Goal: Task Accomplishment & Management: Manage account settings

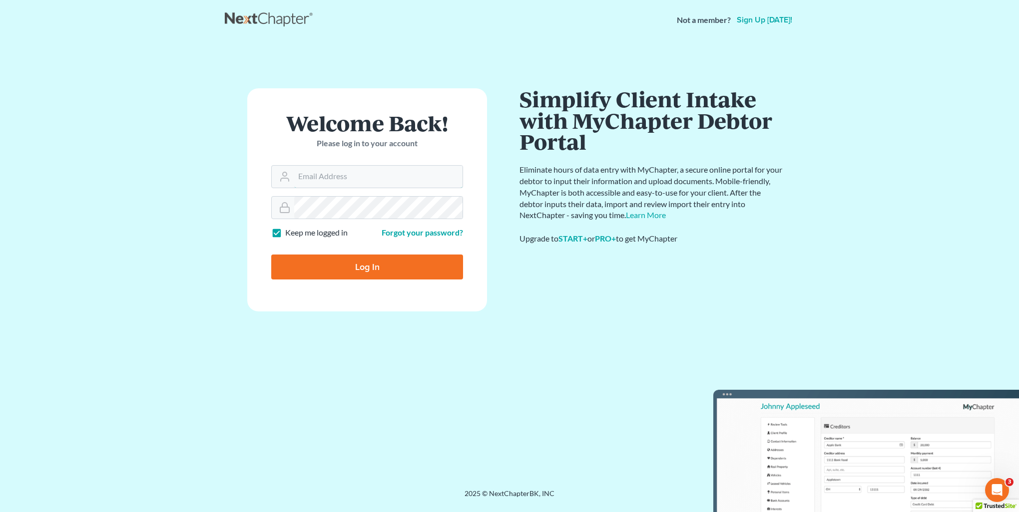
type input "kristi@littlelawofficeky.com"
click at [307, 273] on input "Log In" at bounding box center [367, 267] width 192 height 25
type input "Thinking..."
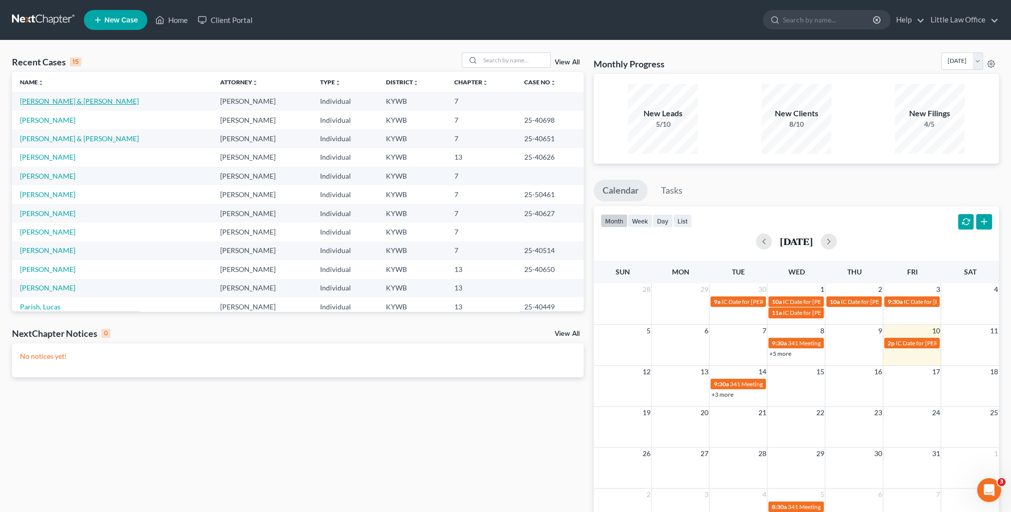
click at [70, 102] on link "[PERSON_NAME] & [PERSON_NAME]" at bounding box center [79, 101] width 119 height 8
select select "1"
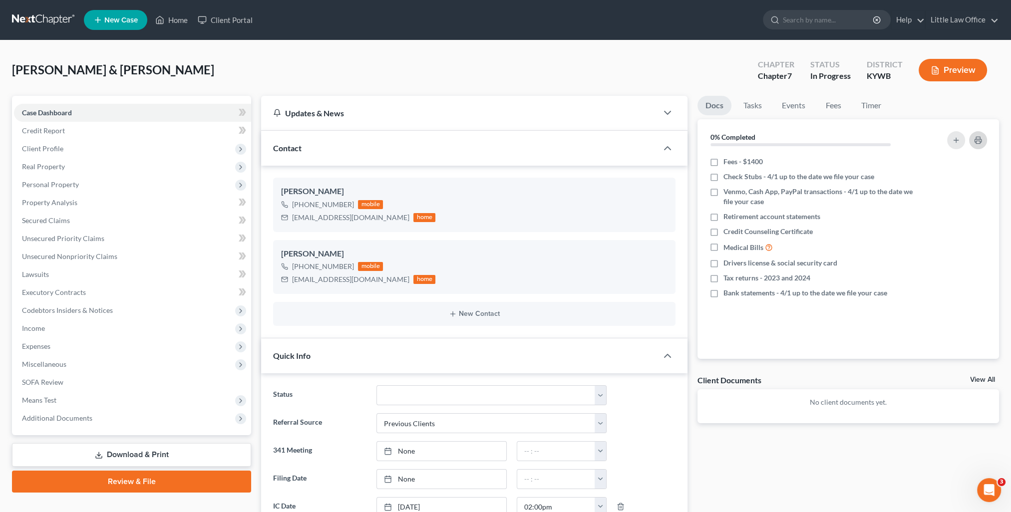
scroll to position [194, 0]
click at [975, 143] on icon "button" at bounding box center [978, 140] width 8 height 8
click at [79, 145] on span "Client Profile" at bounding box center [132, 149] width 237 height 18
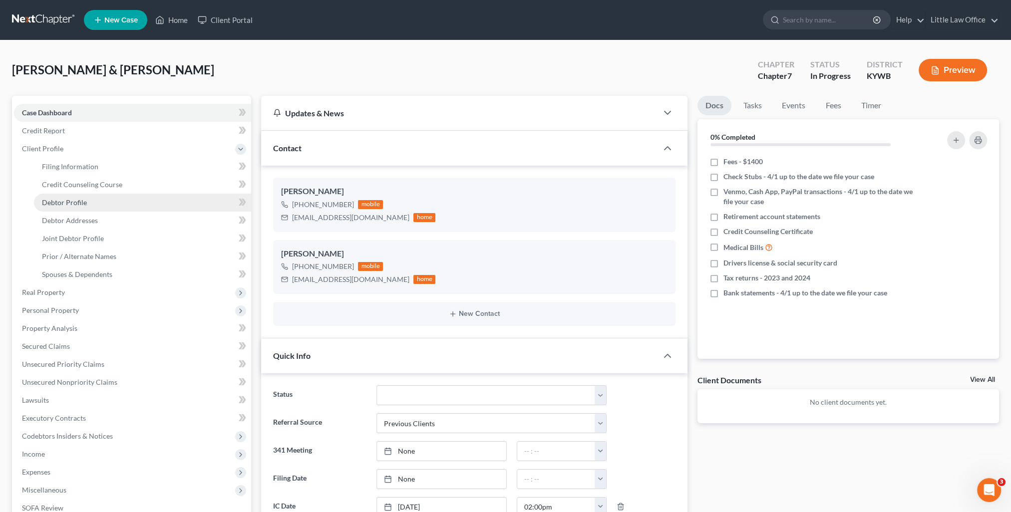
click at [79, 203] on span "Debtor Profile" at bounding box center [64, 202] width 45 height 8
select select "1"
select select "5"
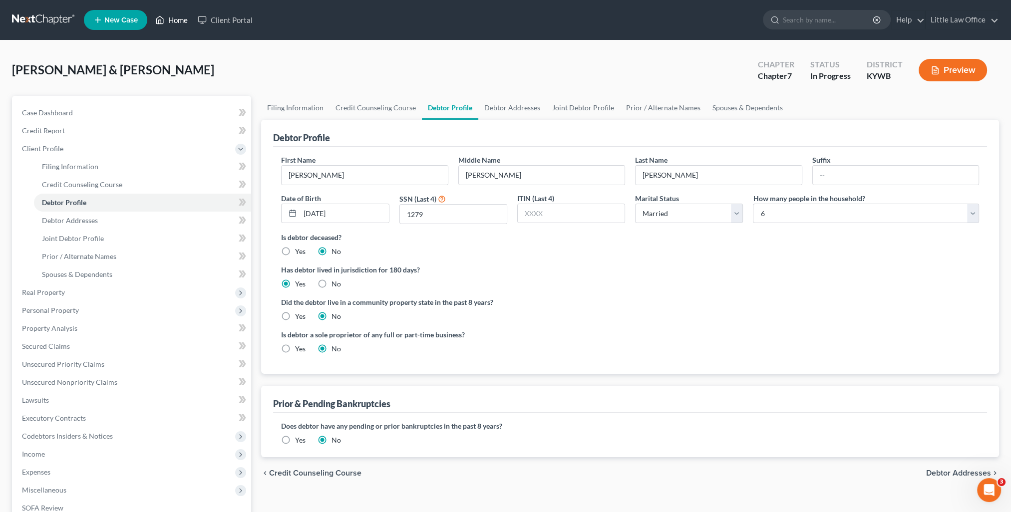
click at [183, 16] on link "Home" at bounding box center [171, 20] width 42 height 18
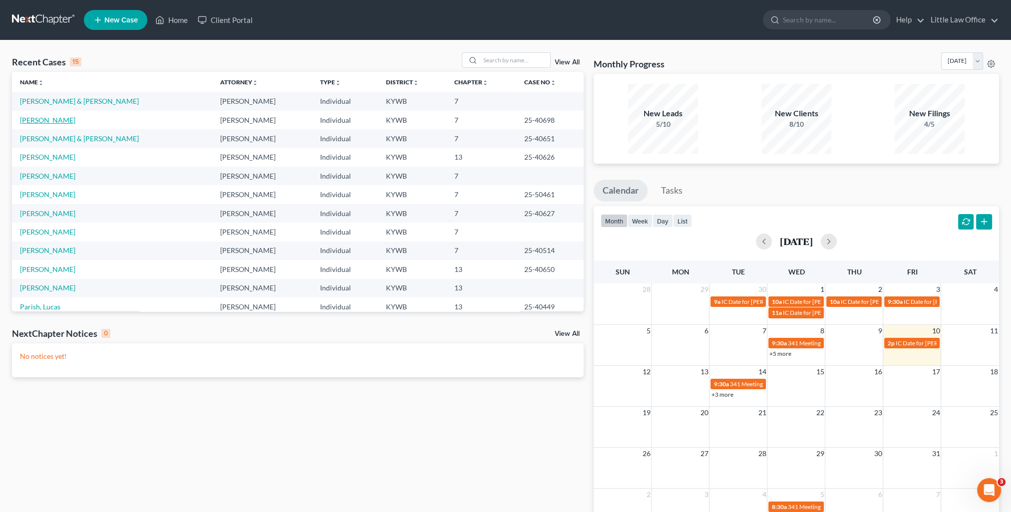
click at [48, 123] on link "[PERSON_NAME]" at bounding box center [47, 120] width 55 height 8
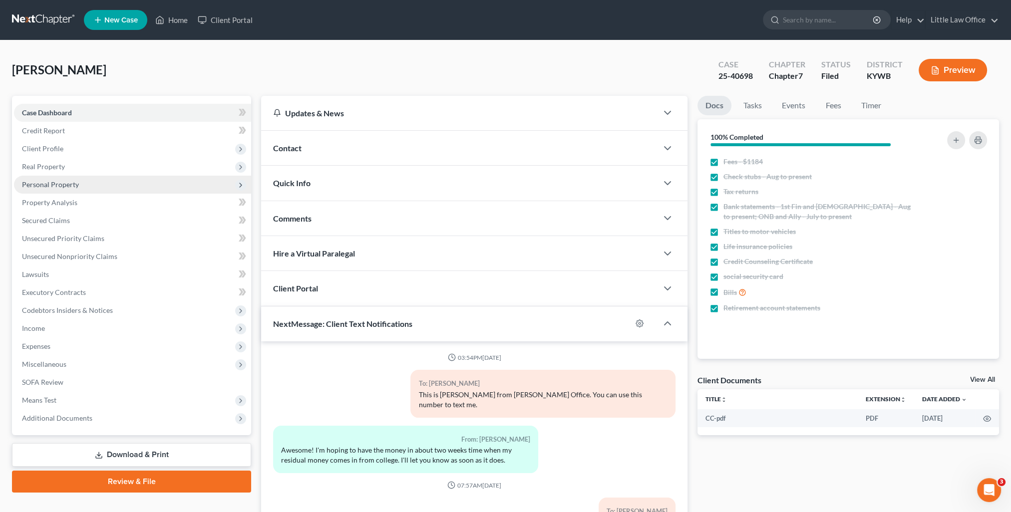
scroll to position [112, 0]
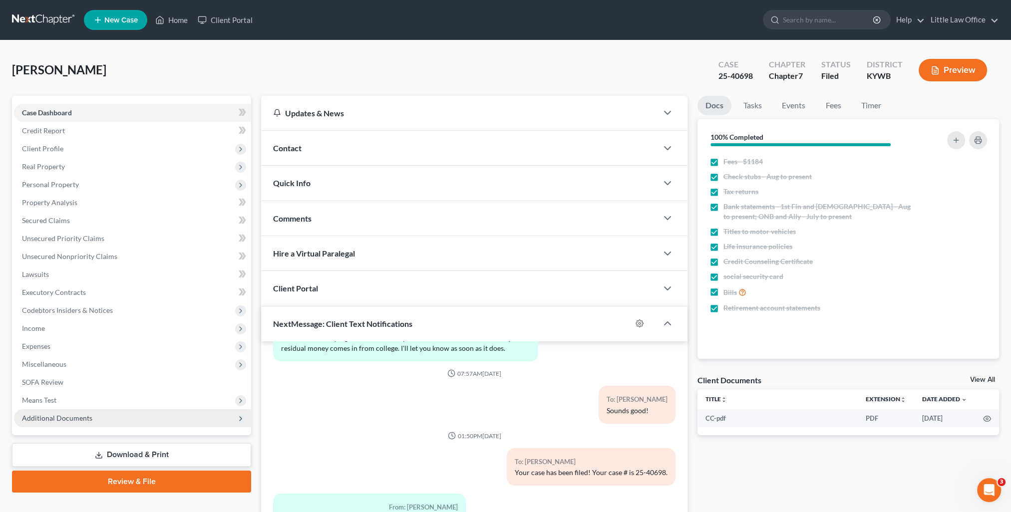
click at [113, 426] on span "Additional Documents" at bounding box center [132, 419] width 237 height 18
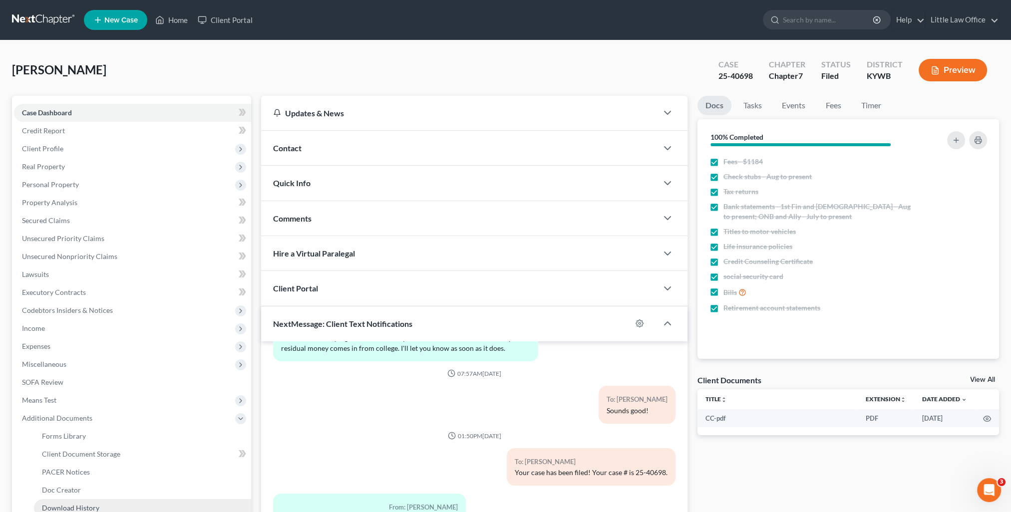
scroll to position [50, 0]
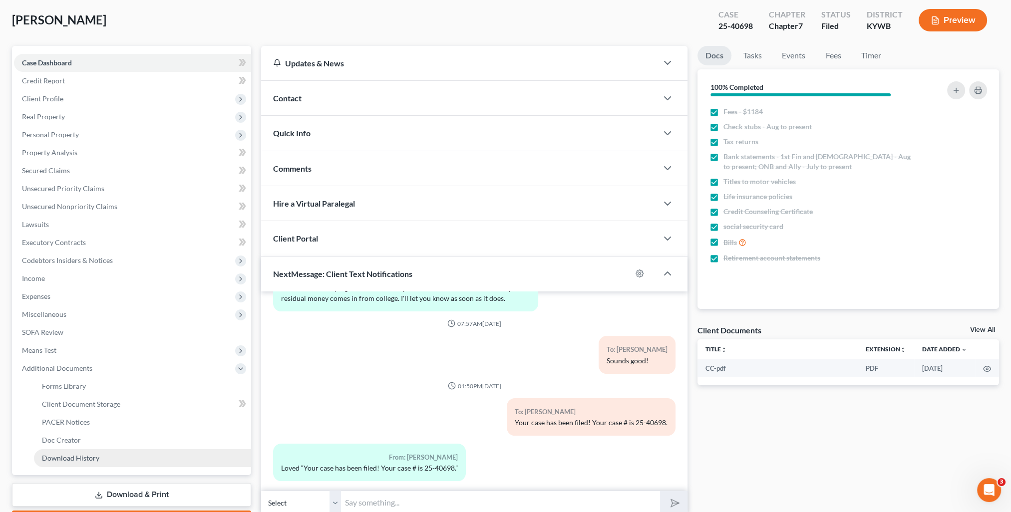
click at [87, 456] on span "Download History" at bounding box center [70, 458] width 57 height 8
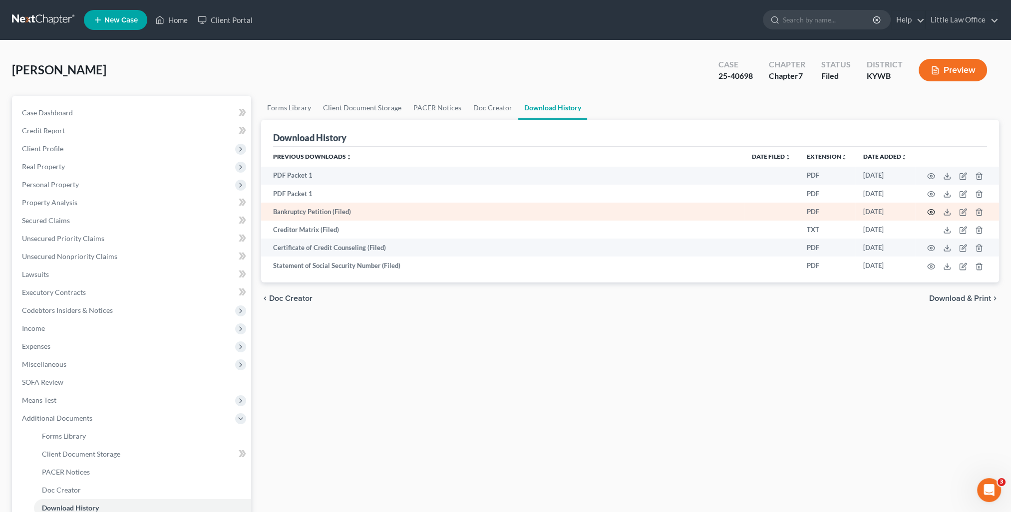
click at [931, 215] on icon "button" at bounding box center [931, 212] width 7 height 5
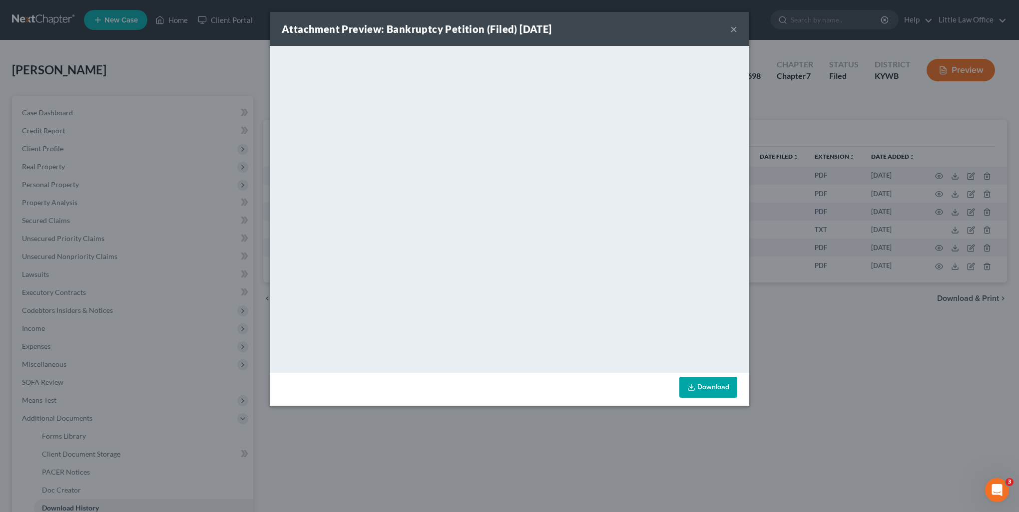
click at [729, 32] on div "Attachment Preview: Bankruptcy Petition (Filed) [DATE] ×" at bounding box center [509, 29] width 479 height 34
click at [735, 29] on button "×" at bounding box center [733, 29] width 7 height 12
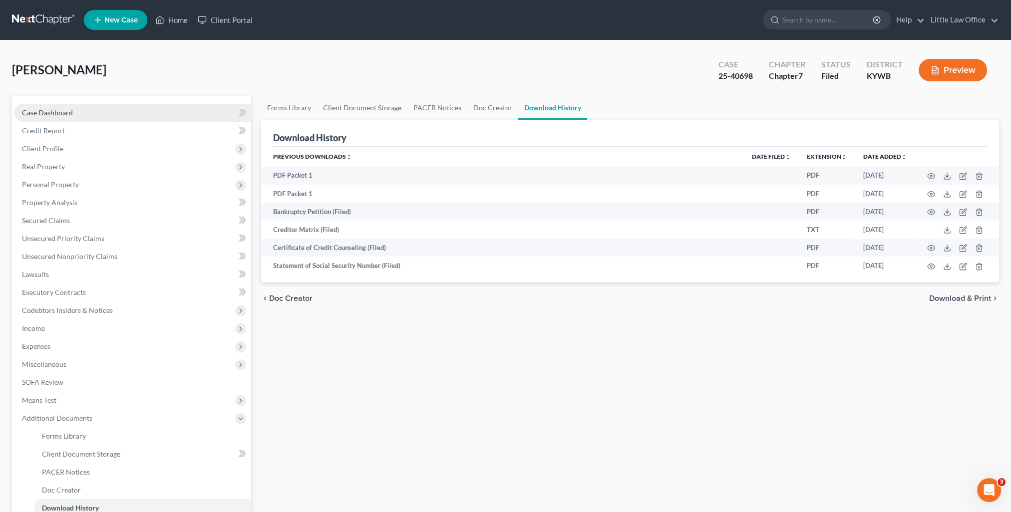
click at [75, 112] on link "Case Dashboard" at bounding box center [132, 113] width 237 height 18
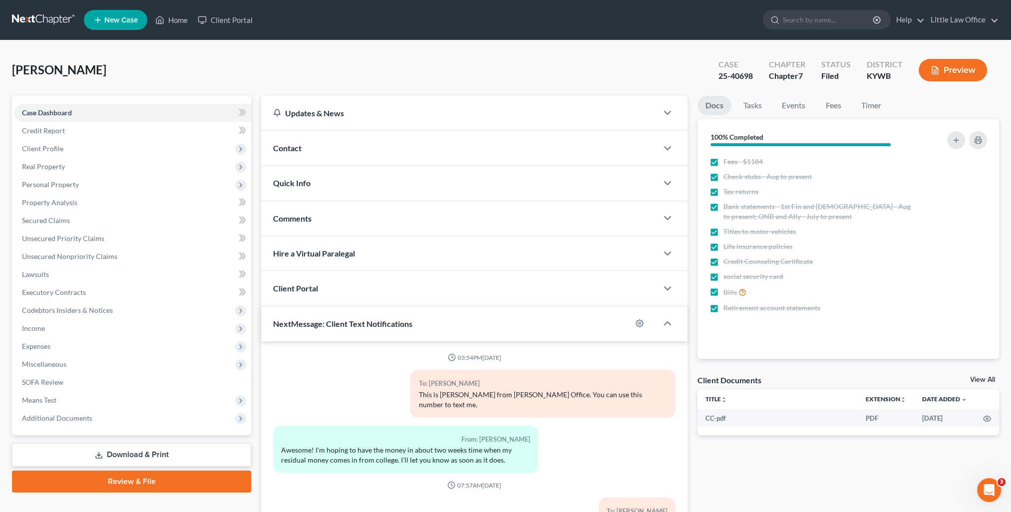
click at [330, 152] on div "Contact" at bounding box center [459, 148] width 397 height 34
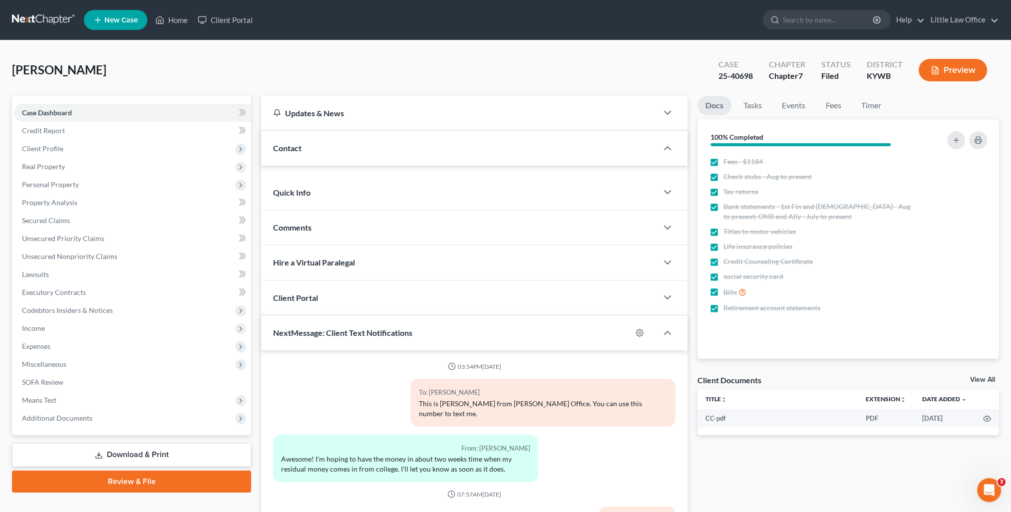
scroll to position [112, 0]
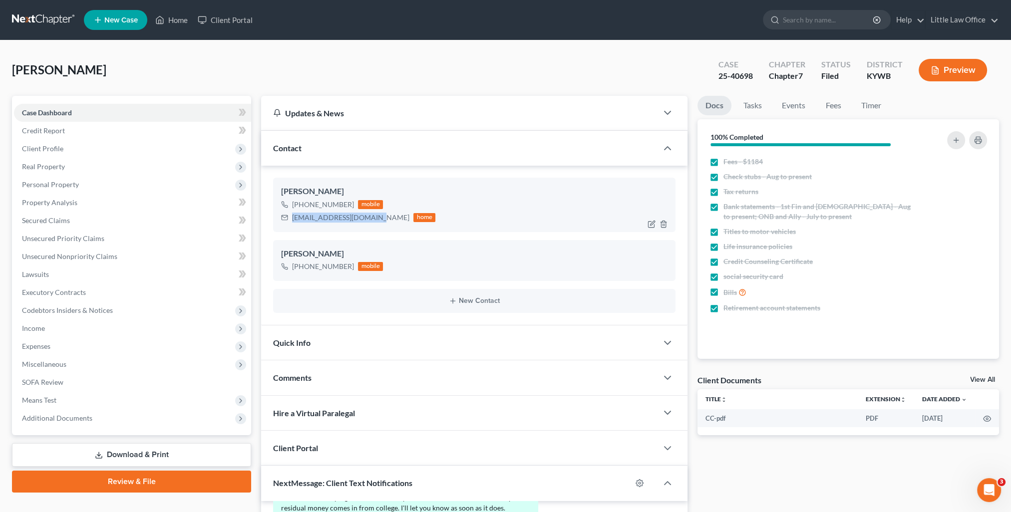
drag, startPoint x: 293, startPoint y: 218, endPoint x: 375, endPoint y: 226, distance: 82.3
click at [375, 226] on div "[PERSON_NAME] [PHONE_NUMBER] mobile [EMAIL_ADDRESS][DOMAIN_NAME] home" at bounding box center [474, 205] width 403 height 54
copy div "[EMAIL_ADDRESS][DOMAIN_NAME]"
click at [395, 370] on div "Comments" at bounding box center [459, 378] width 397 height 34
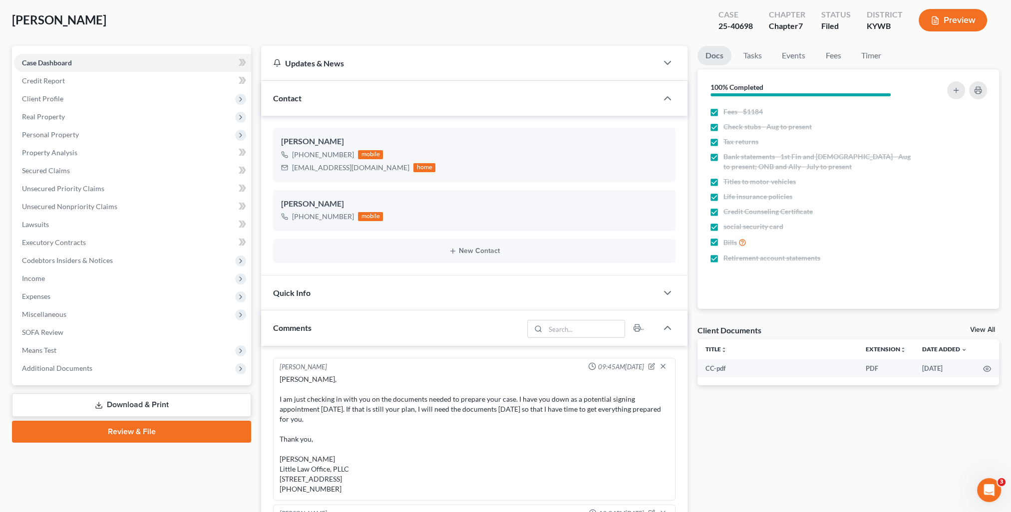
scroll to position [150, 0]
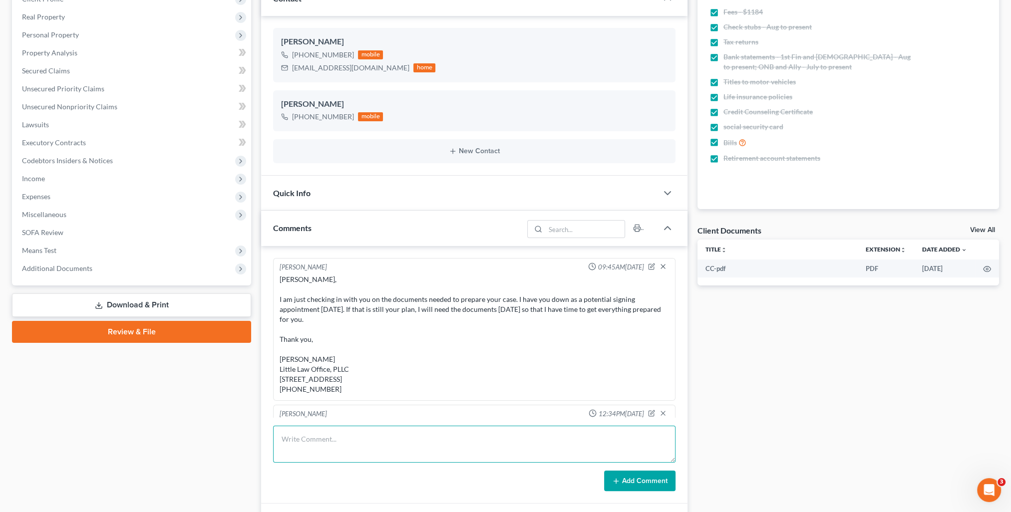
click at [475, 431] on textarea at bounding box center [474, 444] width 403 height 37
paste textarea "Please see attached petition that was filed with the Court [DATE]. Thank you, […"
type textarea "Please see attached petition that was filed with the Court [DATE]. Thank you, […"
click at [651, 487] on button "Add Comment" at bounding box center [639, 481] width 71 height 21
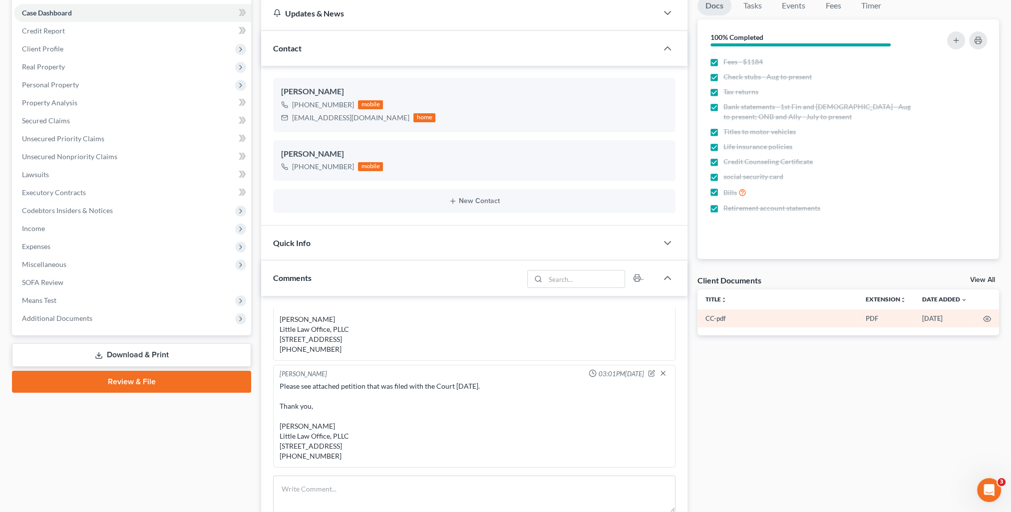
scroll to position [0, 0]
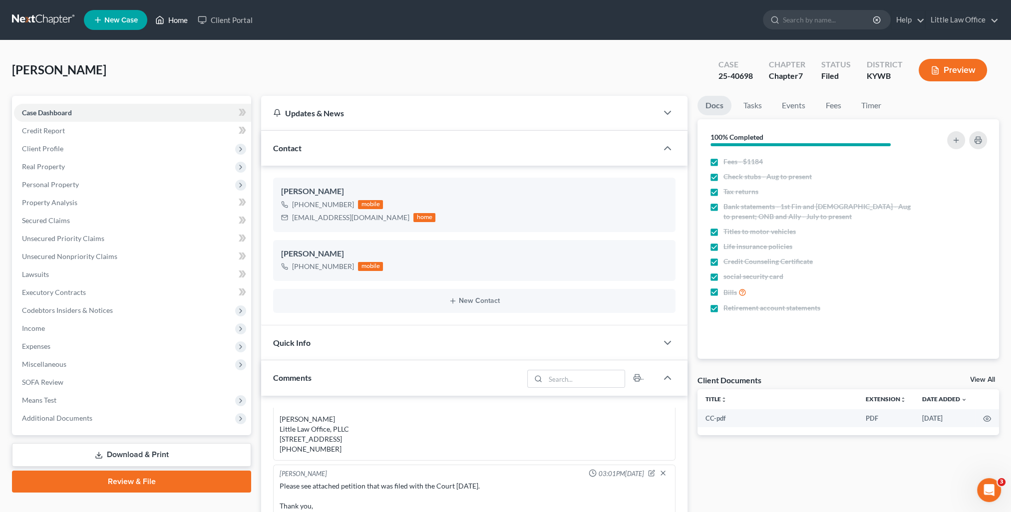
click at [184, 20] on link "Home" at bounding box center [171, 20] width 42 height 18
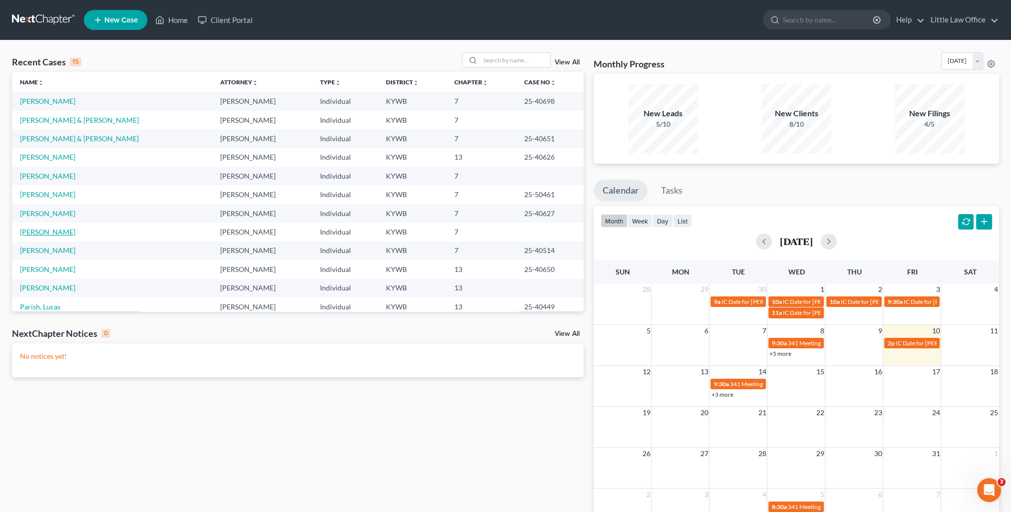
click at [66, 232] on link "[PERSON_NAME]" at bounding box center [47, 232] width 55 height 8
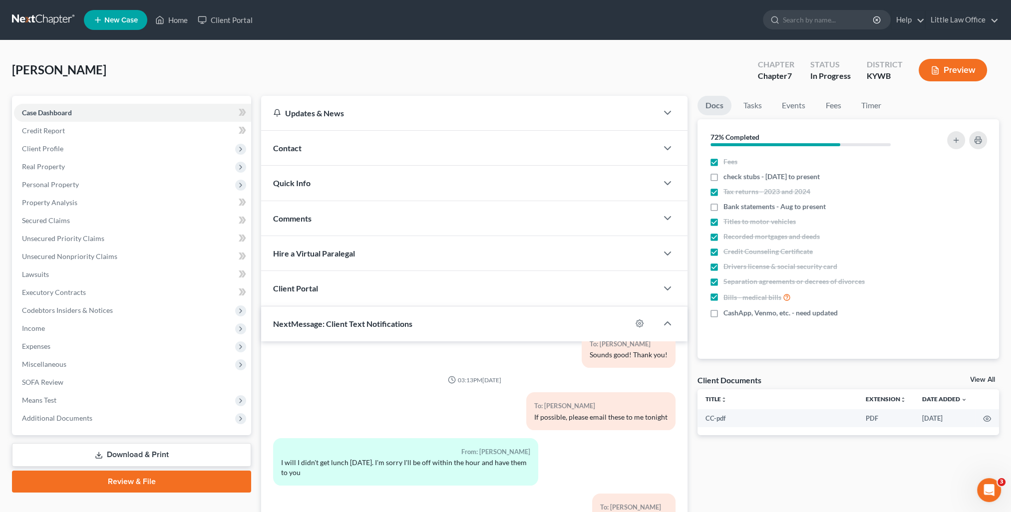
scroll to position [89, 0]
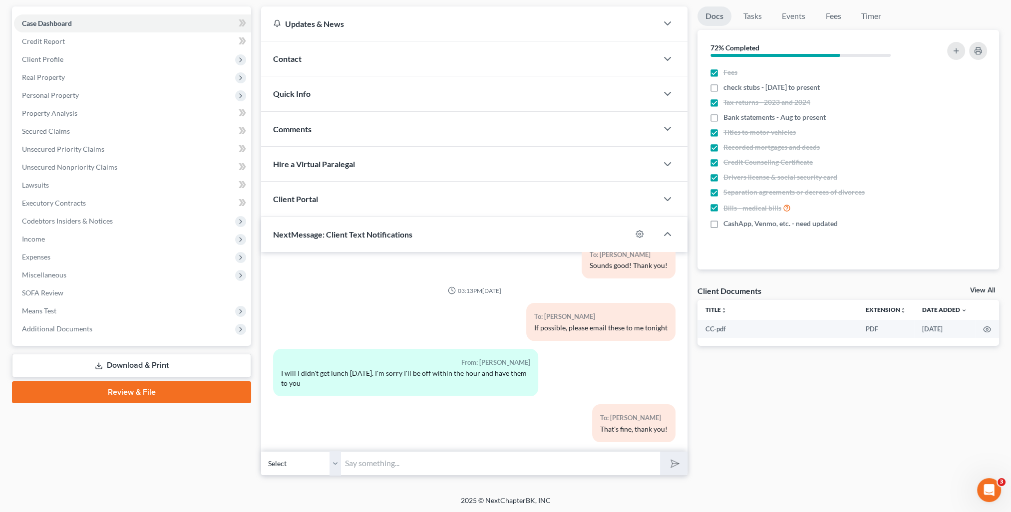
click at [357, 468] on input "text" at bounding box center [500, 464] width 319 height 24
type input "Did you ever get your payroll department information?"
click at [660, 452] on button "submit" at bounding box center [673, 463] width 27 height 23
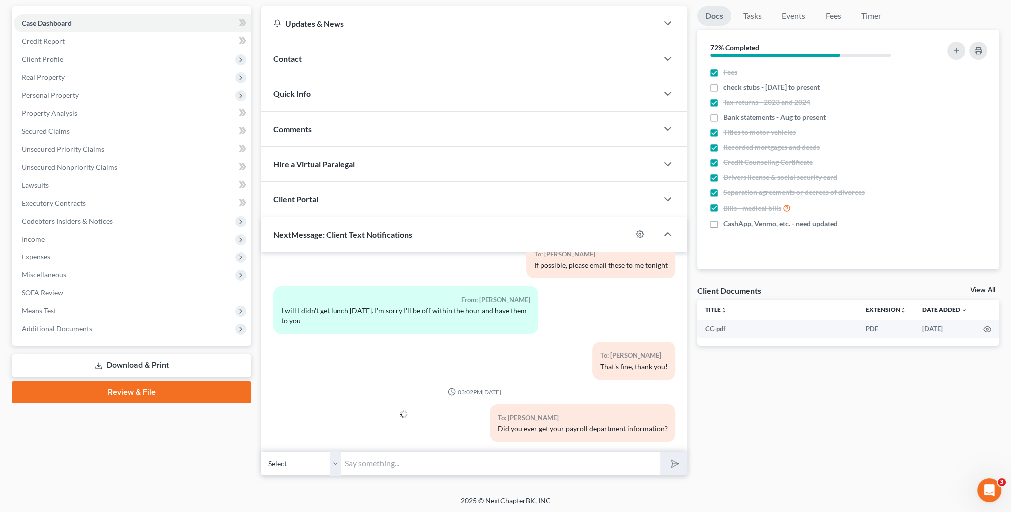
click at [170, 397] on link "Review & File" at bounding box center [131, 393] width 239 height 22
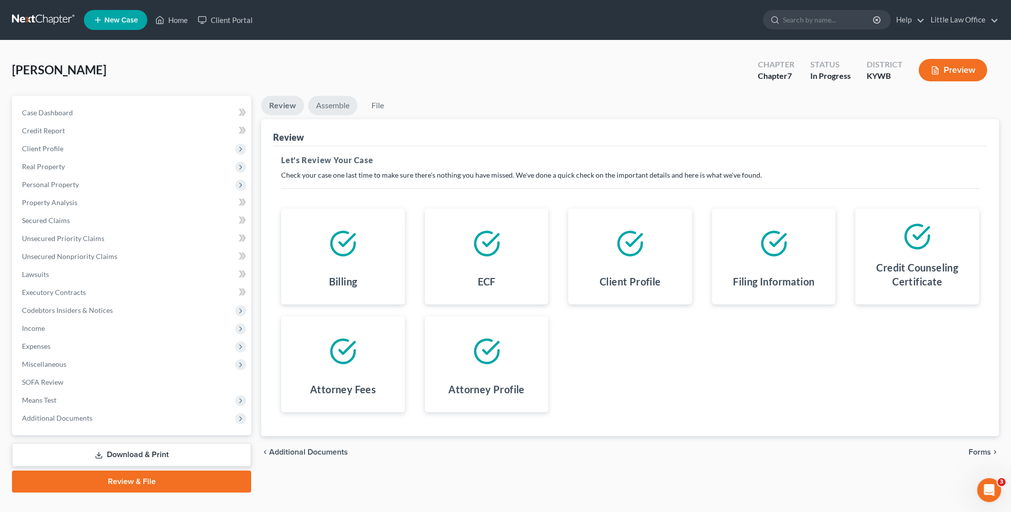
click at [332, 110] on link "Assemble" at bounding box center [332, 105] width 49 height 19
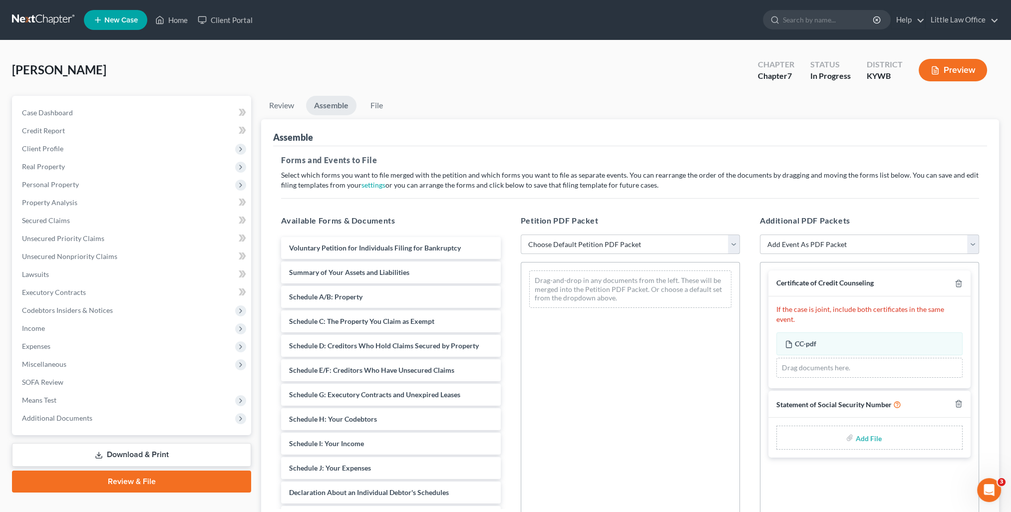
click at [549, 238] on select "Choose Default Petition PDF Packet Emergency Filing (Voluntary Petition and Cre…" at bounding box center [630, 245] width 219 height 20
select select "1"
click at [521, 235] on select "Choose Default Petition PDF Packet Emergency Filing (Voluntary Petition and Cre…" at bounding box center [630, 245] width 219 height 20
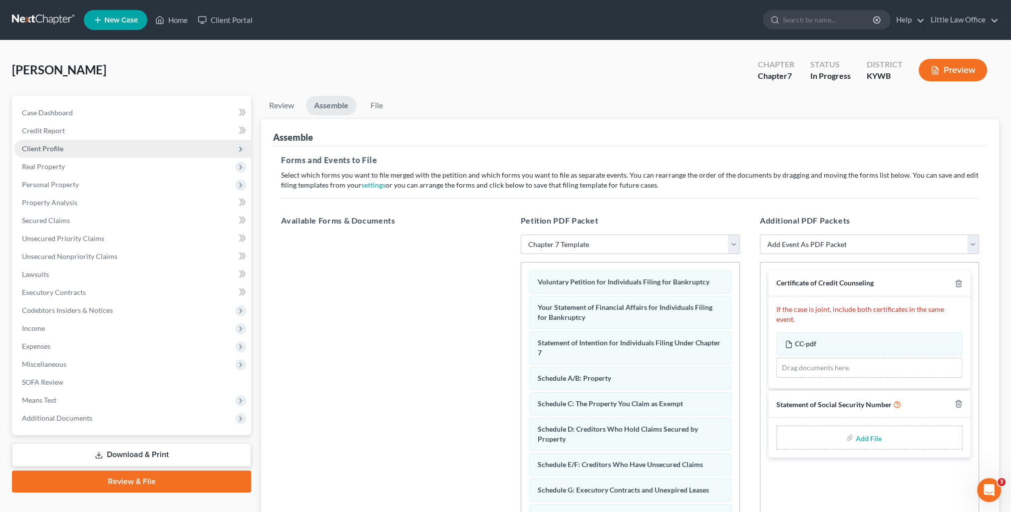
click at [54, 155] on span "Client Profile" at bounding box center [132, 149] width 237 height 18
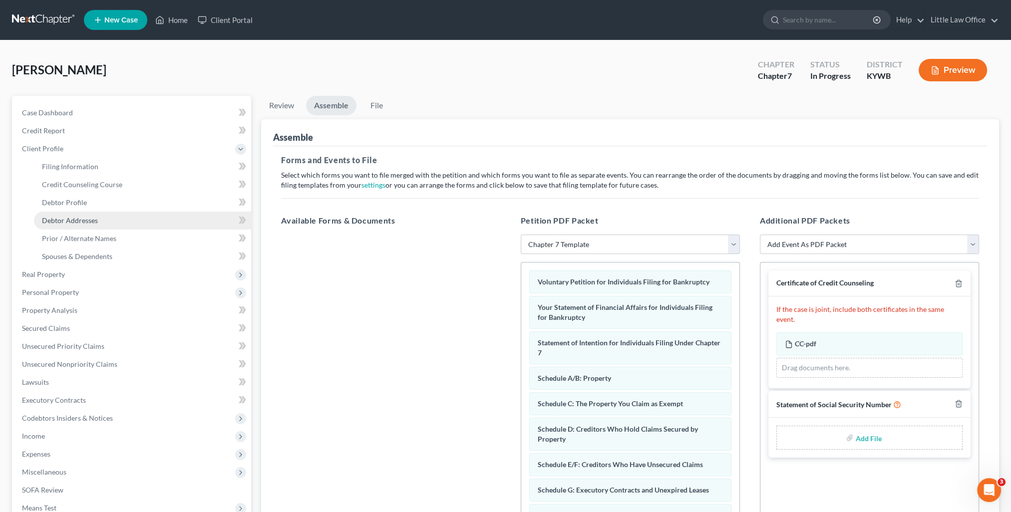
click at [75, 216] on span "Debtor Addresses" at bounding box center [70, 220] width 56 height 8
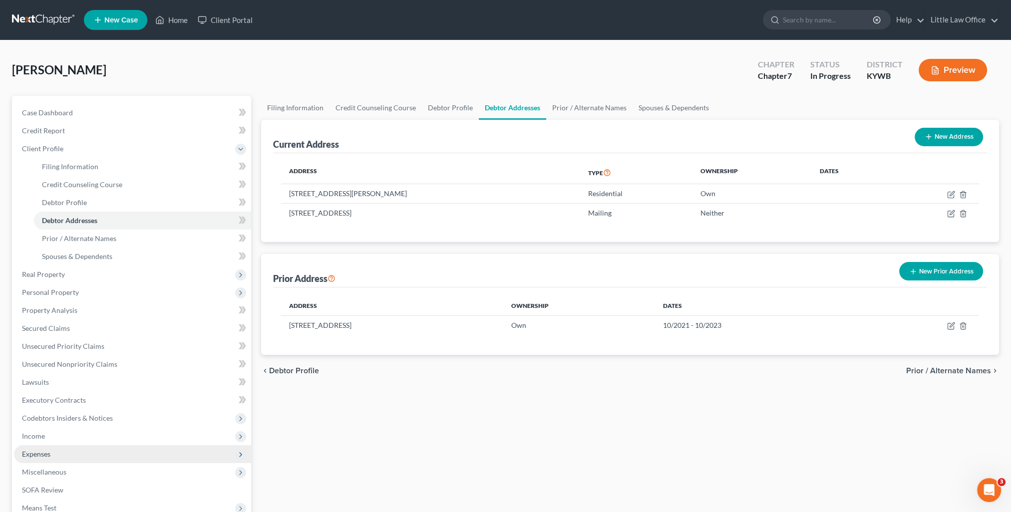
scroll to position [50, 0]
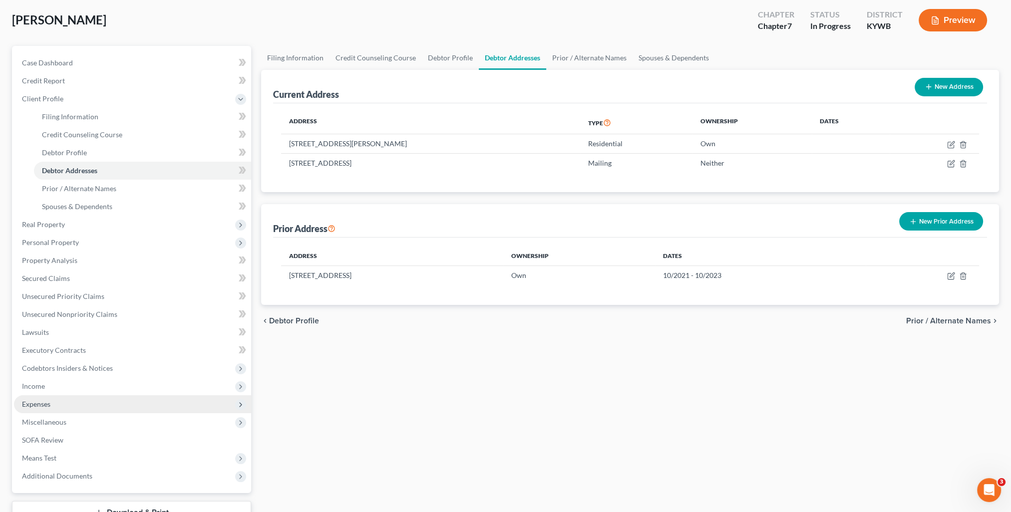
click at [66, 402] on span "Expenses" at bounding box center [132, 405] width 237 height 18
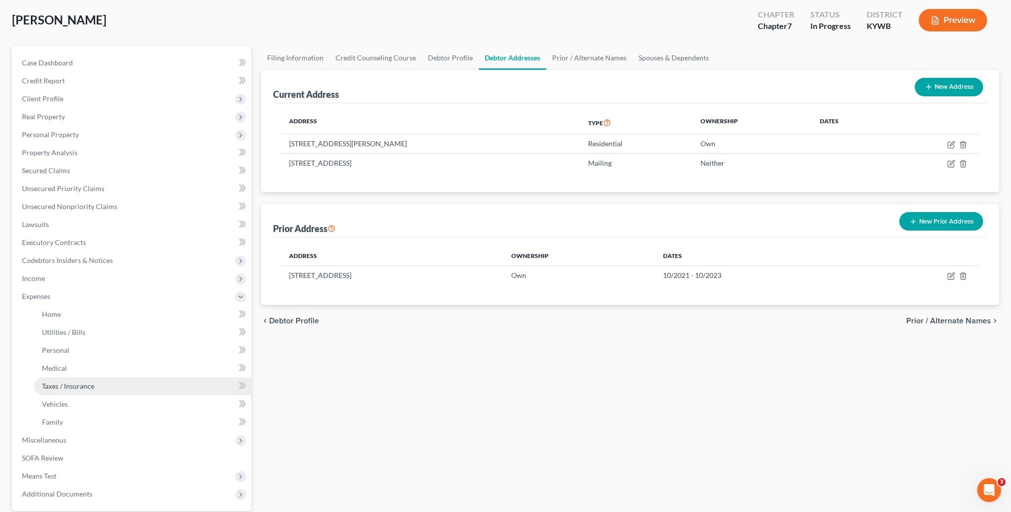
click at [70, 379] on link "Taxes / Insurance" at bounding box center [142, 387] width 217 height 18
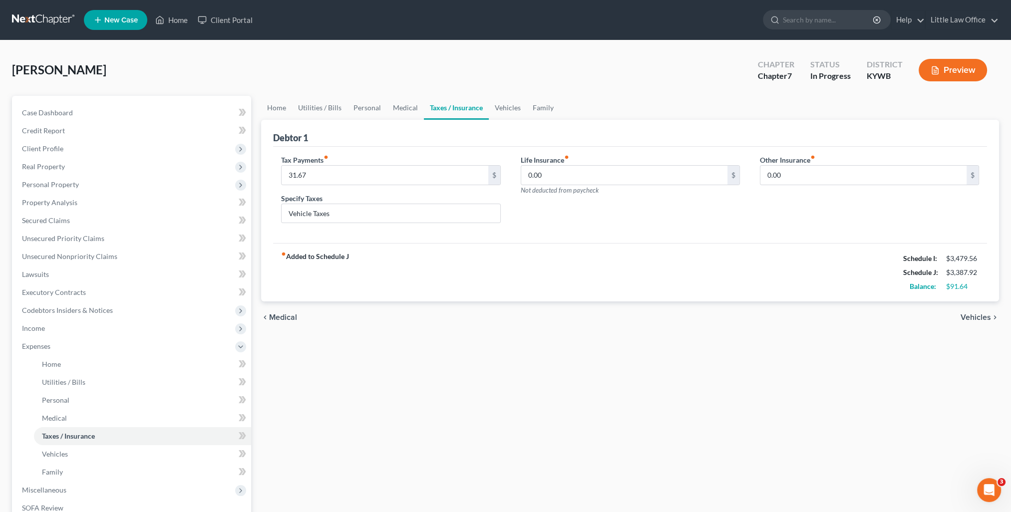
scroll to position [143, 0]
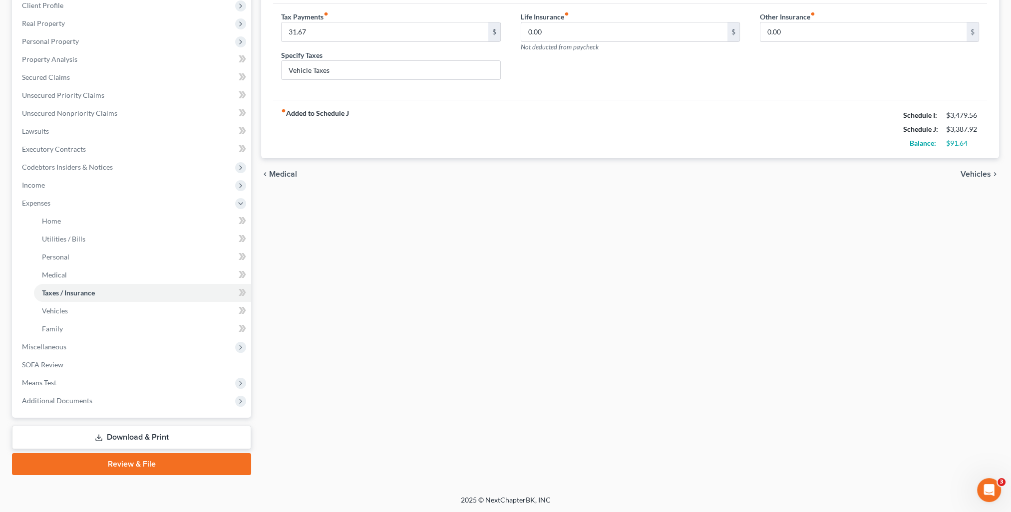
click at [119, 465] on link "Review & File" at bounding box center [131, 465] width 239 height 22
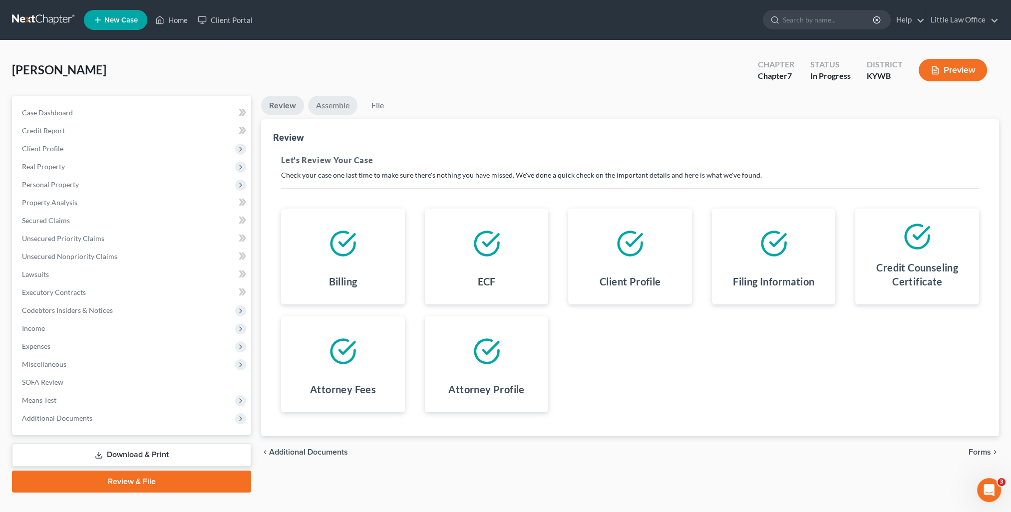
click at [345, 103] on link "Assemble" at bounding box center [332, 105] width 49 height 19
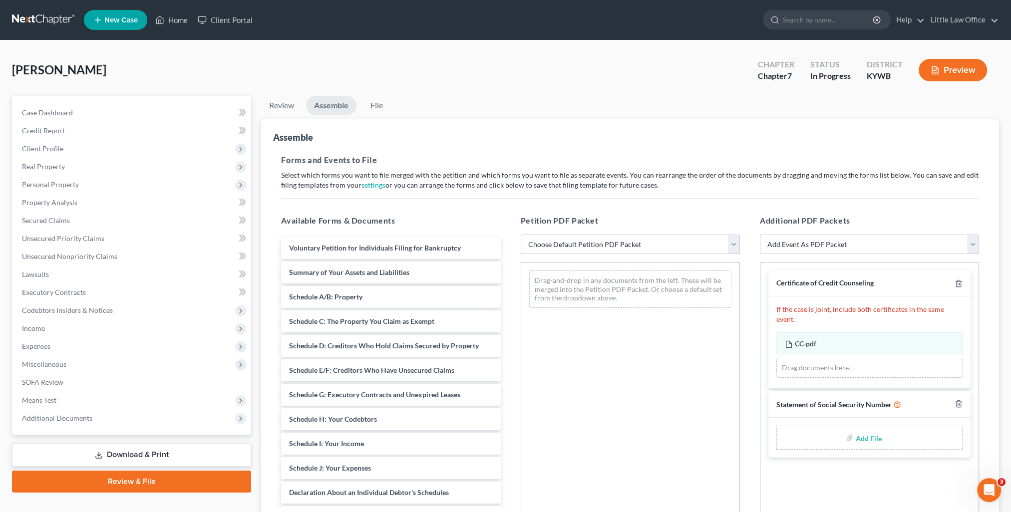
click at [588, 247] on select "Choose Default Petition PDF Packet Emergency Filing (Voluntary Petition and Cre…" at bounding box center [630, 245] width 219 height 20
select select "1"
click at [521, 235] on select "Choose Default Petition PDF Packet Emergency Filing (Voluntary Petition and Cre…" at bounding box center [630, 245] width 219 height 20
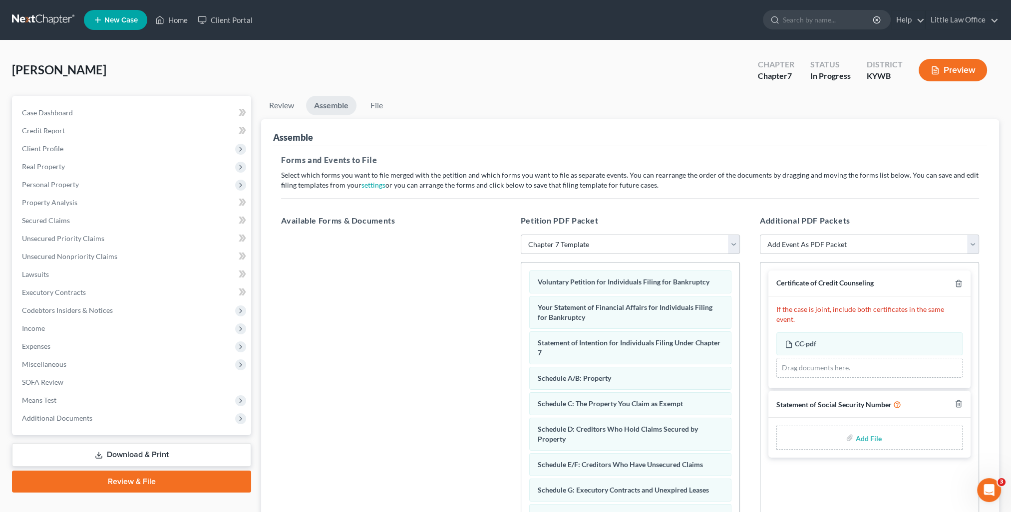
click at [862, 431] on input "file" at bounding box center [868, 438] width 24 height 18
type input "C:\fakepath\SS Statement [DATE].pdf"
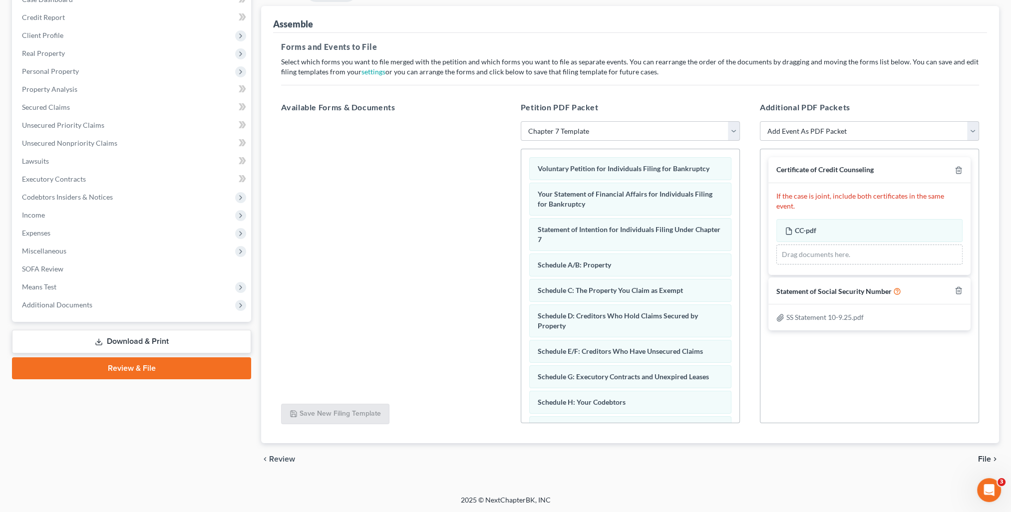
click at [989, 457] on span "File" at bounding box center [984, 460] width 13 height 8
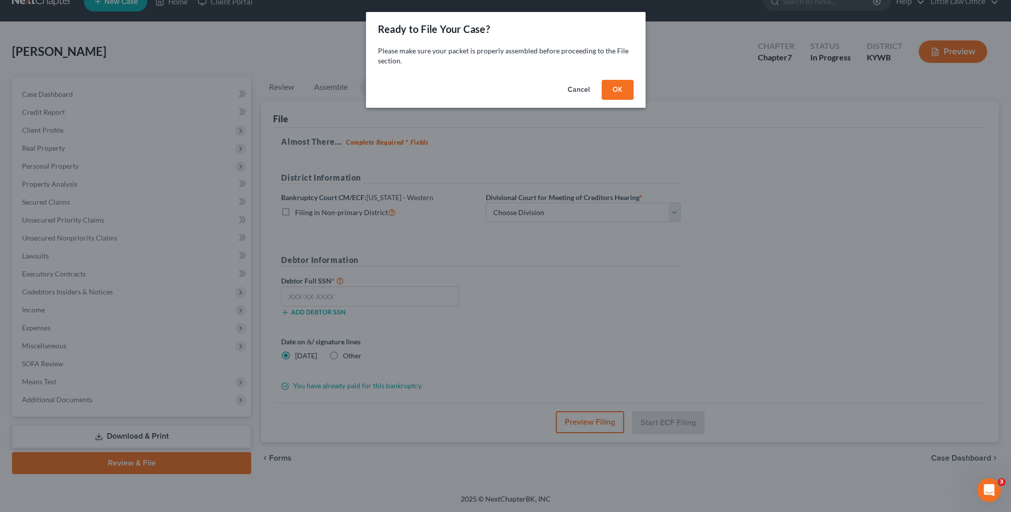
scroll to position [17, 0]
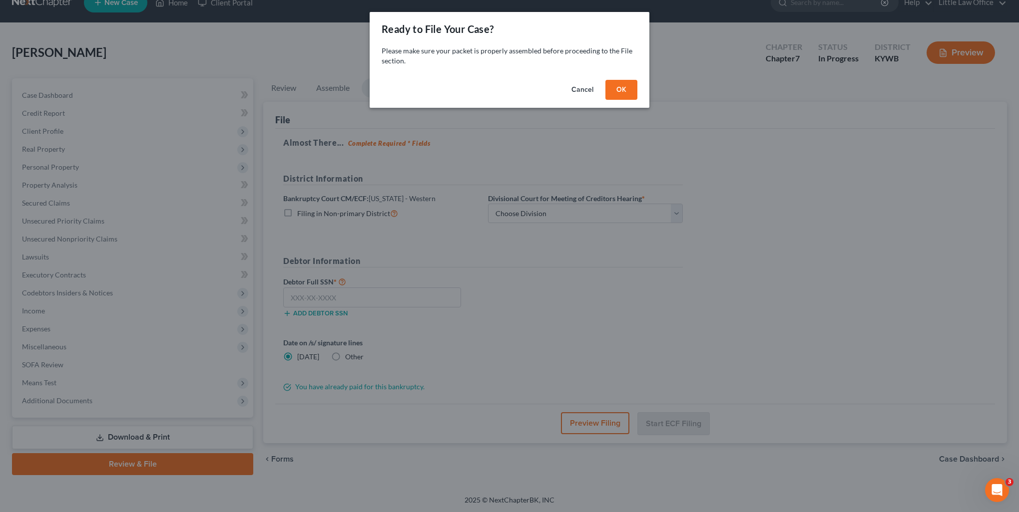
click at [619, 92] on button "OK" at bounding box center [621, 90] width 32 height 20
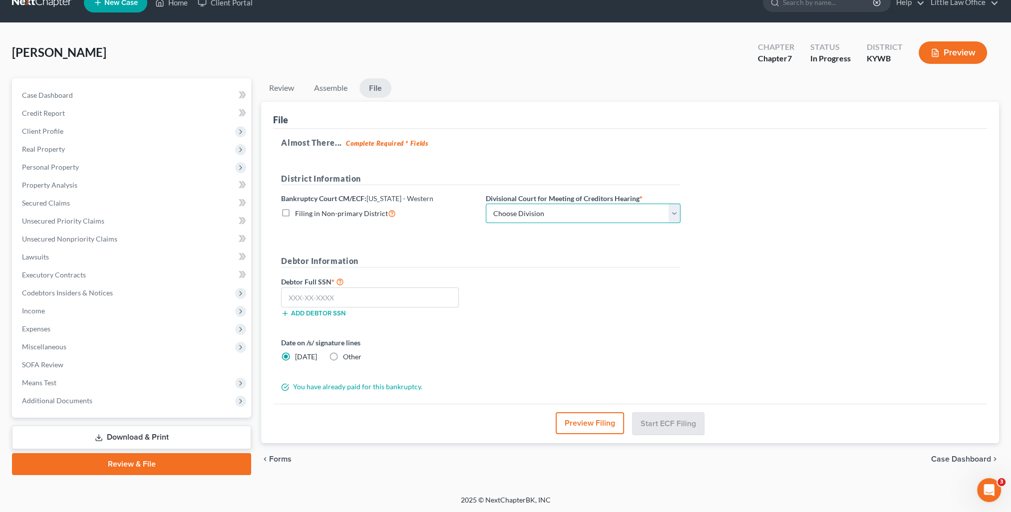
click at [571, 217] on select "Choose Division Bowling Green [GEOGRAPHIC_DATA] [GEOGRAPHIC_DATA] [GEOGRAPHIC_D…" at bounding box center [583, 214] width 195 height 20
select select "2"
click at [486, 204] on select "Choose Division Bowling Green [GEOGRAPHIC_DATA] [GEOGRAPHIC_DATA] [GEOGRAPHIC_D…" at bounding box center [583, 214] width 195 height 20
click at [401, 295] on input "text" at bounding box center [370, 298] width 178 height 20
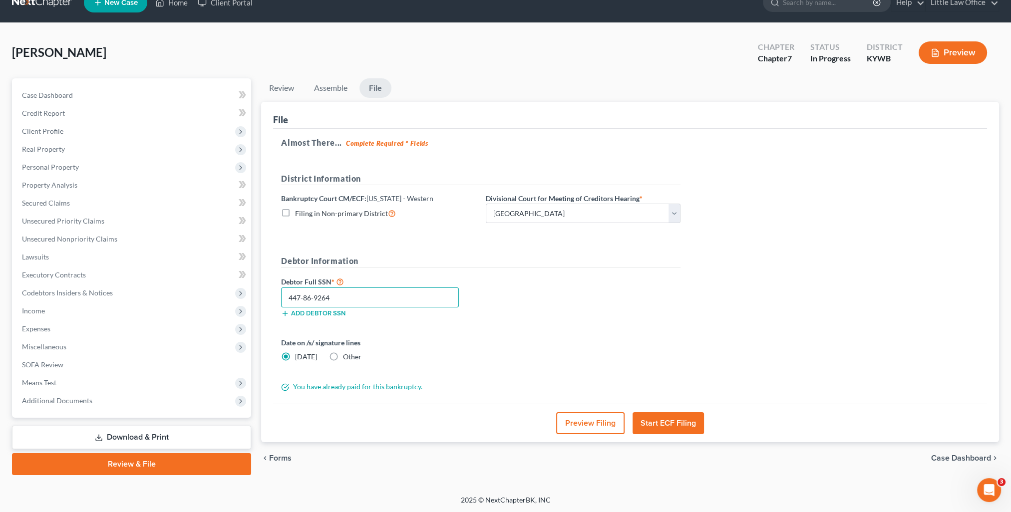
type input "447-86-9264"
click at [353, 355] on span "Other" at bounding box center [352, 357] width 18 height 8
click at [353, 355] on input "Other" at bounding box center [350, 355] width 6 height 6
radio input "true"
radio input "false"
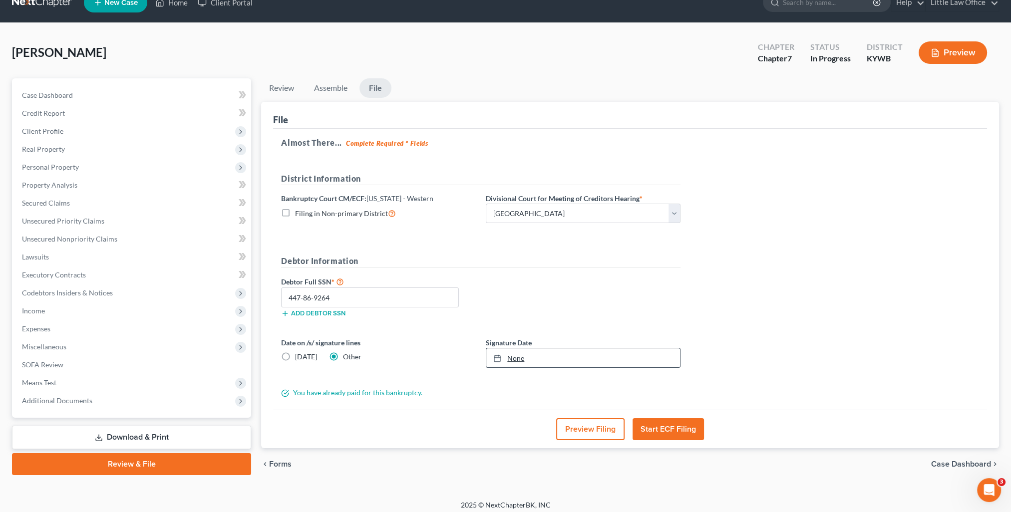
type input "[DATE]"
click at [517, 359] on link "None" at bounding box center [583, 358] width 194 height 19
click at [669, 438] on button "Start ECF Filing" at bounding box center [668, 430] width 71 height 22
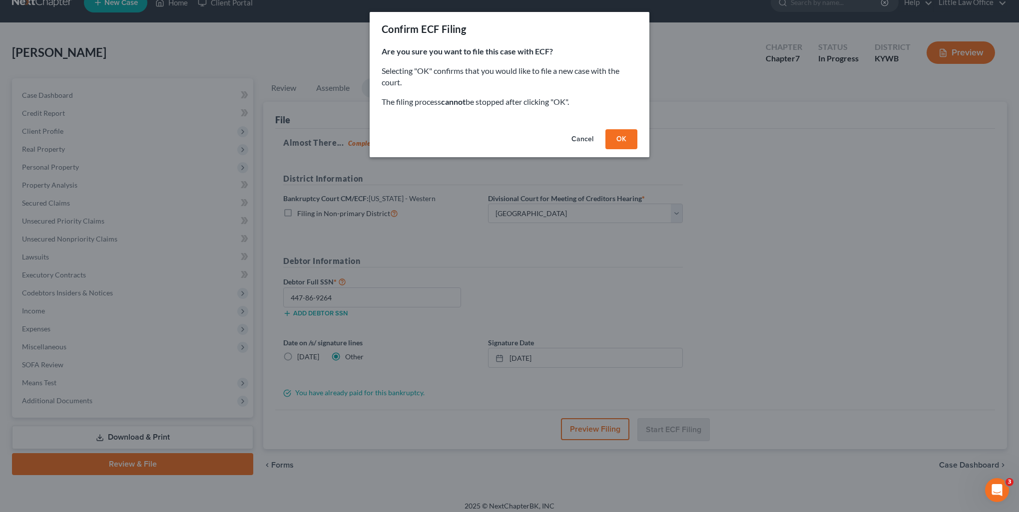
click at [621, 148] on button "OK" at bounding box center [621, 139] width 32 height 20
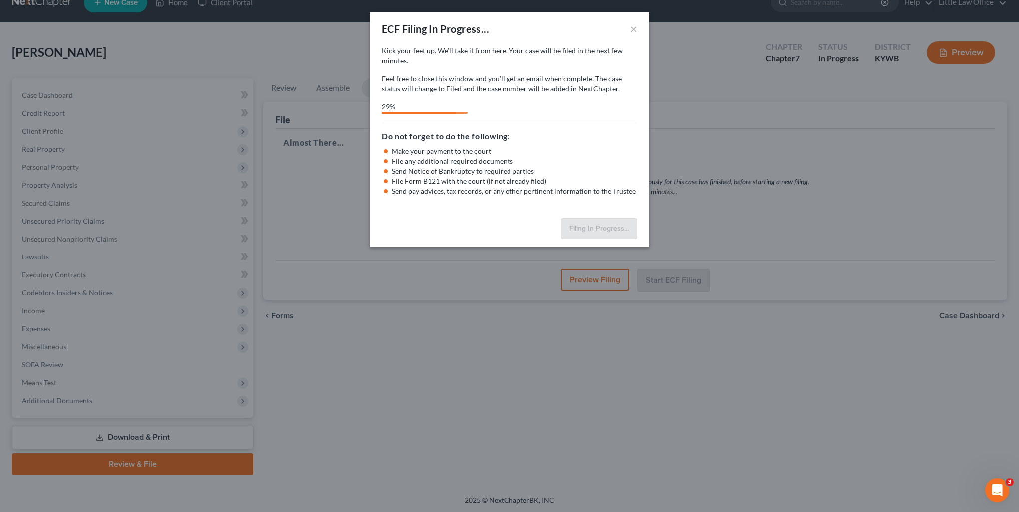
select select "2"
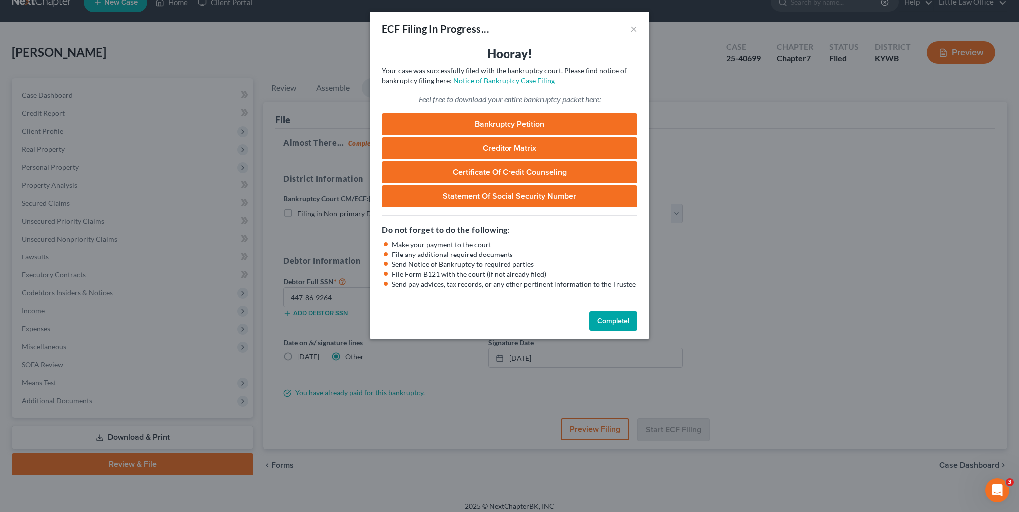
click at [614, 319] on button "Complete!" at bounding box center [613, 322] width 48 height 20
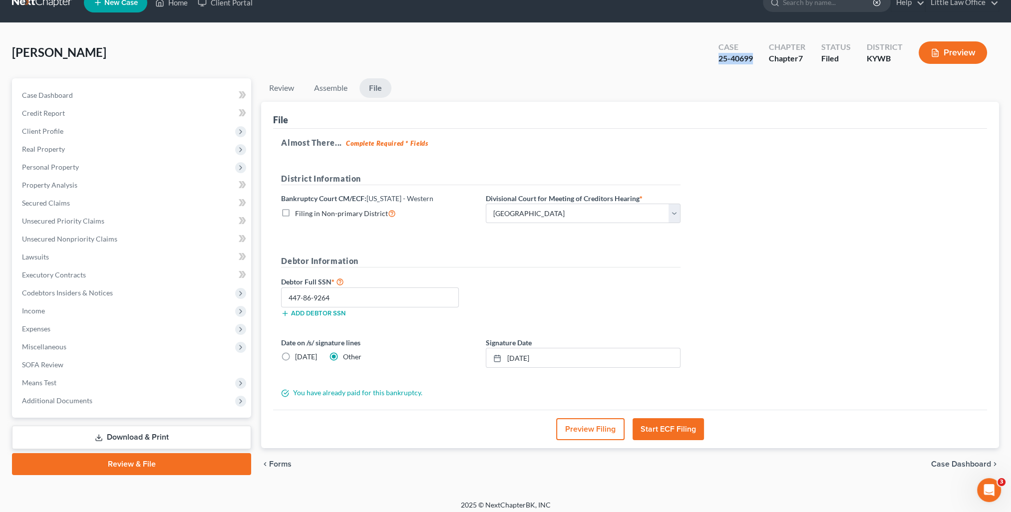
drag, startPoint x: 711, startPoint y: 59, endPoint x: 756, endPoint y: 64, distance: 45.3
click at [756, 64] on div "Case 25-40699 Chapter Chapter 7 Status Filed District [GEOGRAPHIC_DATA] Preview" at bounding box center [853, 52] width 293 height 35
copy div "25-40699"
click at [180, 4] on link "Home" at bounding box center [171, 3] width 42 height 18
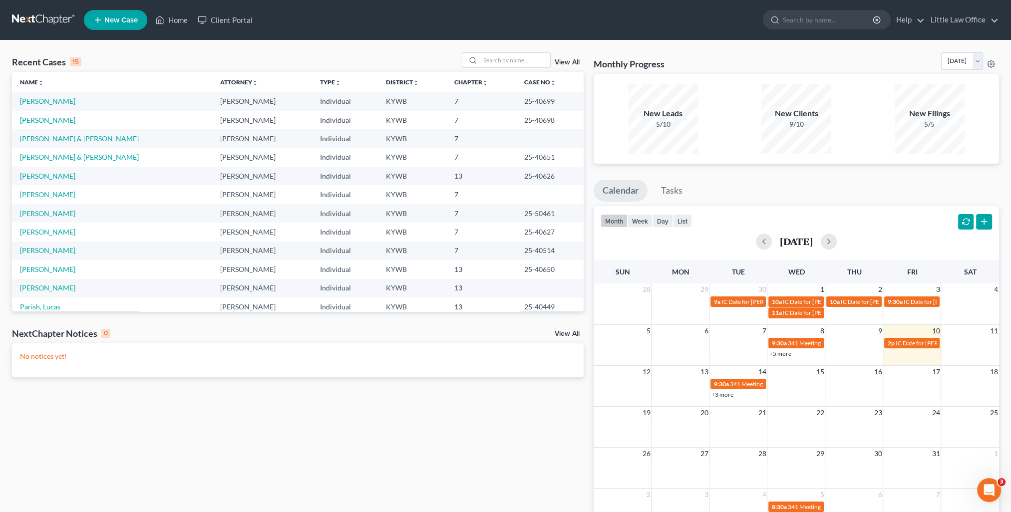
click at [43, 96] on td "[PERSON_NAME]" at bounding box center [112, 101] width 200 height 18
click at [43, 101] on link "[PERSON_NAME]" at bounding box center [47, 101] width 55 height 8
select select "0"
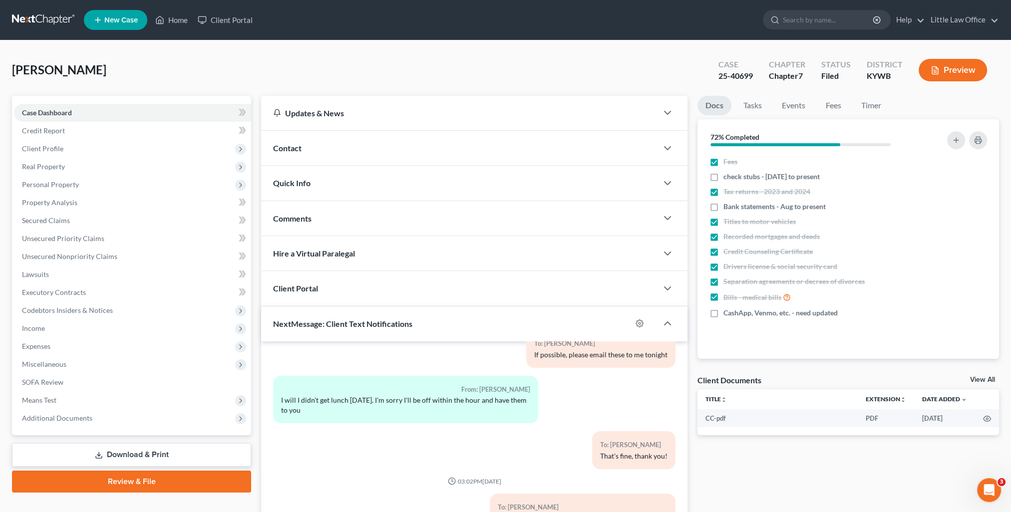
scroll to position [89, 0]
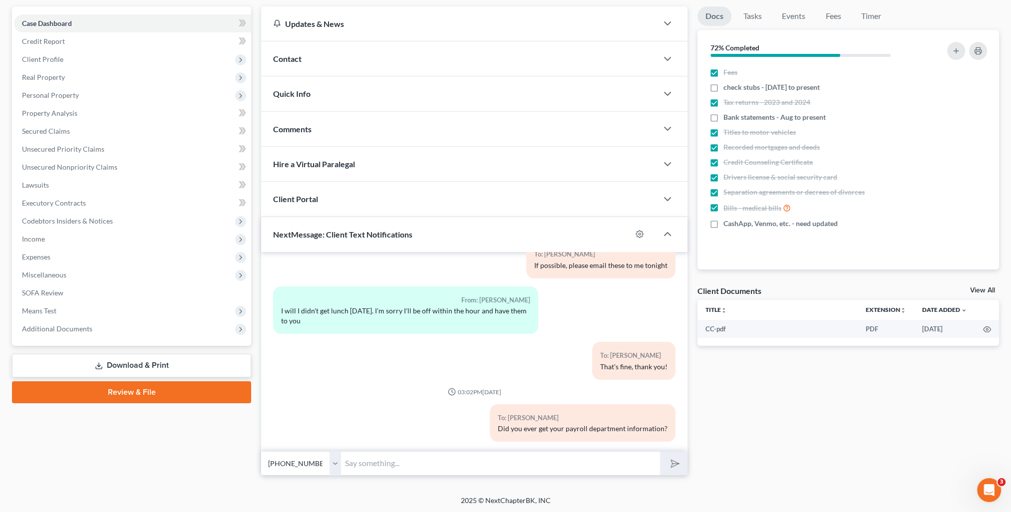
drag, startPoint x: 415, startPoint y: 448, endPoint x: 412, endPoint y: 443, distance: 5.8
click at [414, 446] on div "03:53PM[DATE] To: [PERSON_NAME] This is [PERSON_NAME] from [PERSON_NAME] Office…" at bounding box center [474, 352] width 427 height 200
click at [408, 455] on input "text" at bounding box center [500, 464] width 319 height 24
paste input "25-40699"
type input "Your case has been filed! Your case # is 25-40699."
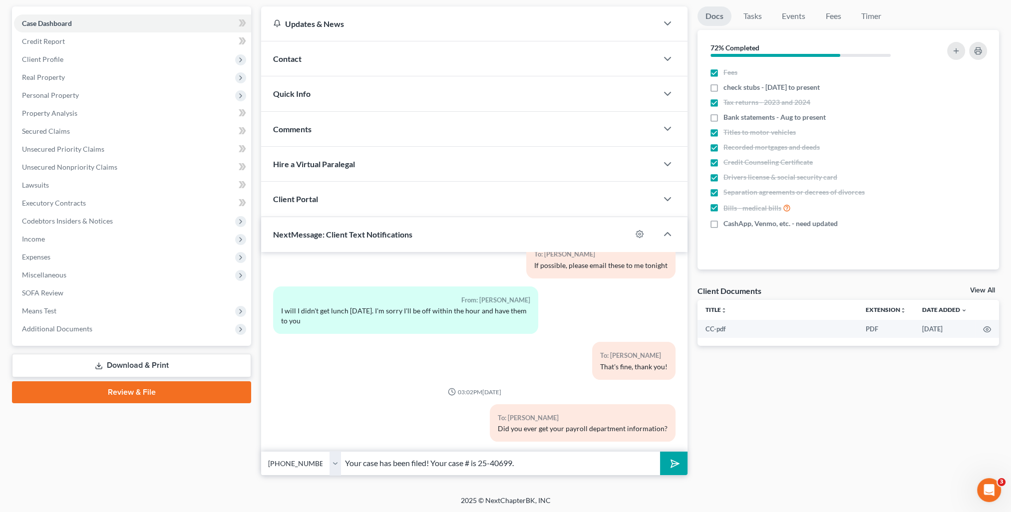
click at [668, 459] on icon "submit" at bounding box center [673, 464] width 10 height 10
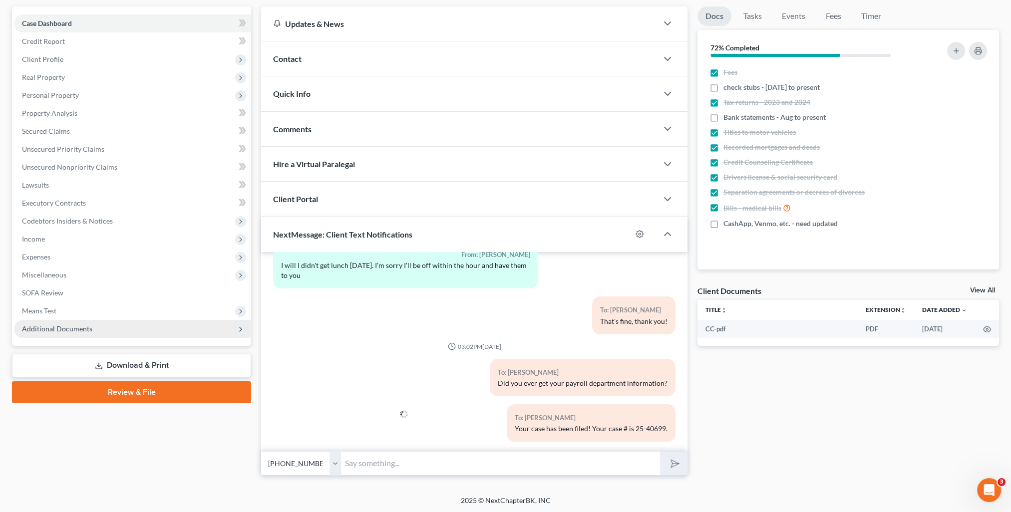
click at [58, 329] on span "Additional Documents" at bounding box center [57, 329] width 70 height 8
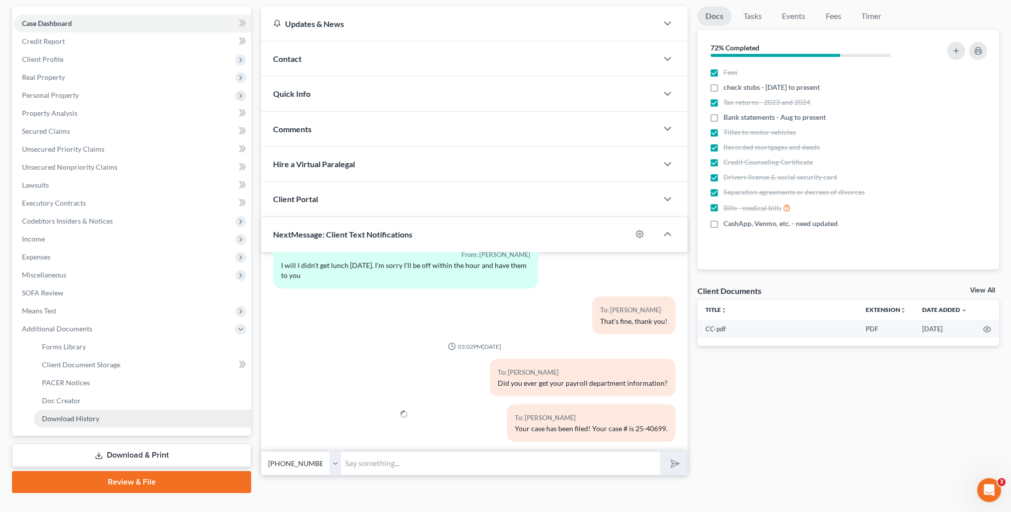
click at [91, 415] on span "Download History" at bounding box center [70, 419] width 57 height 8
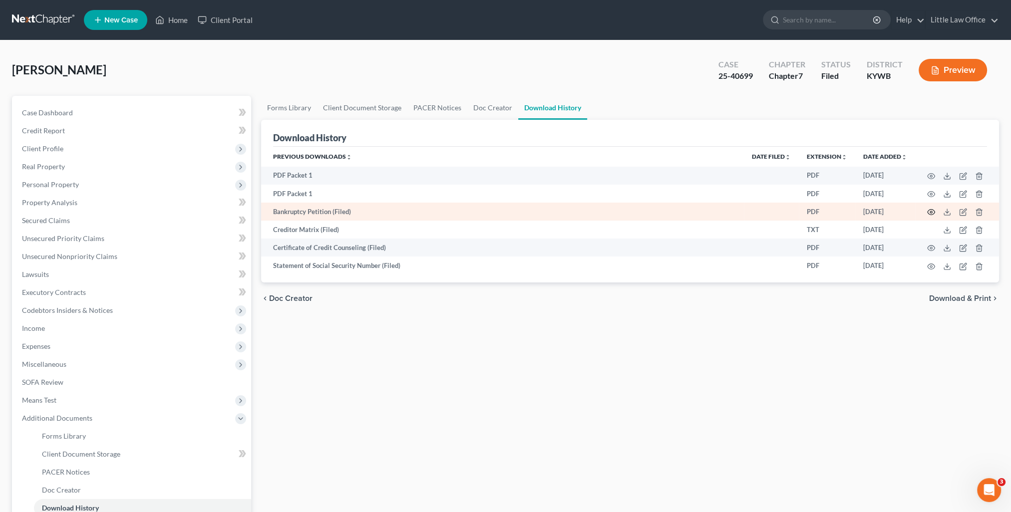
click at [930, 213] on circle "button" at bounding box center [931, 212] width 2 height 2
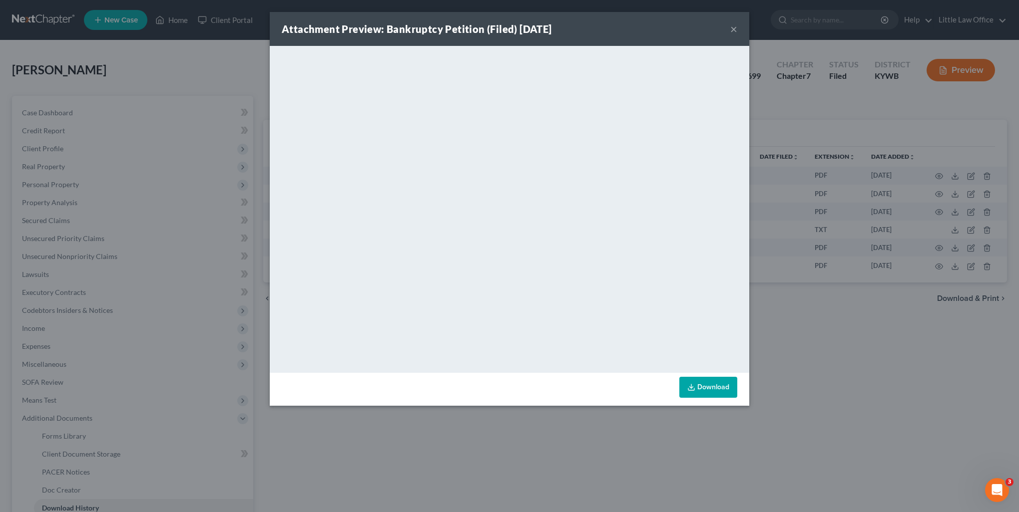
click at [738, 31] on div "Attachment Preview: Bankruptcy Petition (Filed) [DATE] ×" at bounding box center [509, 29] width 479 height 34
click at [727, 32] on div "Attachment Preview: Bankruptcy Petition (Filed) [DATE] ×" at bounding box center [509, 29] width 479 height 34
click at [729, 33] on div "Attachment Preview: Bankruptcy Petition (Filed) [DATE] ×" at bounding box center [509, 29] width 479 height 34
click at [729, 31] on div "Attachment Preview: Bankruptcy Petition (Filed) [DATE] ×" at bounding box center [509, 29] width 479 height 34
click at [734, 32] on button "×" at bounding box center [733, 29] width 7 height 12
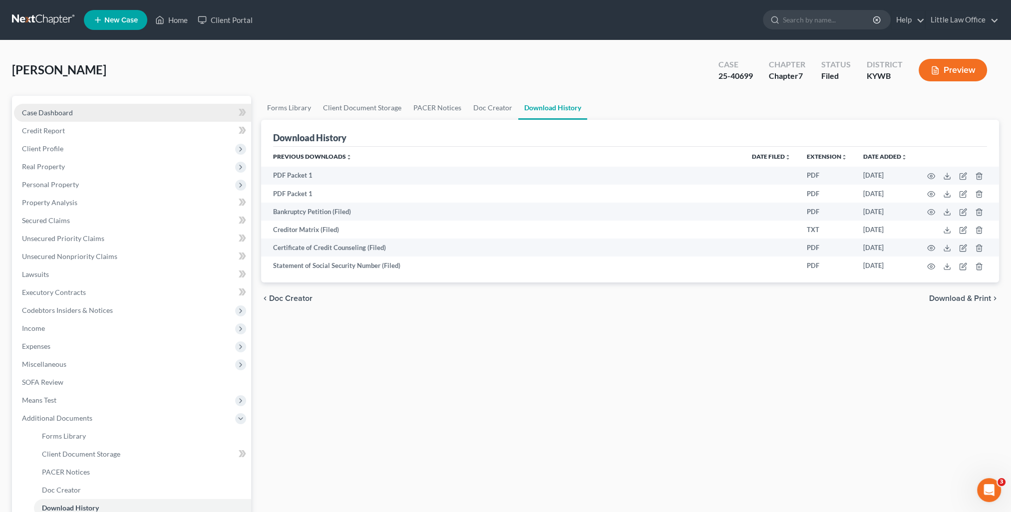
click at [72, 107] on link "Case Dashboard" at bounding box center [132, 113] width 237 height 18
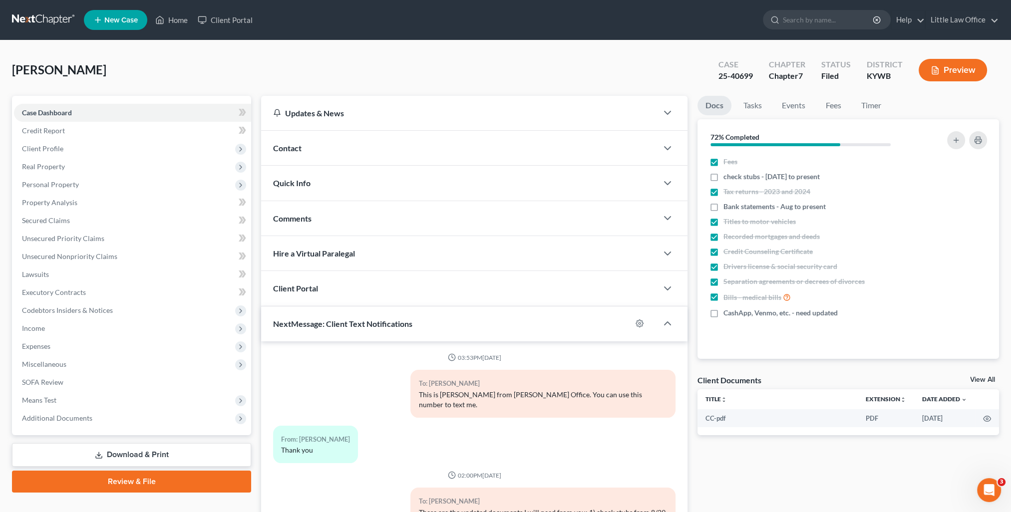
drag, startPoint x: 310, startPoint y: 150, endPoint x: 340, endPoint y: 184, distance: 45.3
click at [310, 150] on div "Contact" at bounding box center [459, 148] width 397 height 34
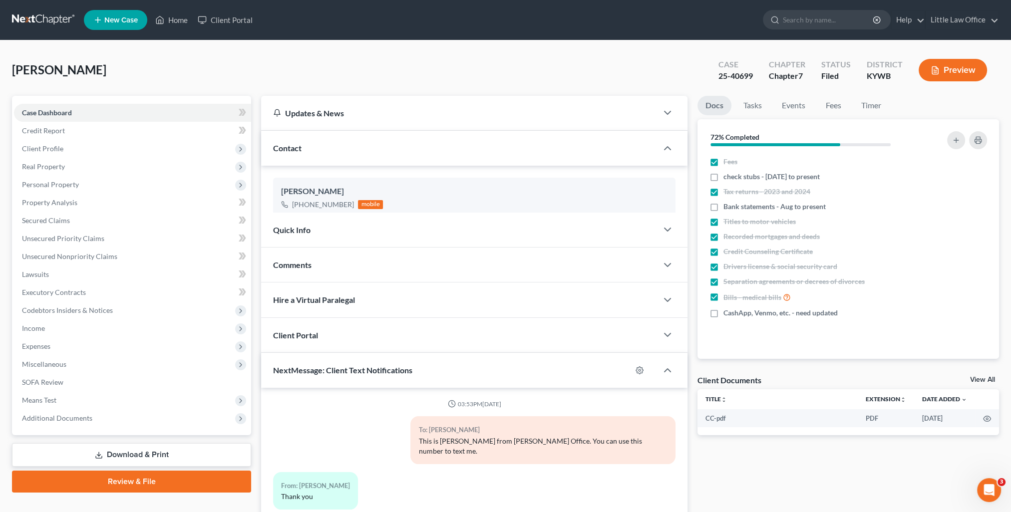
scroll to position [1266, 0]
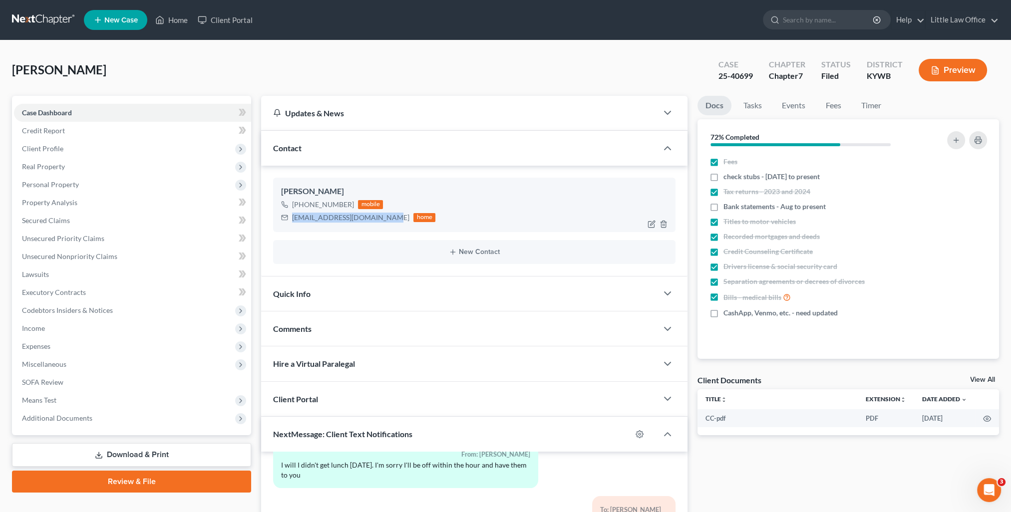
drag, startPoint x: 290, startPoint y: 218, endPoint x: 375, endPoint y: 231, distance: 86.4
click at [375, 231] on div "[PERSON_NAME] [PHONE_NUMBER] mobile [EMAIL_ADDRESS][DOMAIN_NAME] home" at bounding box center [474, 205] width 403 height 54
copy div "[EMAIL_ADDRESS][DOMAIN_NAME]"
click at [320, 331] on div "Comments" at bounding box center [459, 329] width 397 height 34
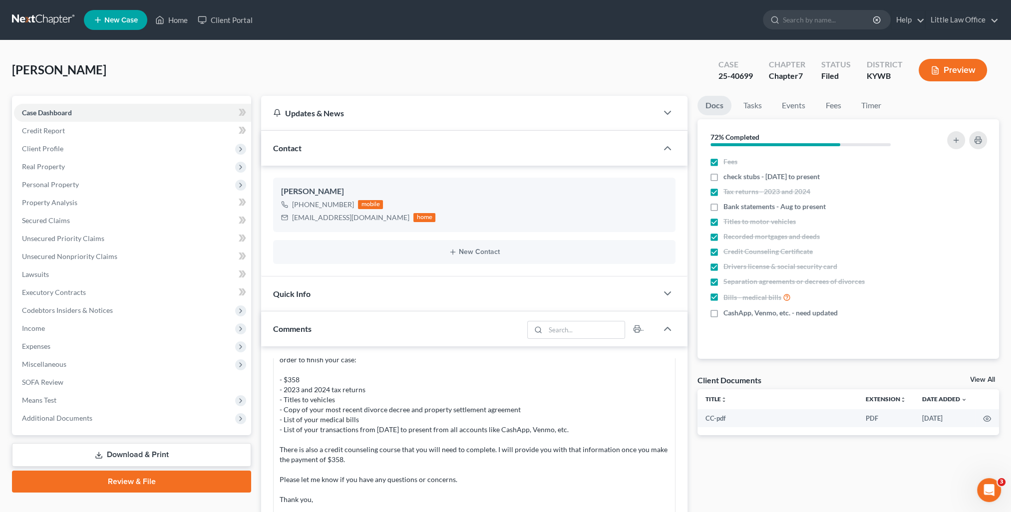
scroll to position [150, 0]
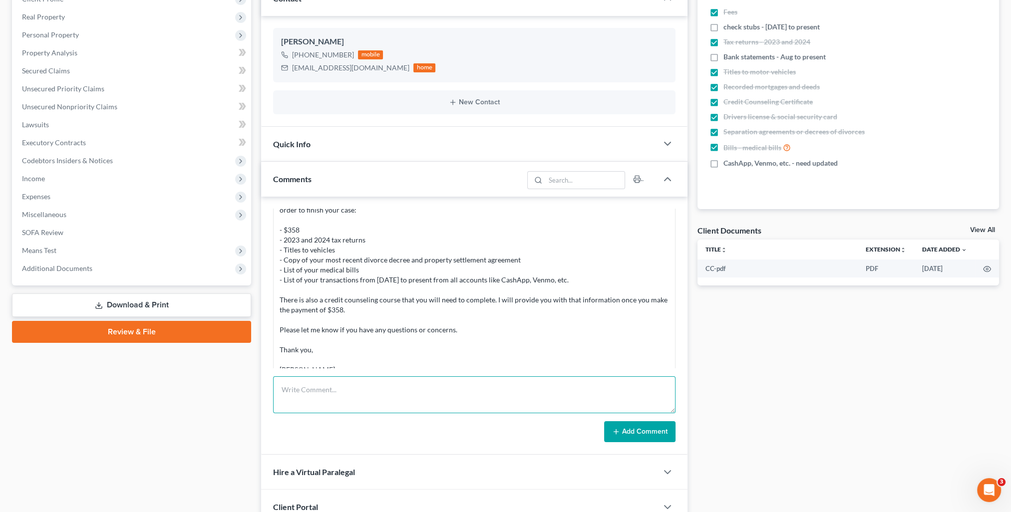
click at [515, 399] on textarea at bounding box center [474, 395] width 403 height 37
paste textarea "Please see attached petition that has been filed with the Court [DATE]. Thank y…"
type textarea "Please see attached petition that has been filed with the Court [DATE]. Thank y…"
click at [636, 433] on button "Add Comment" at bounding box center [639, 432] width 71 height 21
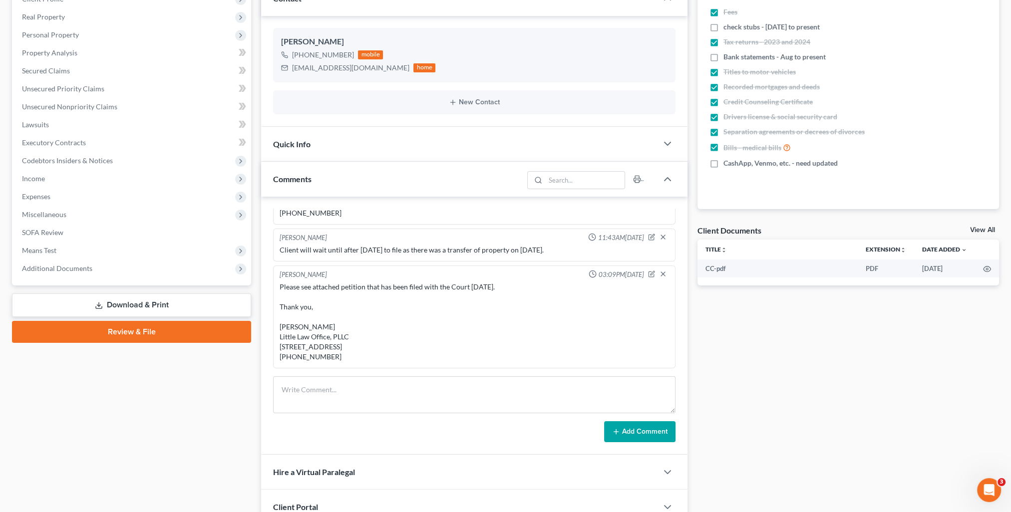
scroll to position [0, 0]
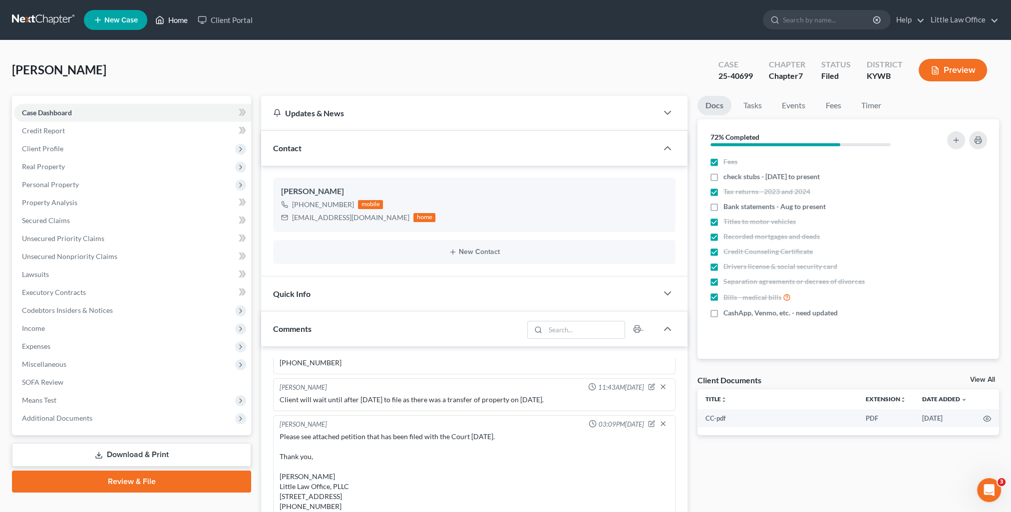
click at [182, 21] on link "Home" at bounding box center [171, 20] width 42 height 18
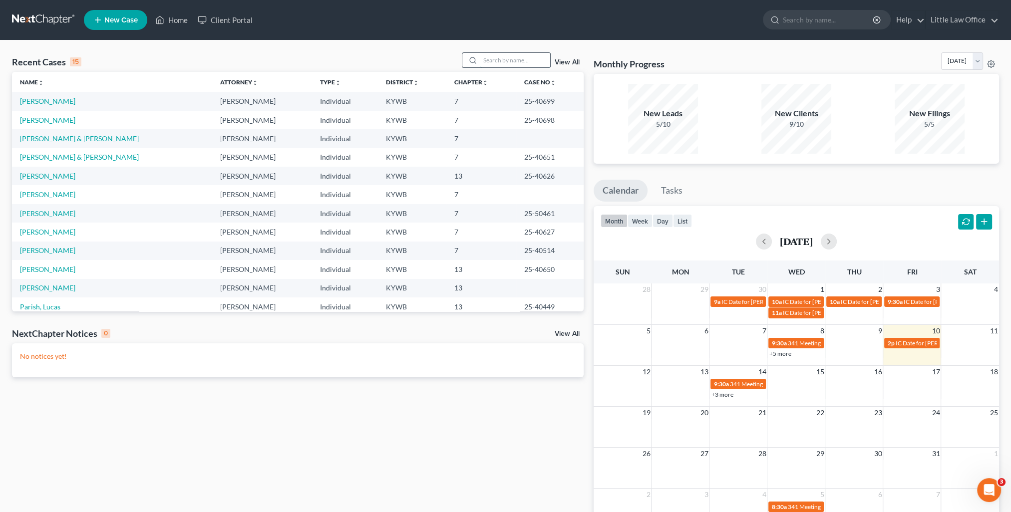
click at [516, 60] on input "search" at bounding box center [515, 60] width 70 height 14
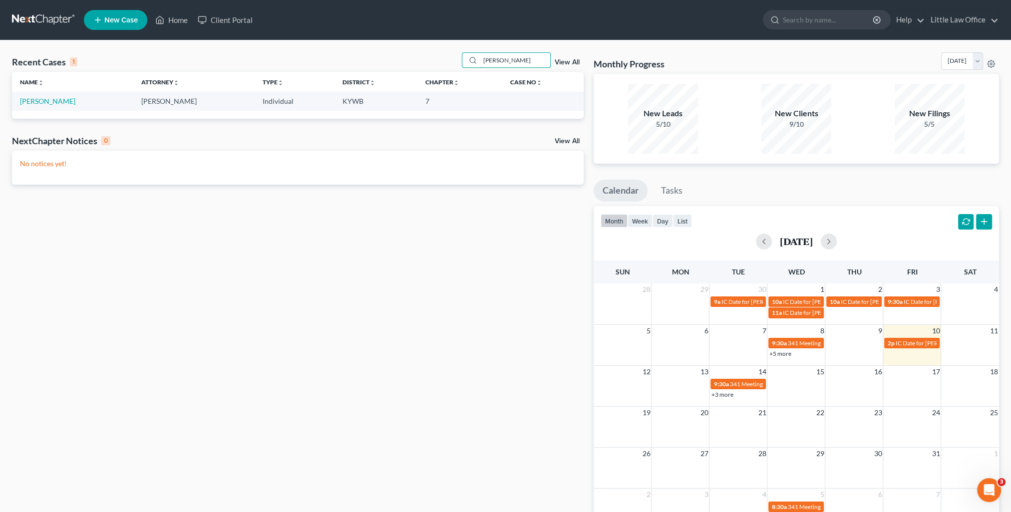
type input "[PERSON_NAME]"
click at [36, 105] on td "[PERSON_NAME]" at bounding box center [72, 101] width 121 height 18
click at [36, 103] on link "[PERSON_NAME]" at bounding box center [47, 101] width 55 height 8
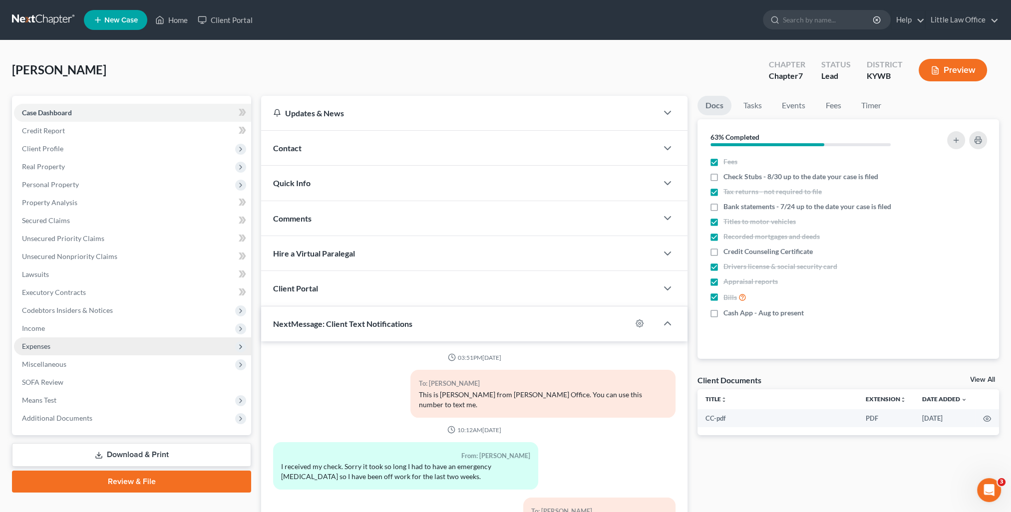
click at [69, 351] on span "Expenses" at bounding box center [132, 347] width 237 height 18
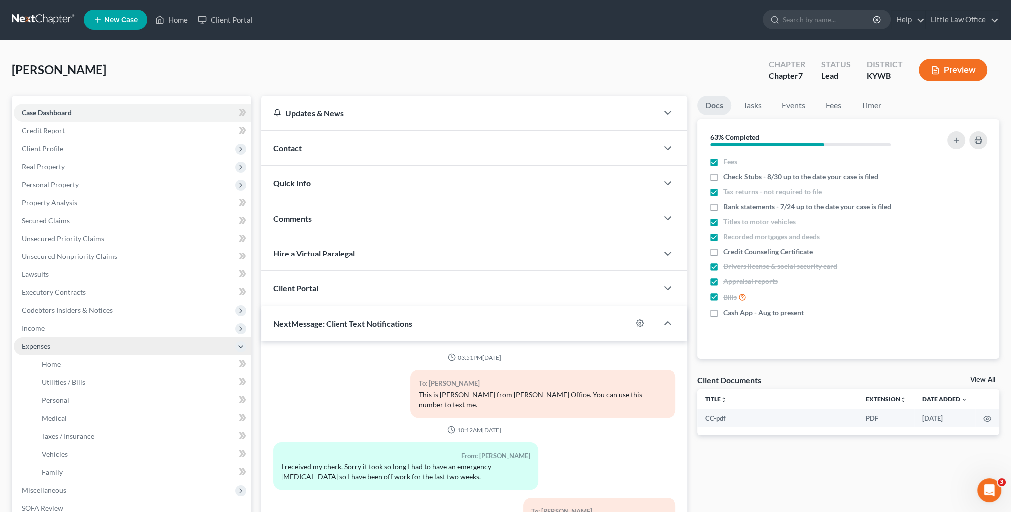
scroll to position [1381, 0]
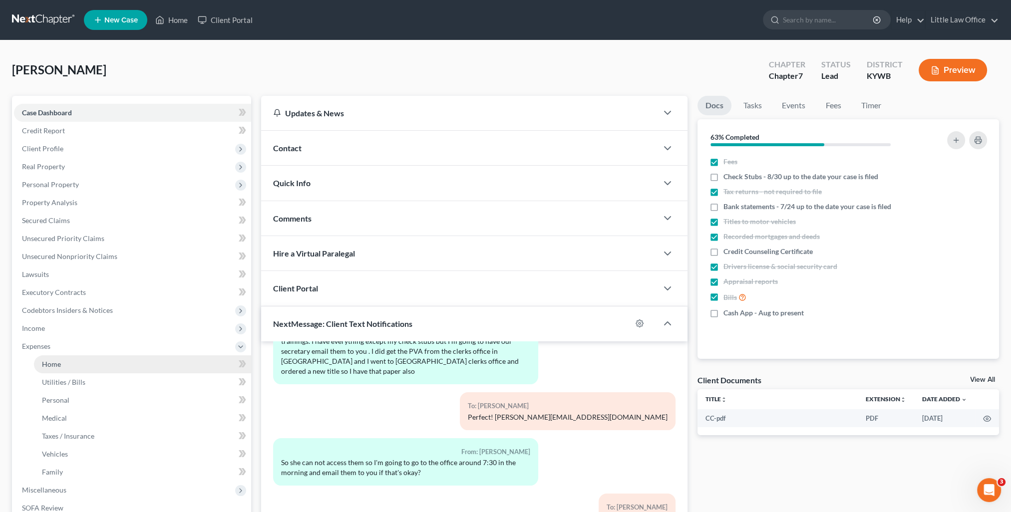
click at [77, 359] on link "Home" at bounding box center [142, 365] width 217 height 18
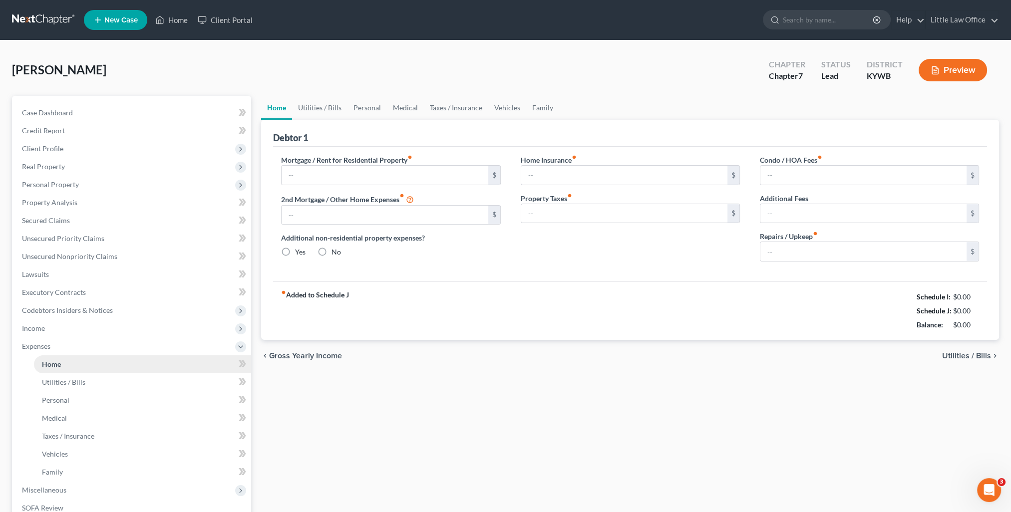
type input "0.00"
radio input "true"
type input "0.00"
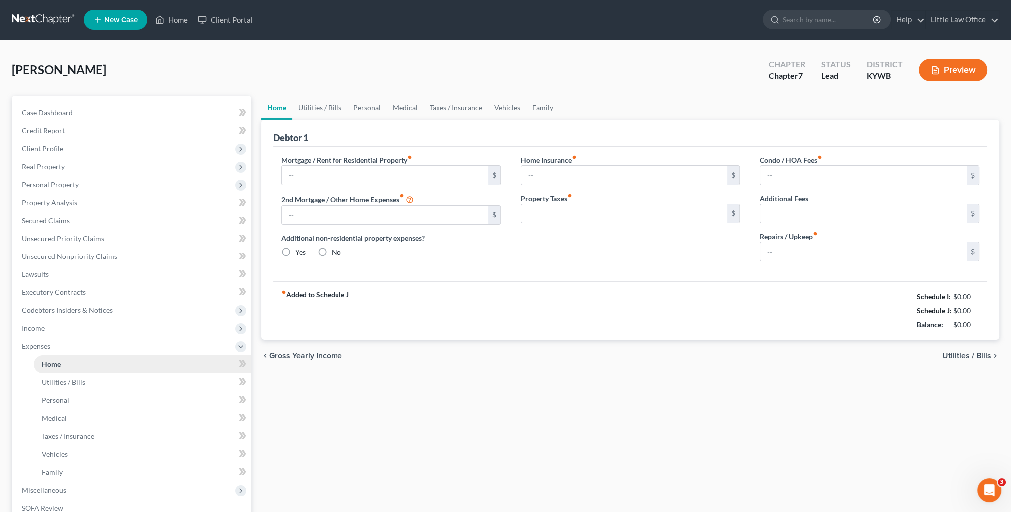
type input "0.00"
click at [60, 207] on link "Property Analysis" at bounding box center [132, 203] width 237 height 18
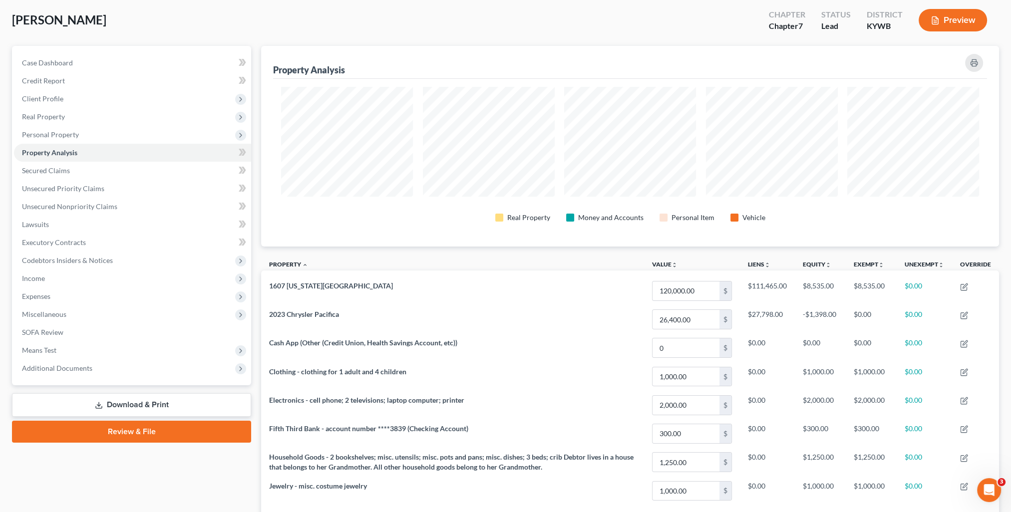
click at [233, 434] on link "Review & File" at bounding box center [131, 432] width 239 height 22
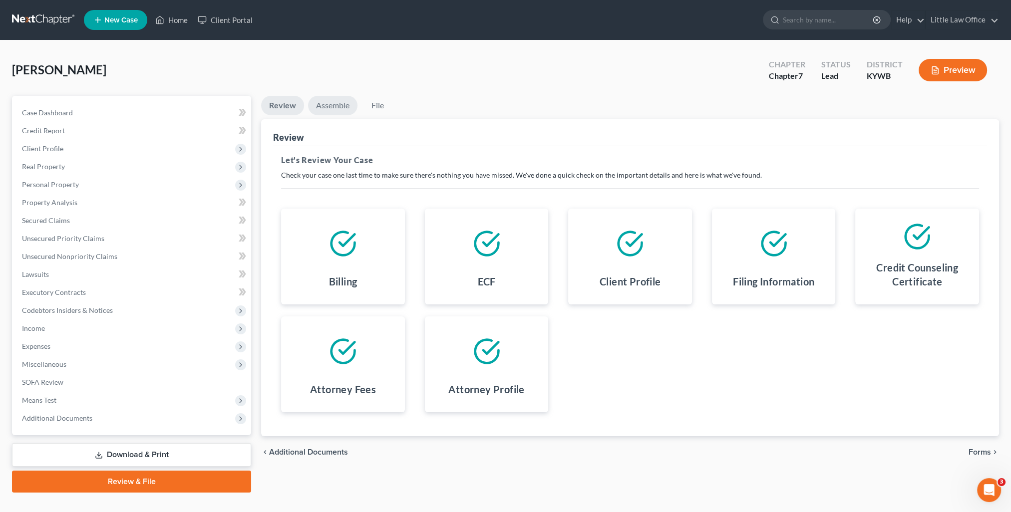
click at [332, 98] on link "Assemble" at bounding box center [332, 105] width 49 height 19
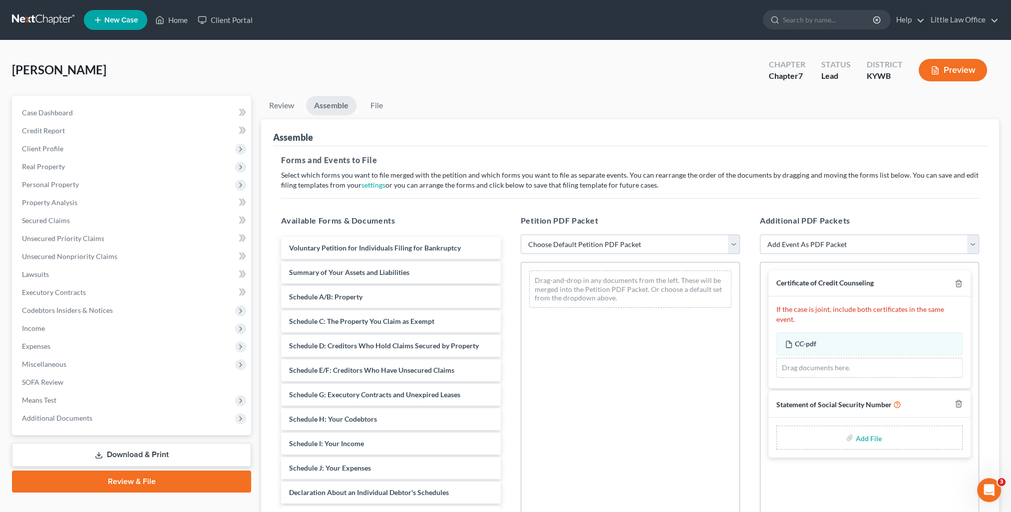
click at [583, 242] on select "Choose Default Petition PDF Packet Emergency Filing (Voluntary Petition and Cre…" at bounding box center [630, 245] width 219 height 20
select select "1"
click at [521, 235] on select "Choose Default Petition PDF Packet Emergency Filing (Voluntary Petition and Cre…" at bounding box center [630, 245] width 219 height 20
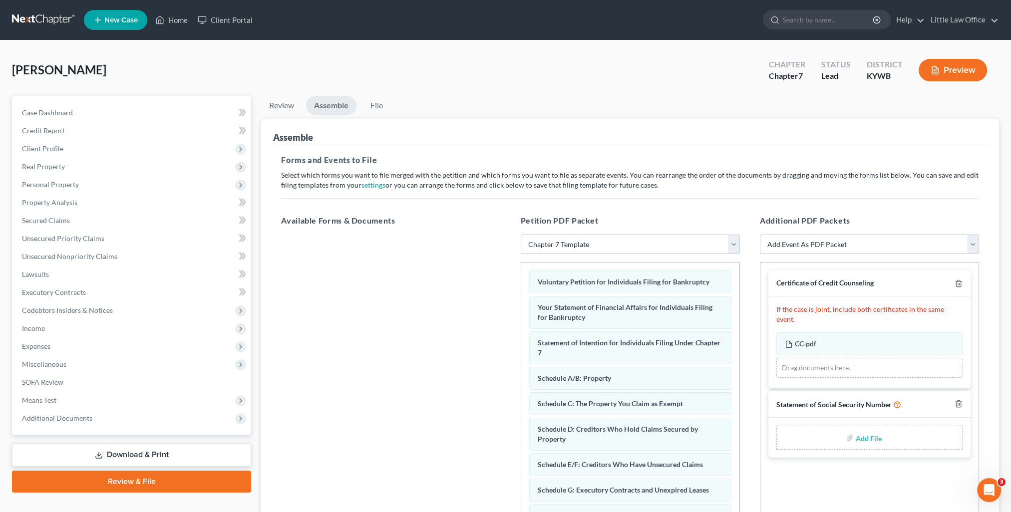
click at [867, 429] on input "file" at bounding box center [868, 438] width 24 height 18
type input "C:\fakepath\SS Statement [DATE].pdf"
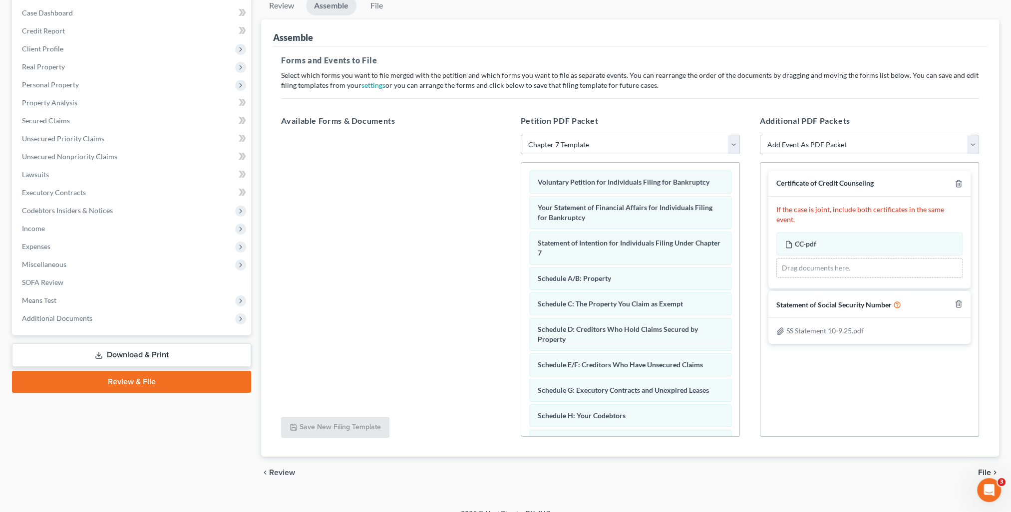
click at [979, 469] on span "File" at bounding box center [984, 473] width 13 height 8
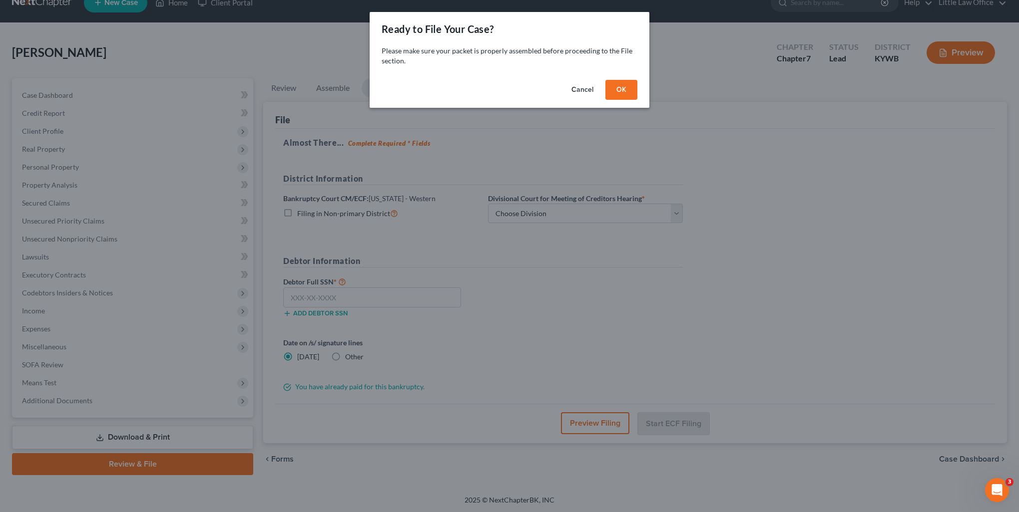
click at [625, 94] on button "OK" at bounding box center [621, 90] width 32 height 20
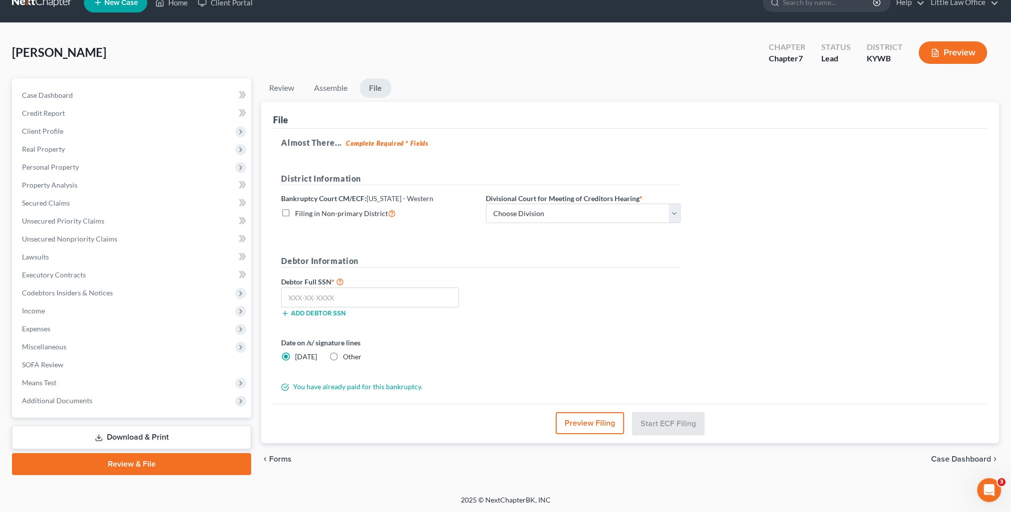
click at [587, 224] on div "District Information Bankruptcy Court CM/ECF: [US_STATE] - Western Filing in No…" at bounding box center [481, 202] width 410 height 59
click at [580, 211] on select "Choose Division Bowling Green [GEOGRAPHIC_DATA] [GEOGRAPHIC_DATA] [GEOGRAPHIC_D…" at bounding box center [583, 214] width 195 height 20
select select "2"
click at [486, 204] on select "Choose Division Bowling Green [GEOGRAPHIC_DATA] [GEOGRAPHIC_DATA] [GEOGRAPHIC_D…" at bounding box center [583, 214] width 195 height 20
click at [302, 303] on input "text" at bounding box center [370, 298] width 178 height 20
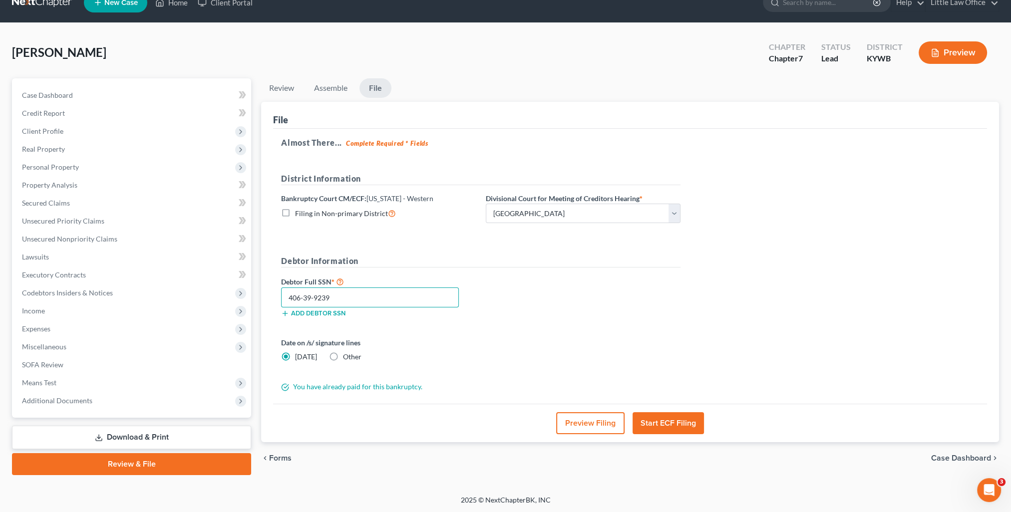
type input "406-39-9239"
click at [343, 353] on label "Other" at bounding box center [352, 357] width 18 height 10
click at [347, 353] on input "Other" at bounding box center [350, 355] width 6 height 6
radio input "true"
radio input "false"
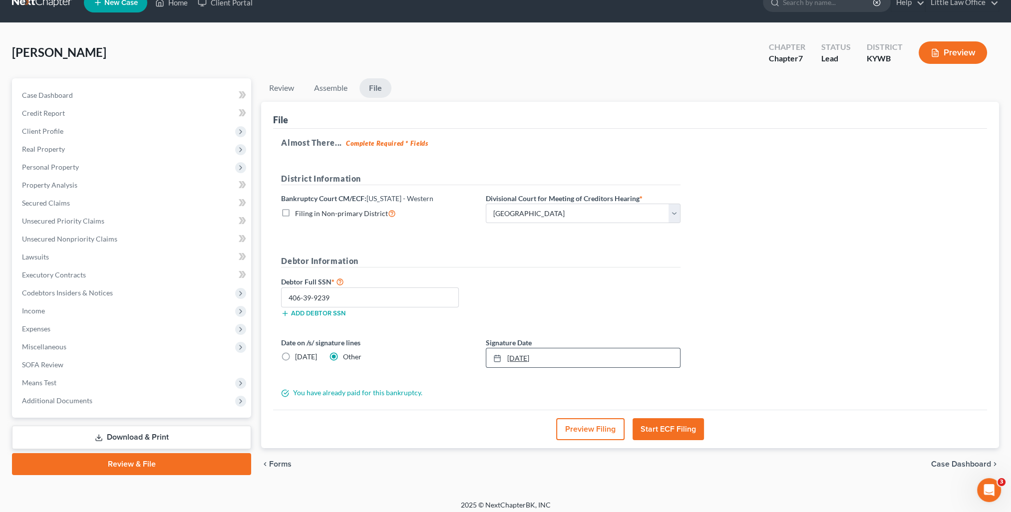
click at [511, 360] on link "[DATE]" at bounding box center [583, 358] width 194 height 19
click at [676, 431] on button "Start ECF Filing" at bounding box center [668, 430] width 71 height 22
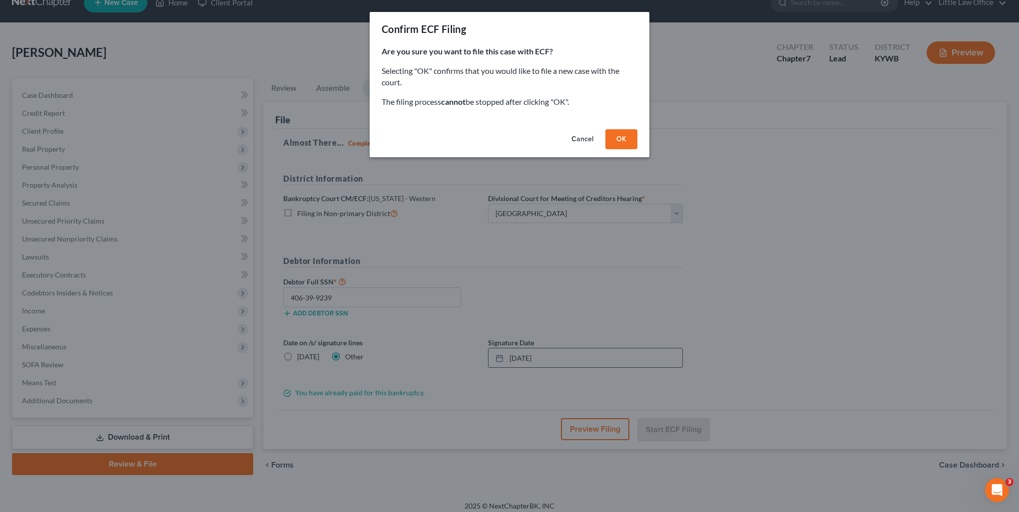
click at [619, 141] on button "OK" at bounding box center [621, 139] width 32 height 20
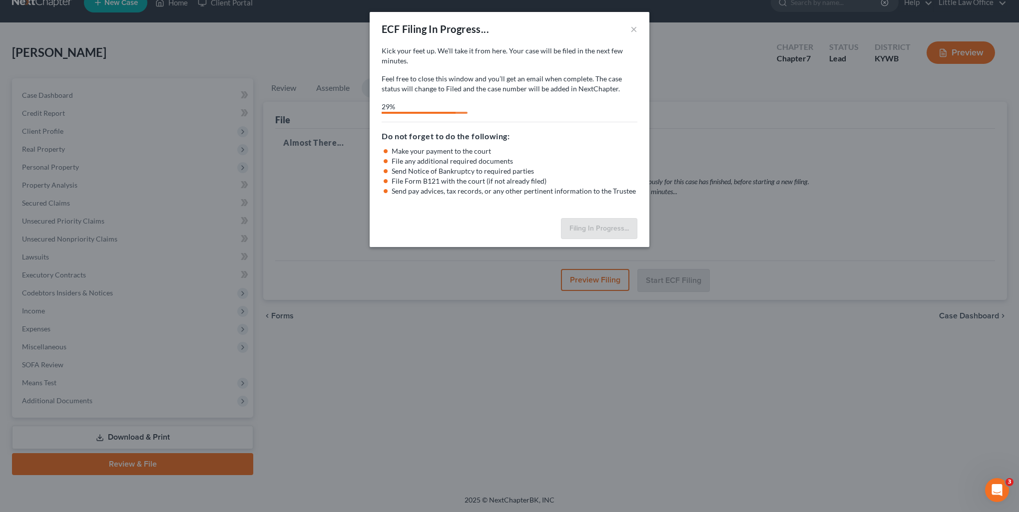
select select "2"
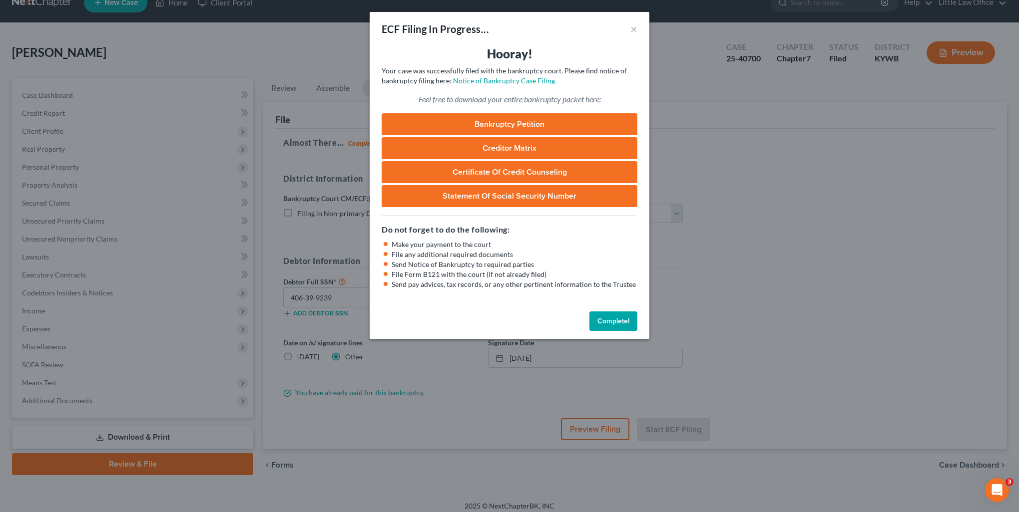
click at [625, 320] on button "Complete!" at bounding box center [613, 322] width 48 height 20
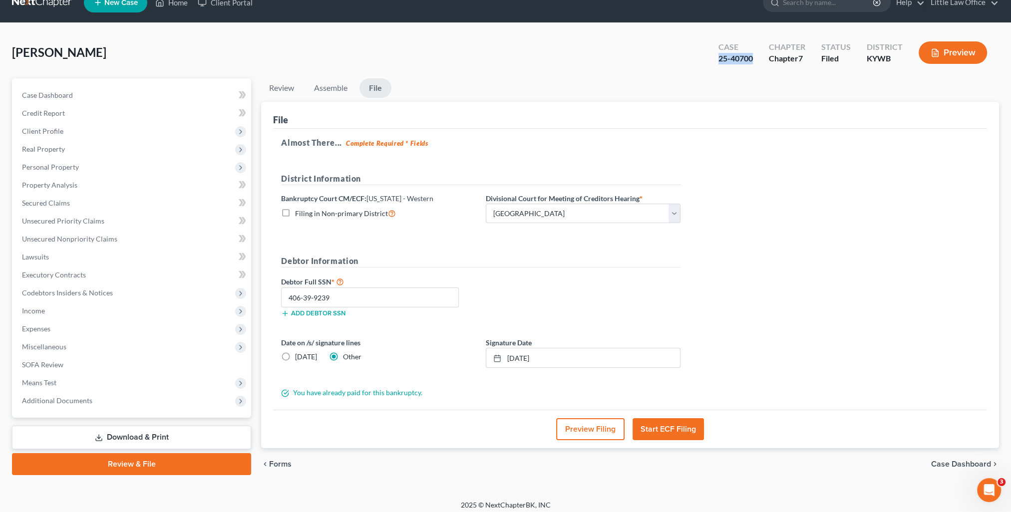
drag, startPoint x: 721, startPoint y: 60, endPoint x: 756, endPoint y: 60, distance: 35.5
click at [756, 60] on div "Case 25-40700" at bounding box center [736, 53] width 50 height 29
copy div "25-40700"
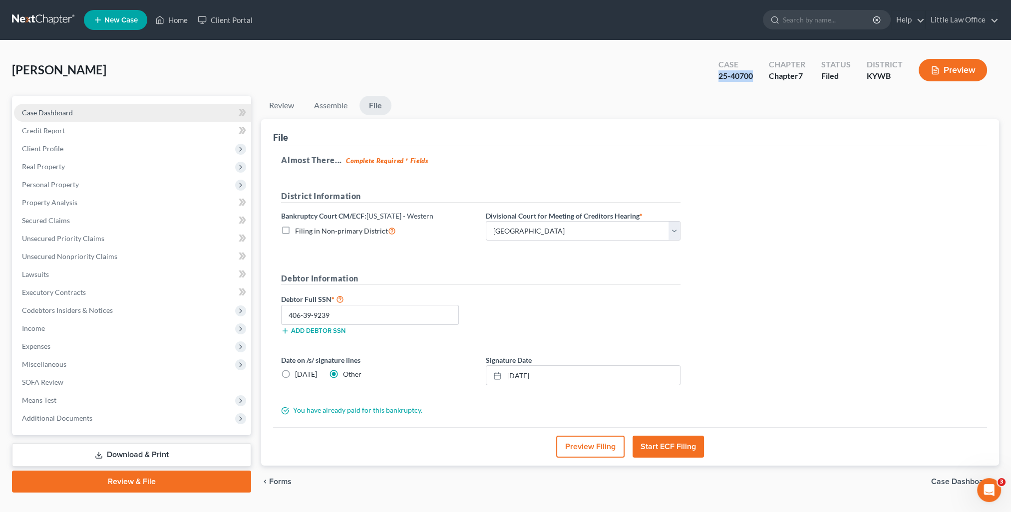
click at [108, 110] on link "Case Dashboard" at bounding box center [132, 113] width 237 height 18
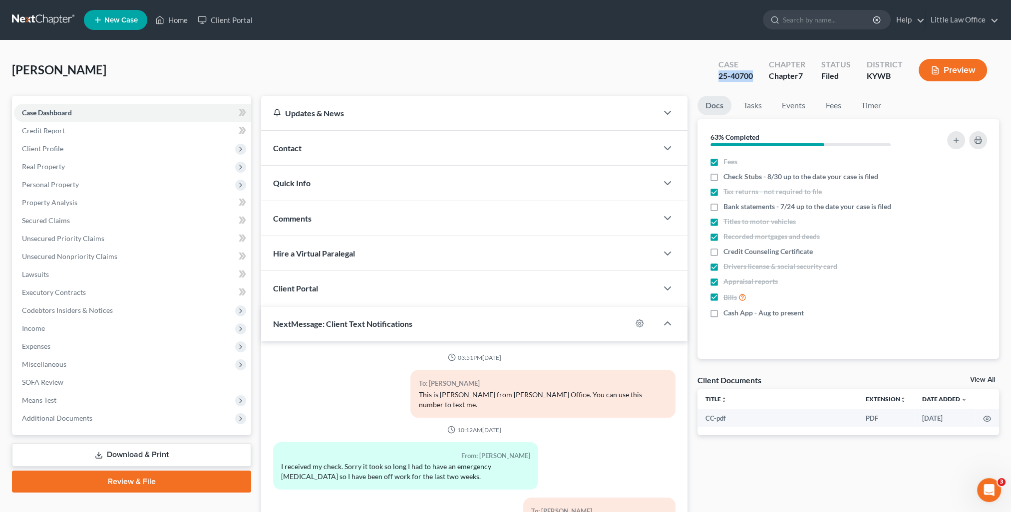
scroll to position [89, 0]
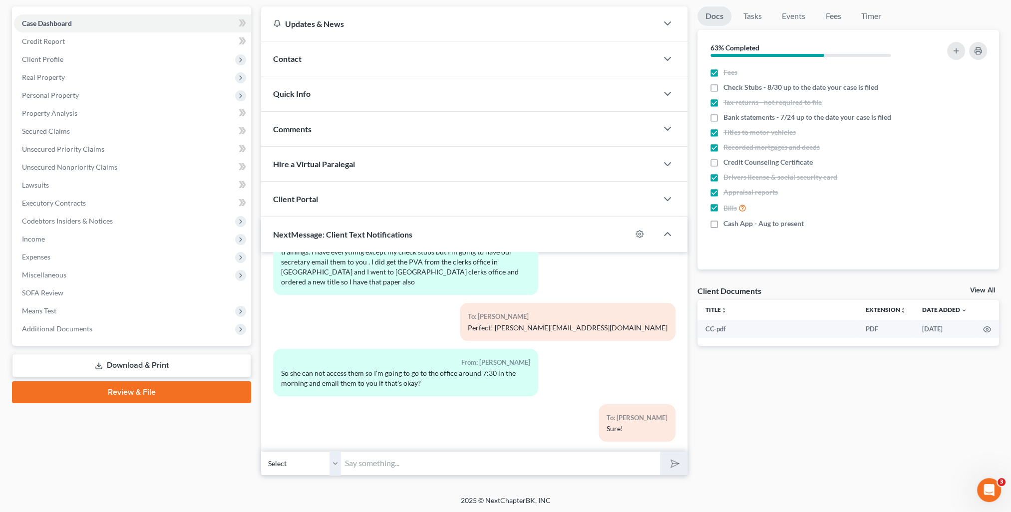
click at [479, 464] on input "text" at bounding box center [500, 464] width 319 height 24
paste input "25-40700"
type input "Your case has been filed! Your case # is 25-40700."
click at [681, 467] on button "submit" at bounding box center [673, 463] width 27 height 23
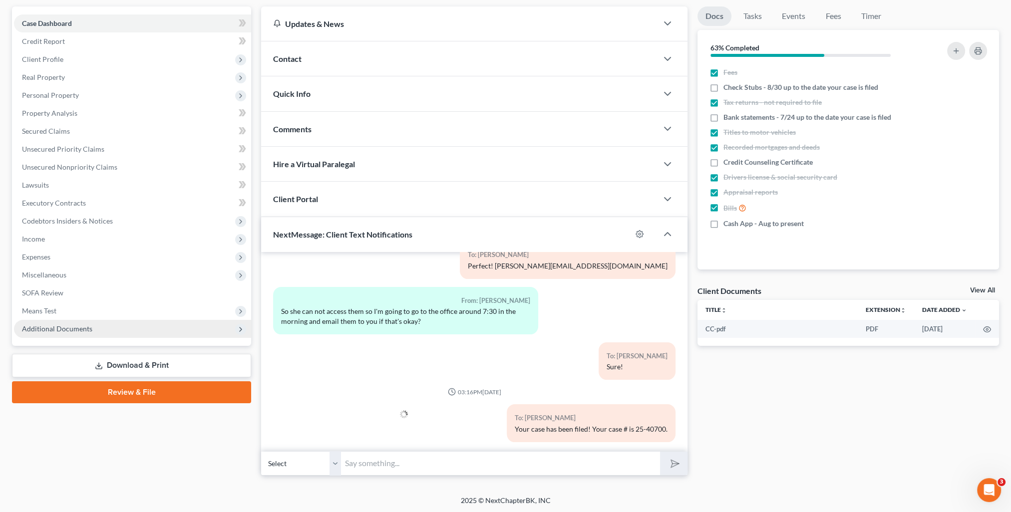
click at [80, 333] on span "Additional Documents" at bounding box center [57, 329] width 70 height 8
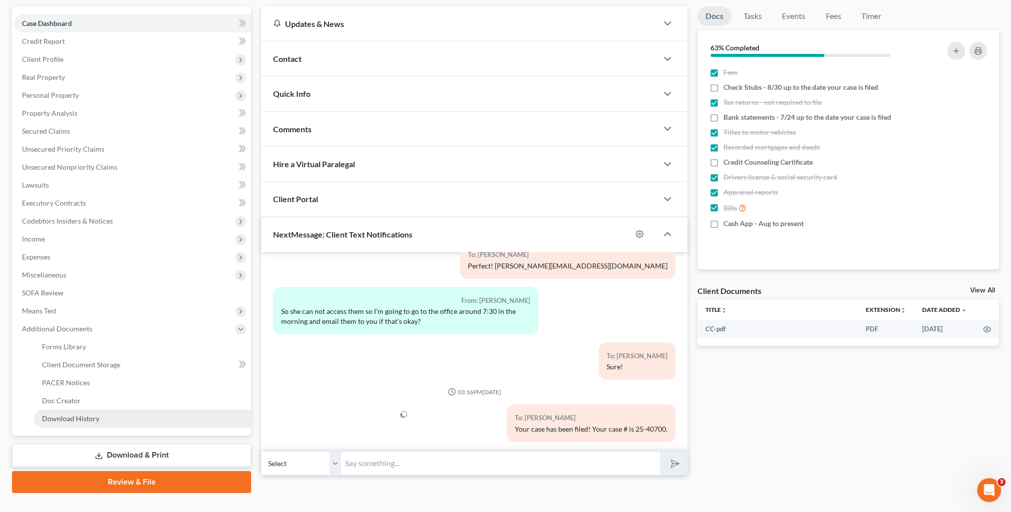
click at [96, 417] on span "Download History" at bounding box center [70, 419] width 57 height 8
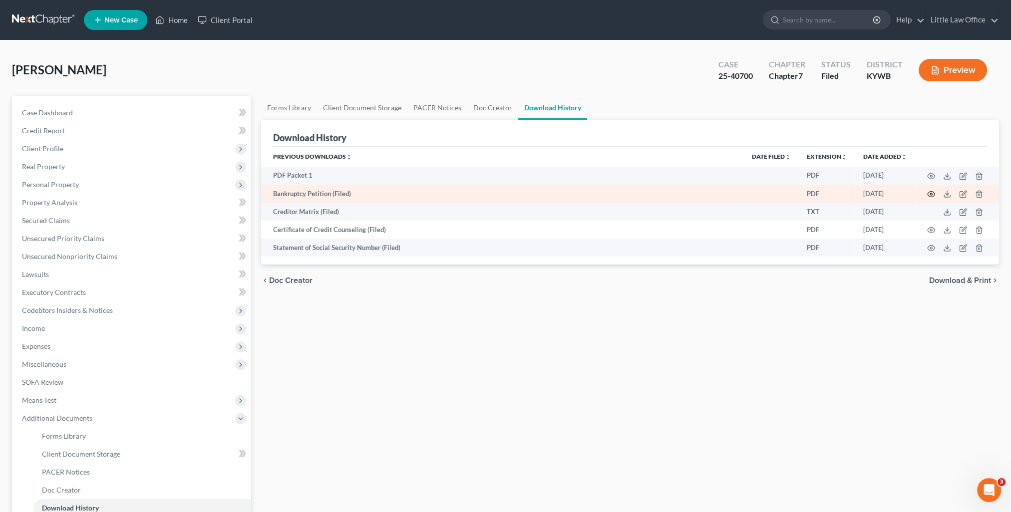
click at [931, 193] on icon "button" at bounding box center [931, 194] width 8 height 8
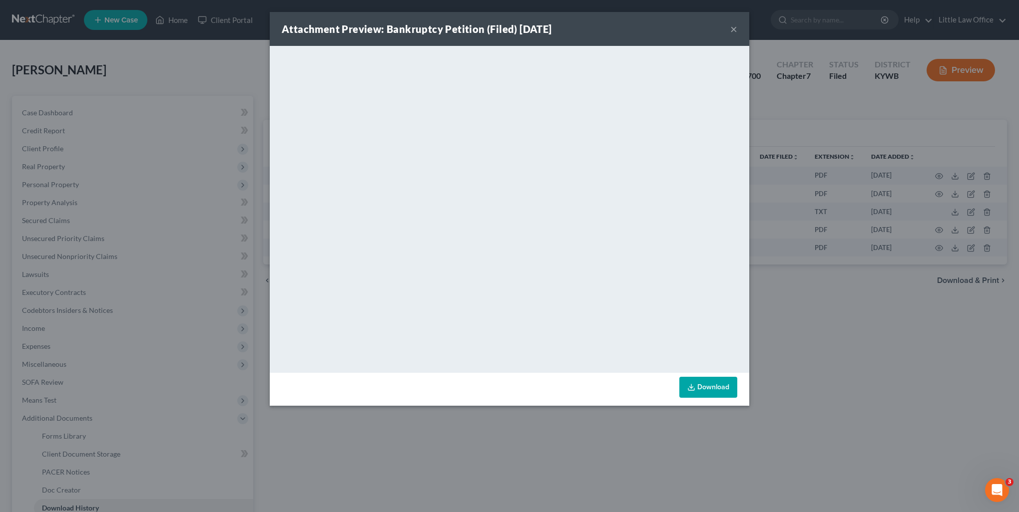
click at [735, 30] on button "×" at bounding box center [733, 29] width 7 height 12
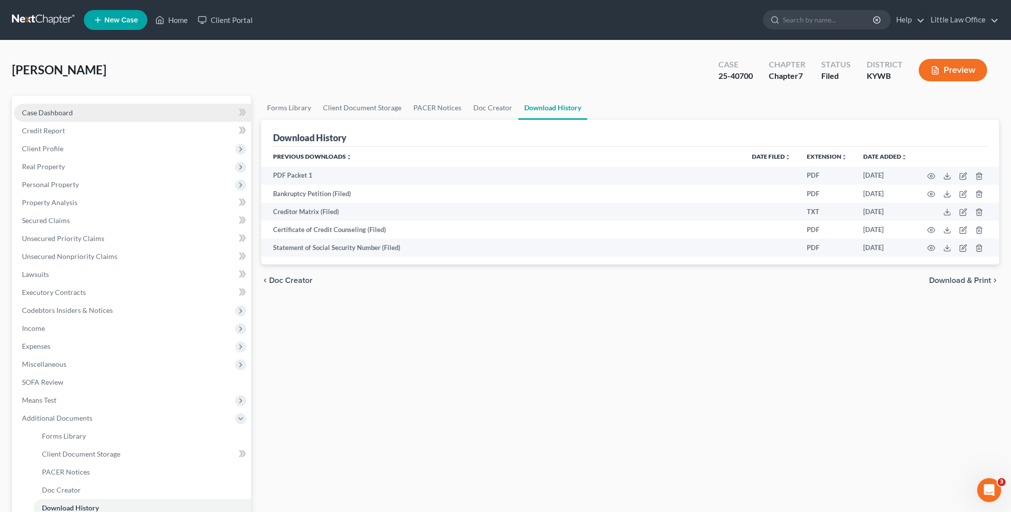
click at [80, 114] on link "Case Dashboard" at bounding box center [132, 113] width 237 height 18
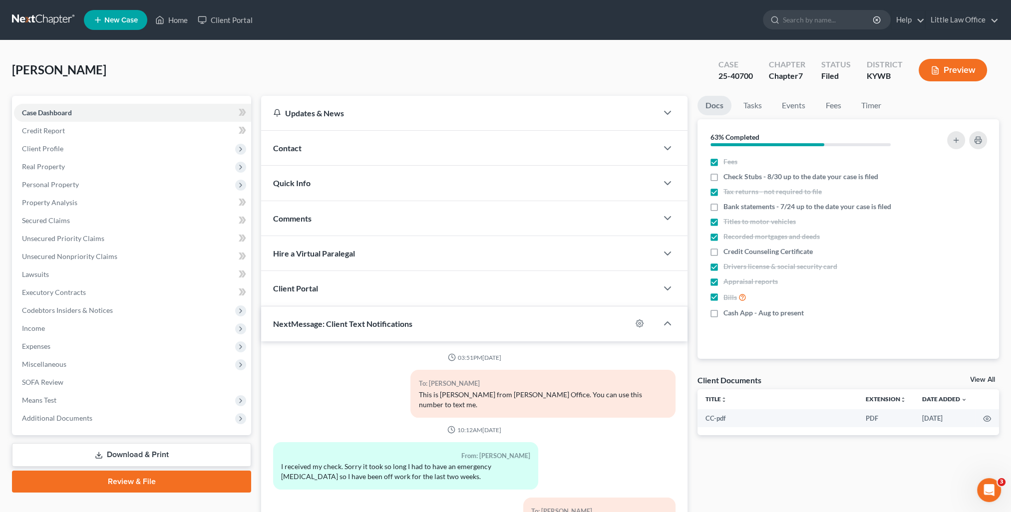
scroll to position [1443, 0]
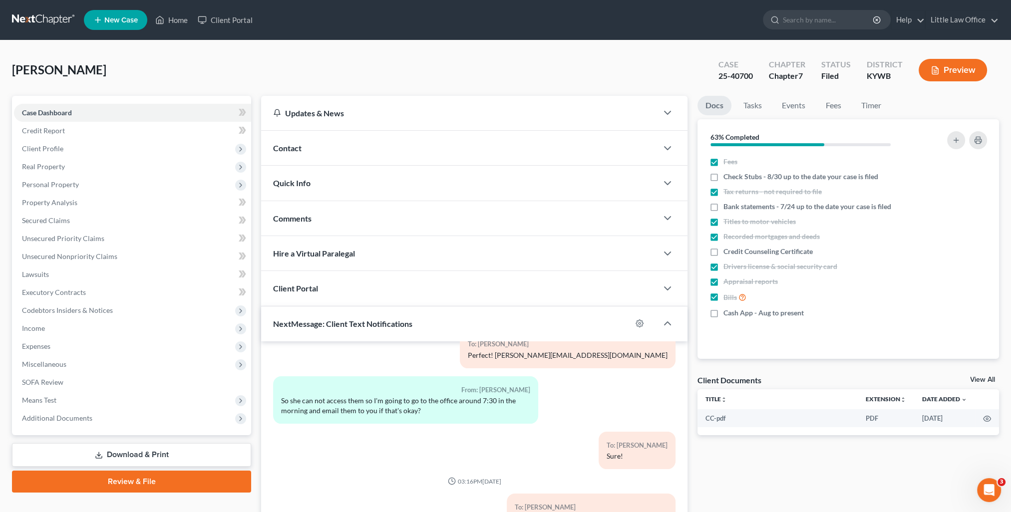
click at [318, 145] on div "Contact" at bounding box center [459, 148] width 397 height 34
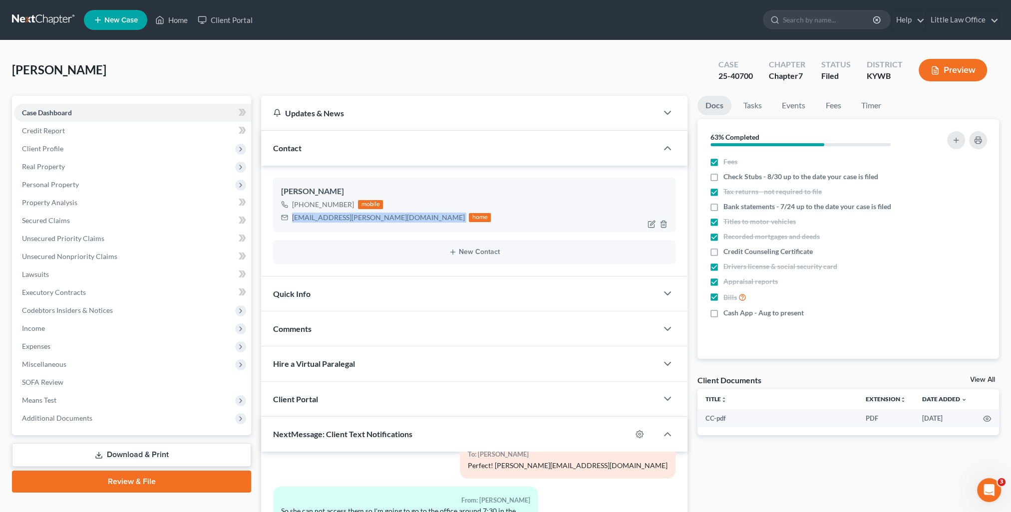
drag, startPoint x: 293, startPoint y: 218, endPoint x: 364, endPoint y: 228, distance: 71.6
click at [364, 228] on div "[PERSON_NAME] [PHONE_NUMBER] mobile [EMAIL_ADDRESS][PERSON_NAME][DOMAIN_NAME] h…" at bounding box center [474, 205] width 403 height 54
copy div "[EMAIL_ADDRESS][PERSON_NAME][DOMAIN_NAME]"
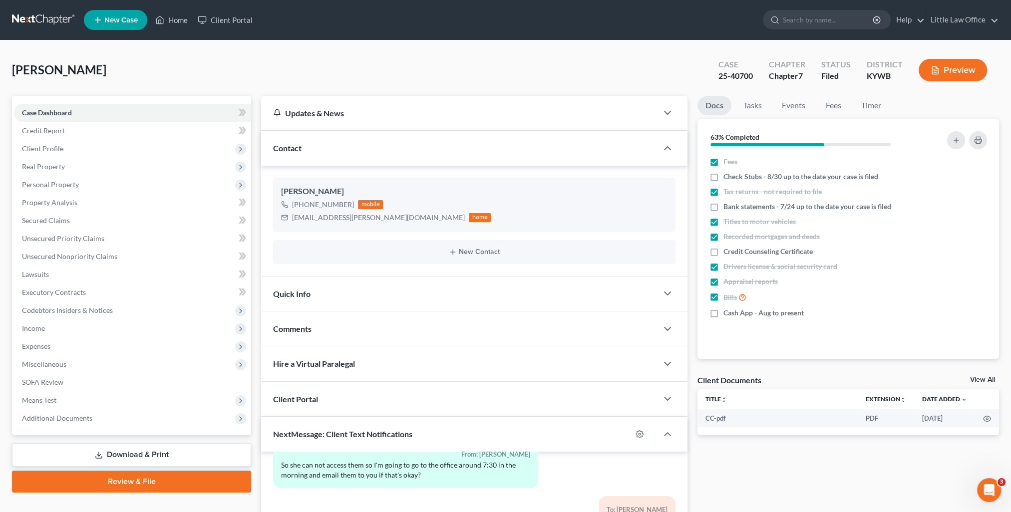
click at [348, 315] on div "Comments" at bounding box center [459, 329] width 397 height 34
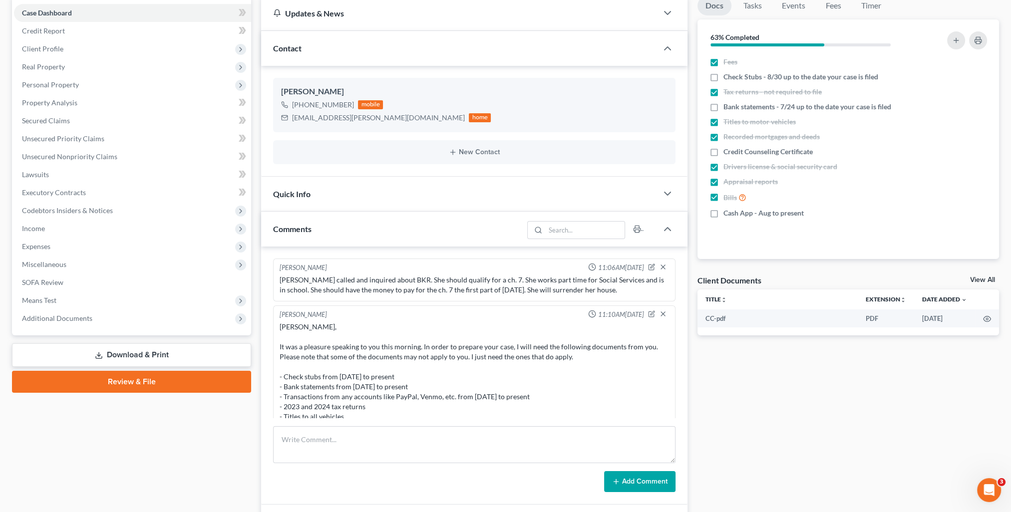
scroll to position [100, 0]
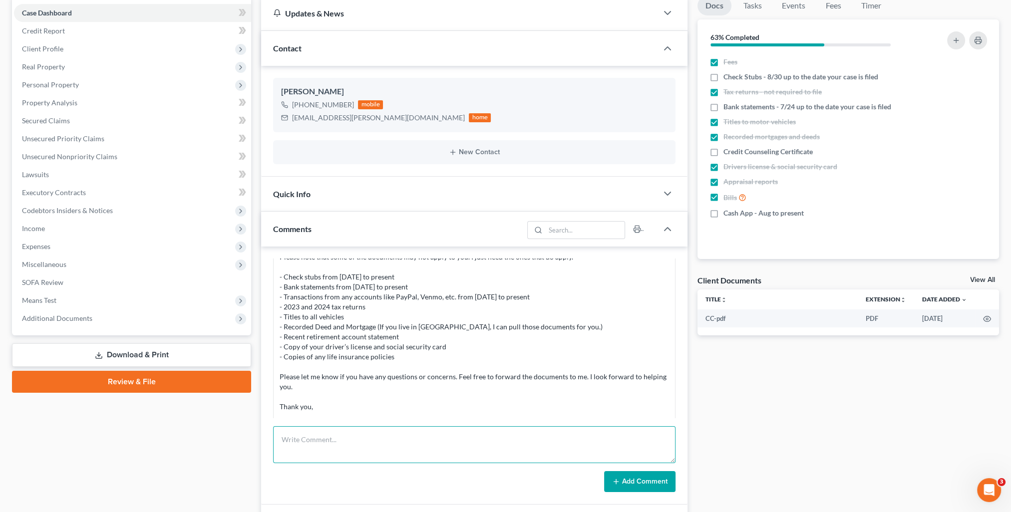
click at [417, 431] on textarea at bounding box center [474, 445] width 403 height 37
paste textarea "Please see attached petition that has been filed with the Court [DATE]. Thank y…"
type textarea "Please see attached petition that has been filed with the Court [DATE]. Thank y…"
click at [628, 482] on button "Add Comment" at bounding box center [639, 481] width 71 height 21
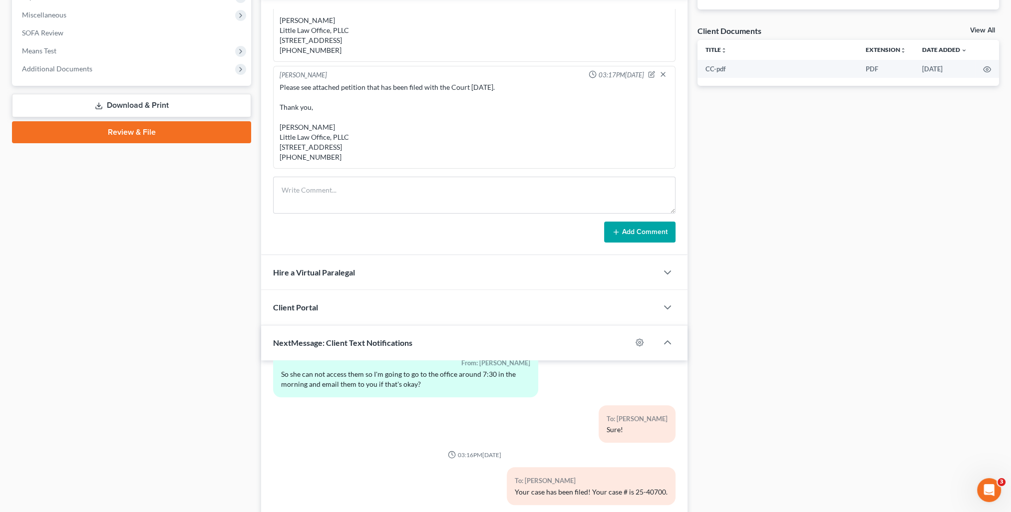
scroll to position [457, 0]
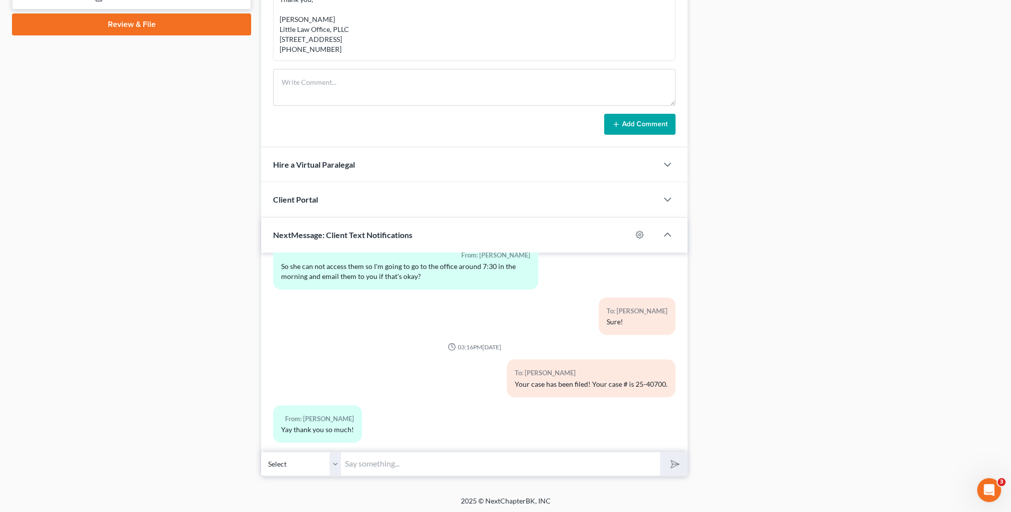
click at [373, 459] on input "text" at bounding box center [500, 464] width 319 height 24
type input "You're very welcome!"
click at [660, 453] on button "submit" at bounding box center [673, 464] width 27 height 23
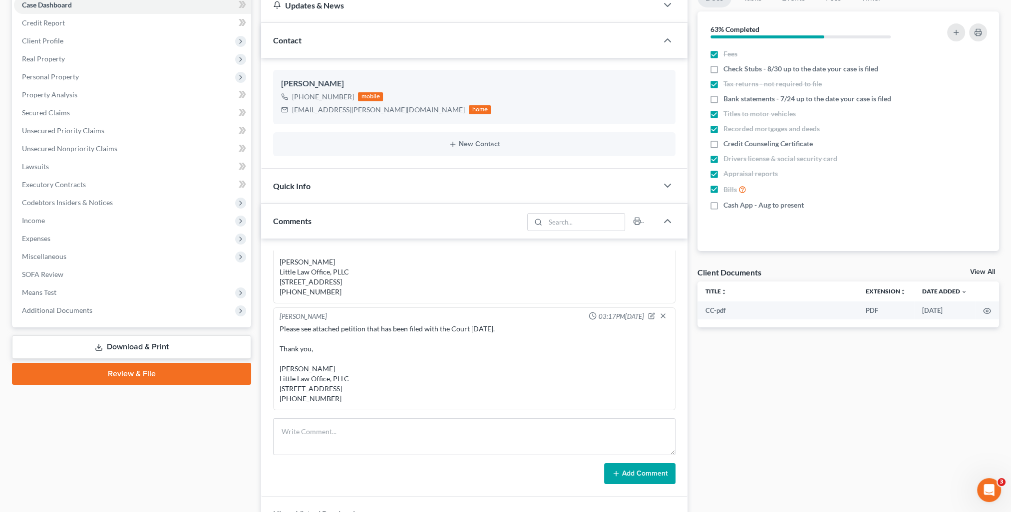
scroll to position [0, 0]
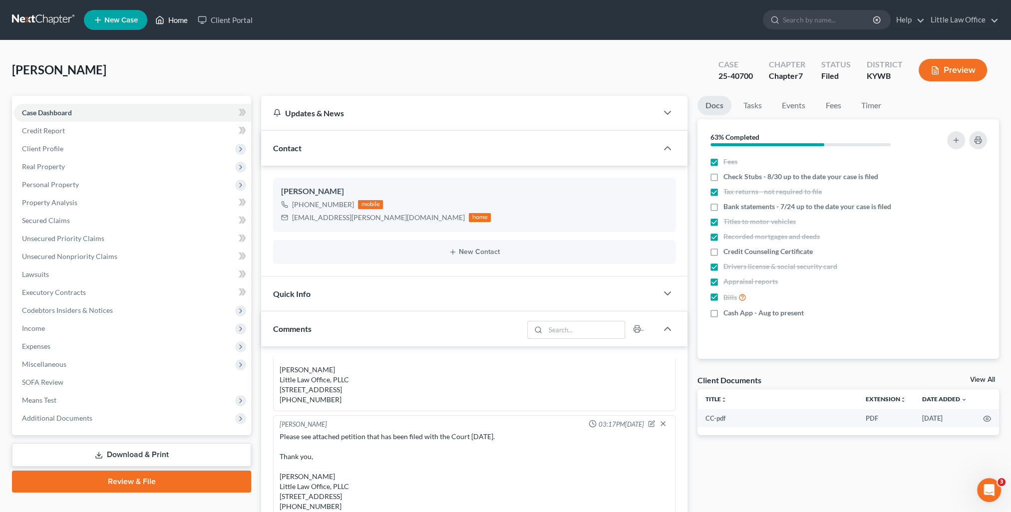
click at [171, 23] on link "Home" at bounding box center [171, 20] width 42 height 18
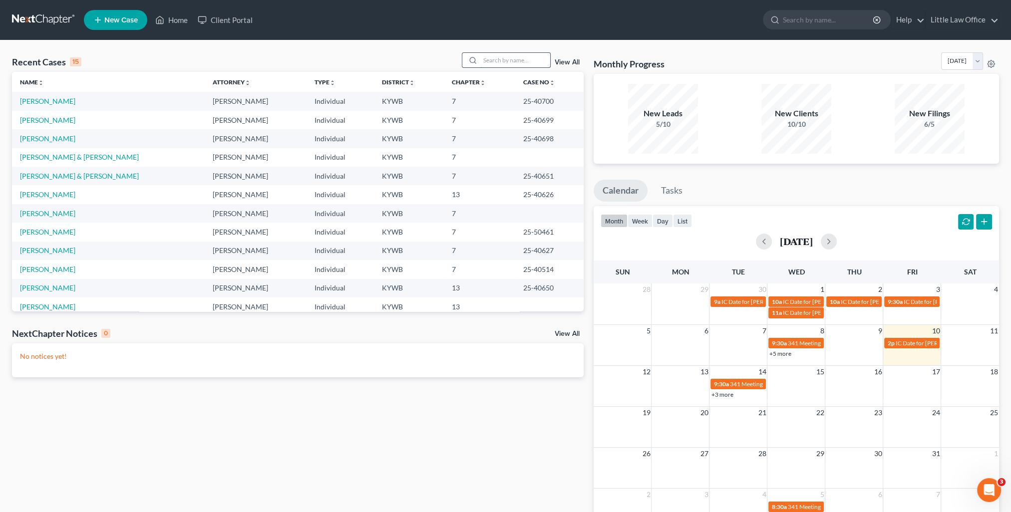
click at [516, 61] on input "search" at bounding box center [515, 60] width 70 height 14
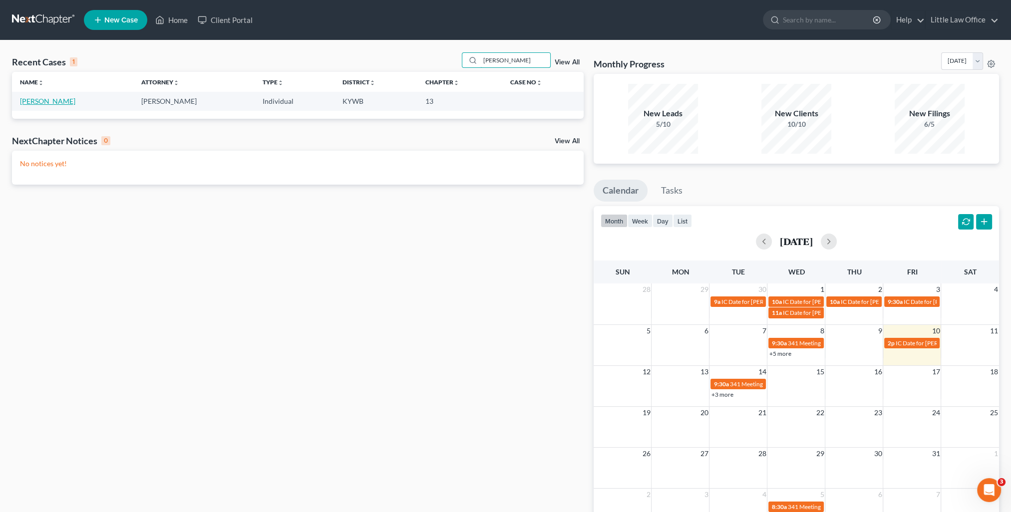
type input "[PERSON_NAME]"
click at [57, 101] on link "[PERSON_NAME]" at bounding box center [47, 101] width 55 height 8
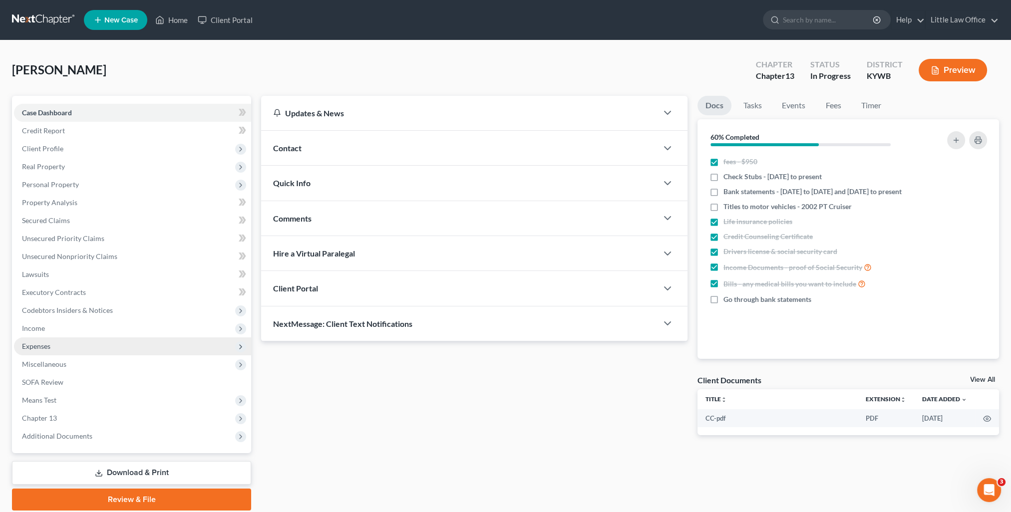
click at [68, 354] on span "Expenses" at bounding box center [132, 347] width 237 height 18
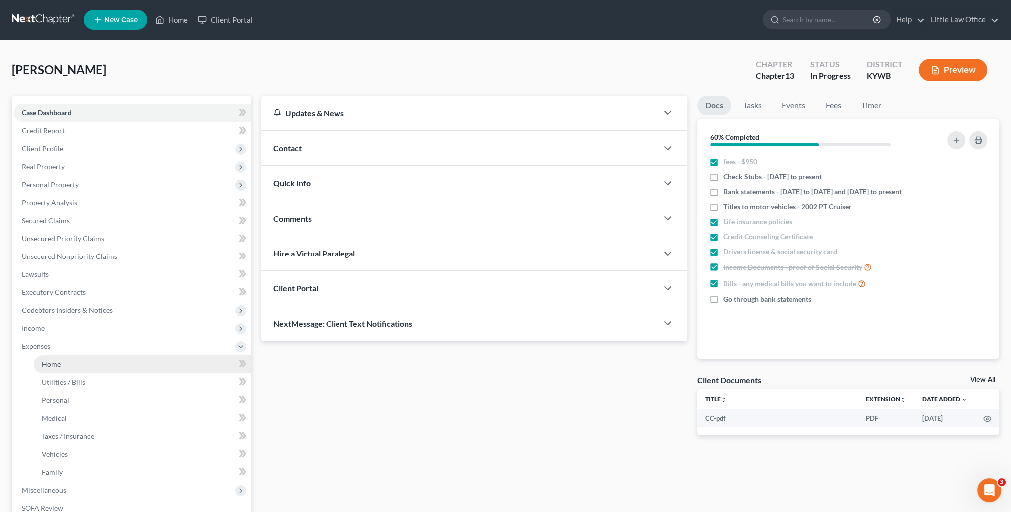
click at [81, 363] on link "Home" at bounding box center [142, 365] width 217 height 18
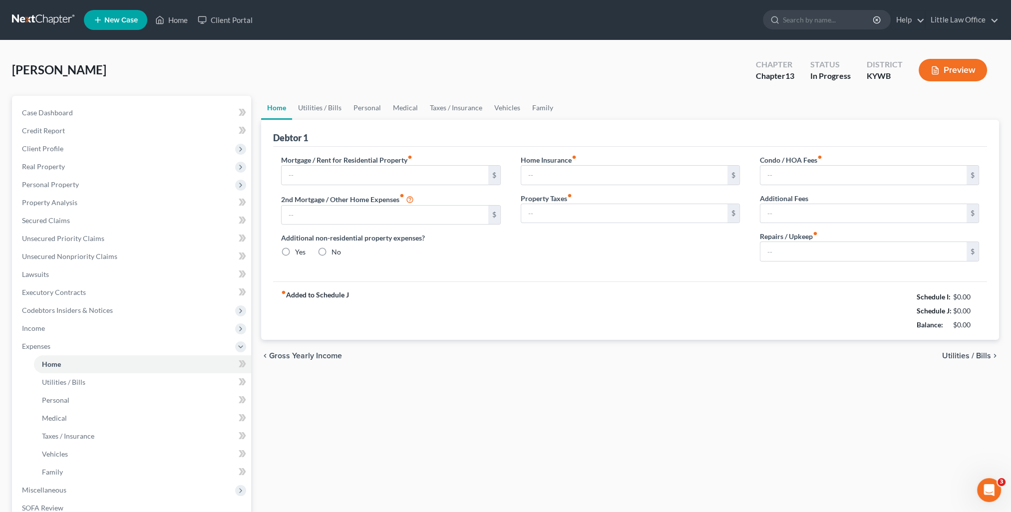
type input "0.00"
radio input "true"
type input "150.00"
type input "58.33"
type input "0.00"
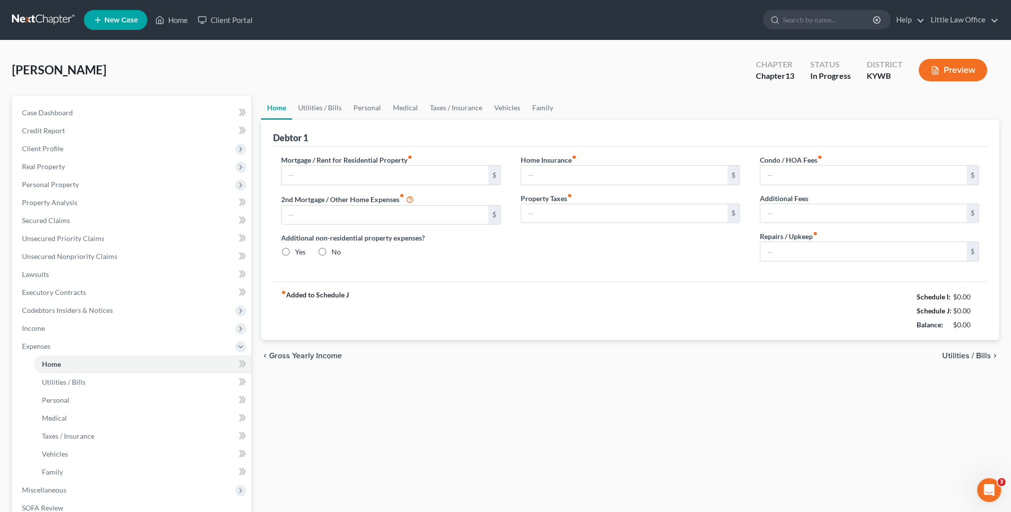
type input "0.00"
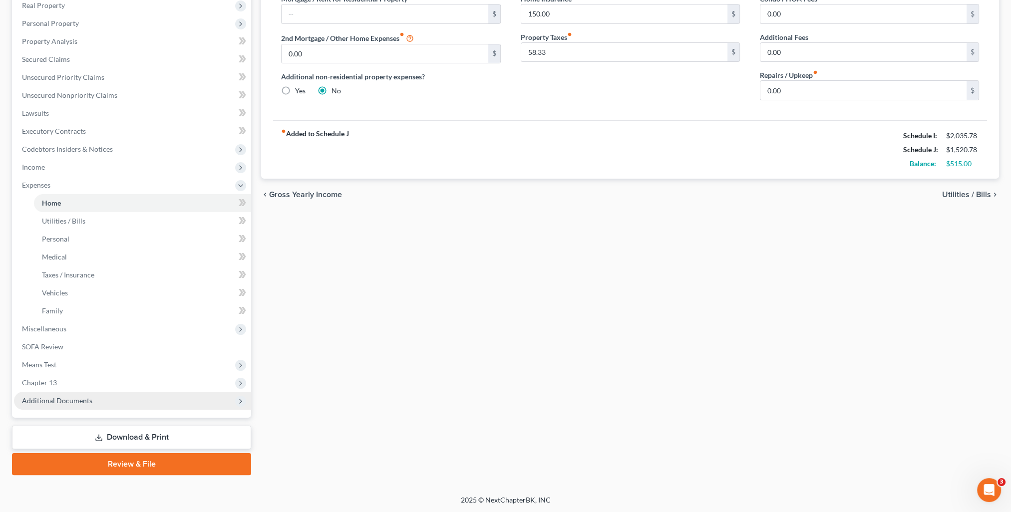
click at [75, 401] on span "Additional Documents" at bounding box center [57, 401] width 70 height 8
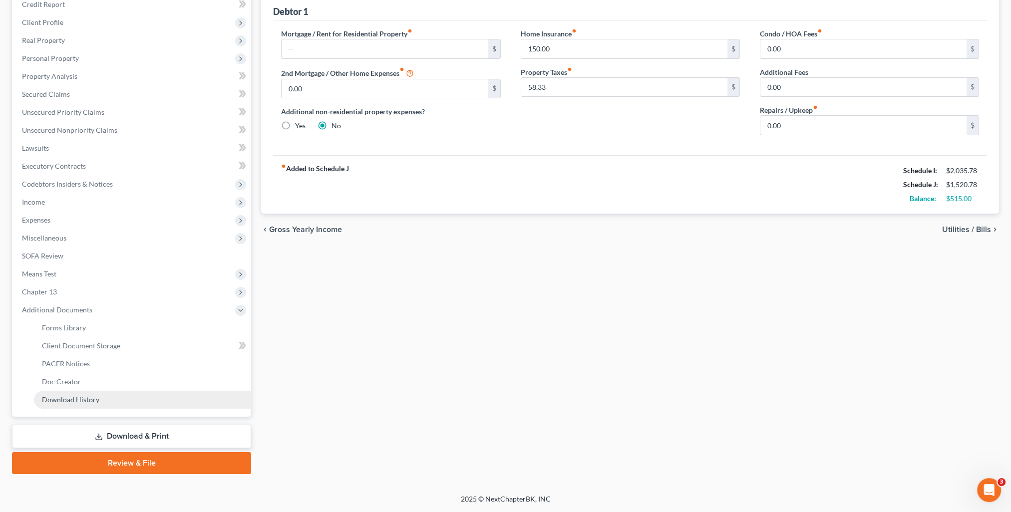
scroll to position [125, 0]
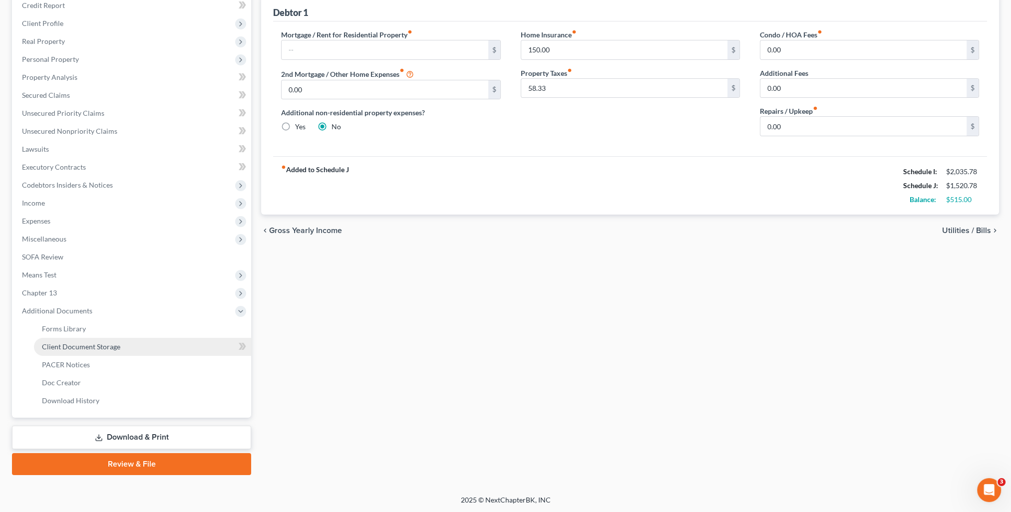
click at [99, 348] on span "Client Document Storage" at bounding box center [81, 347] width 78 height 8
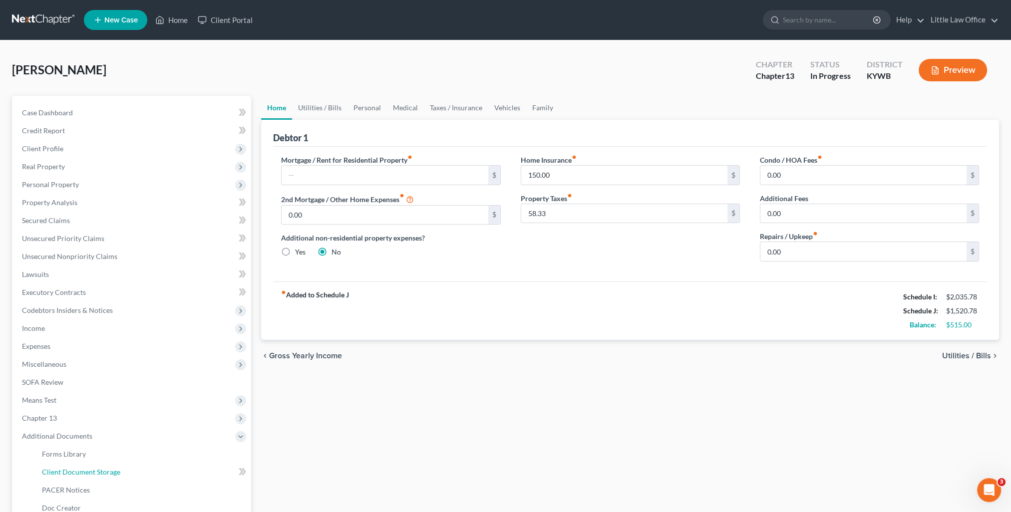
select select "7"
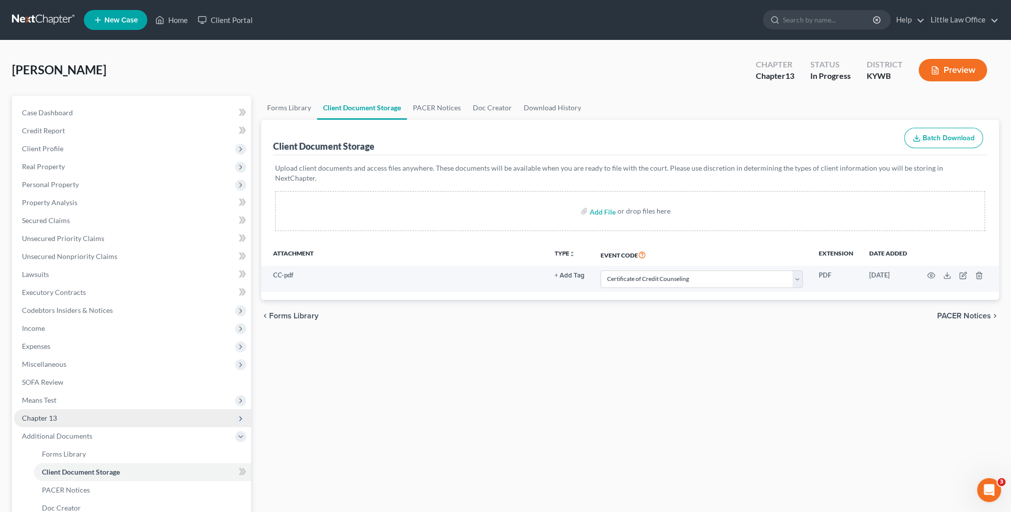
click at [72, 423] on span "Chapter 13" at bounding box center [132, 419] width 237 height 18
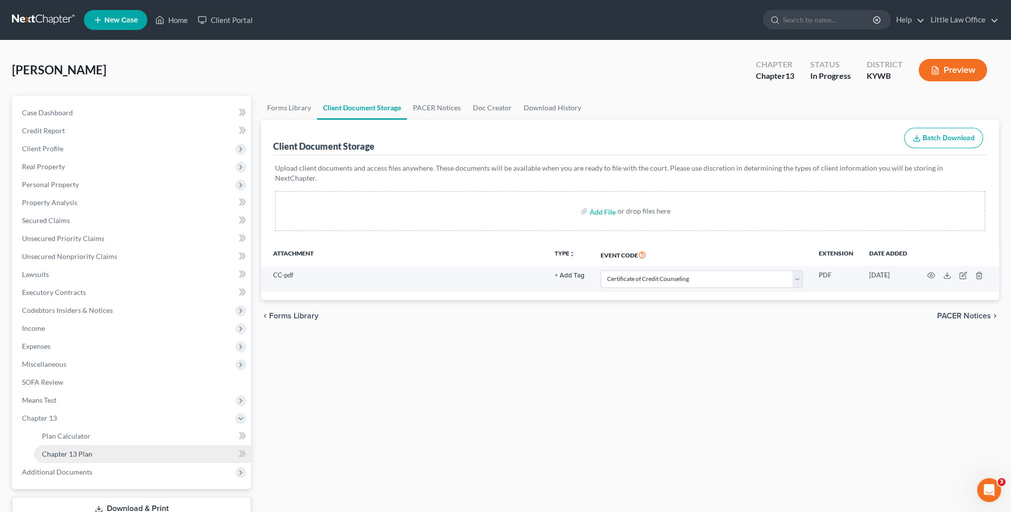
click at [91, 451] on link "Chapter 13 Plan" at bounding box center [142, 455] width 217 height 18
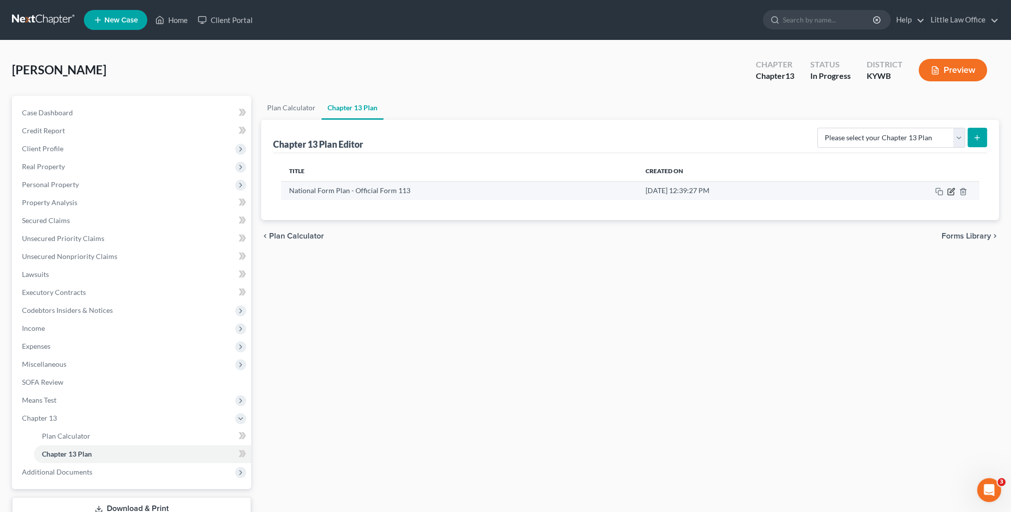
click at [951, 192] on icon "button" at bounding box center [952, 190] width 4 height 4
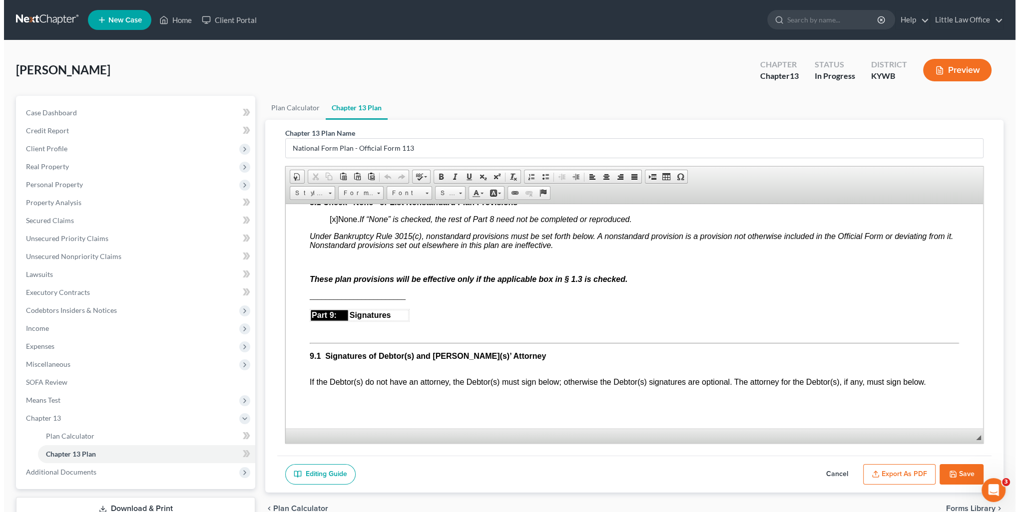
scroll to position [3047, 0]
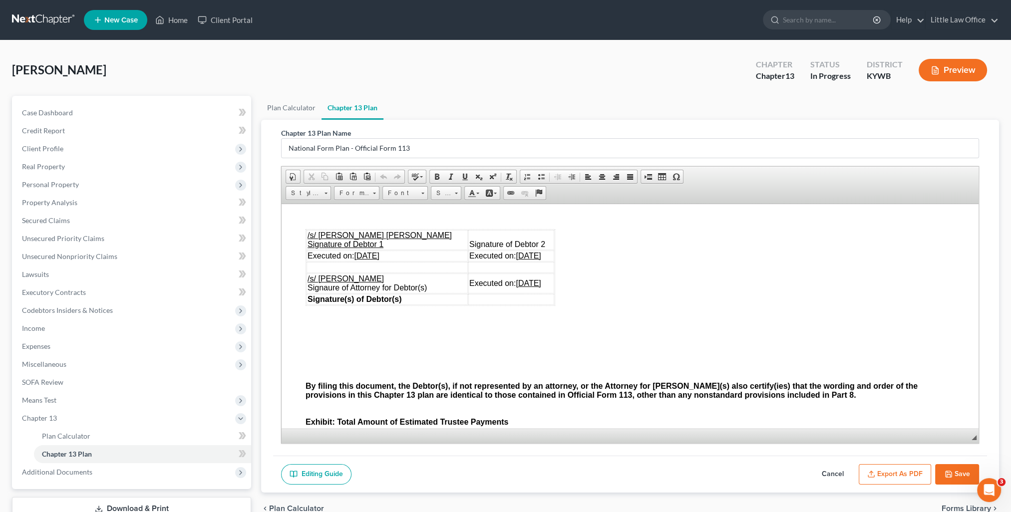
click at [886, 468] on button "Export as PDF" at bounding box center [895, 474] width 72 height 21
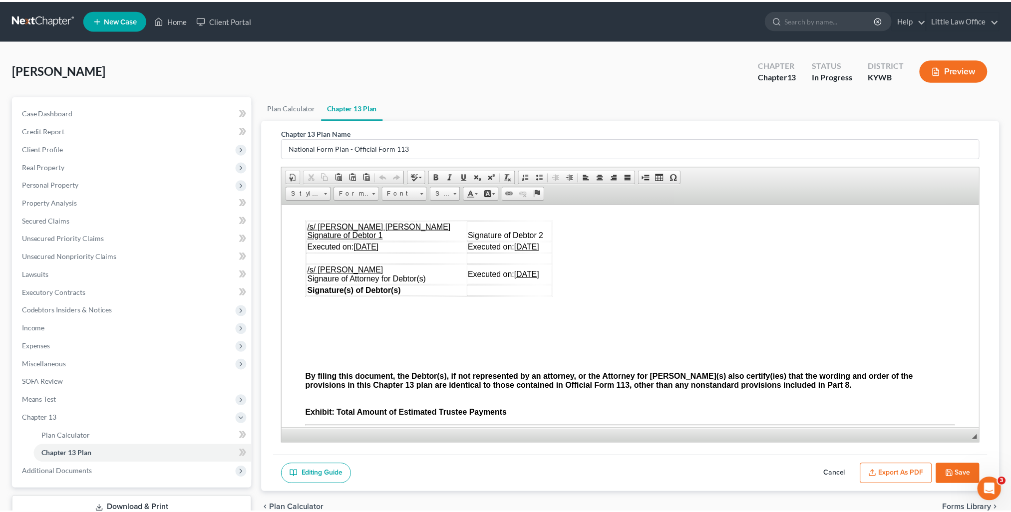
scroll to position [3037, 0]
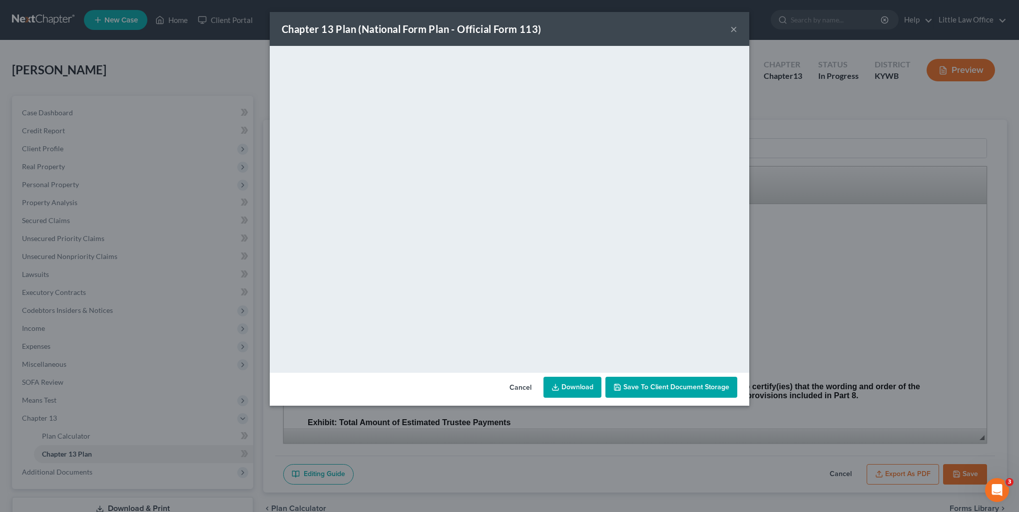
click at [635, 390] on span "Save to Client Document Storage" at bounding box center [676, 387] width 106 height 8
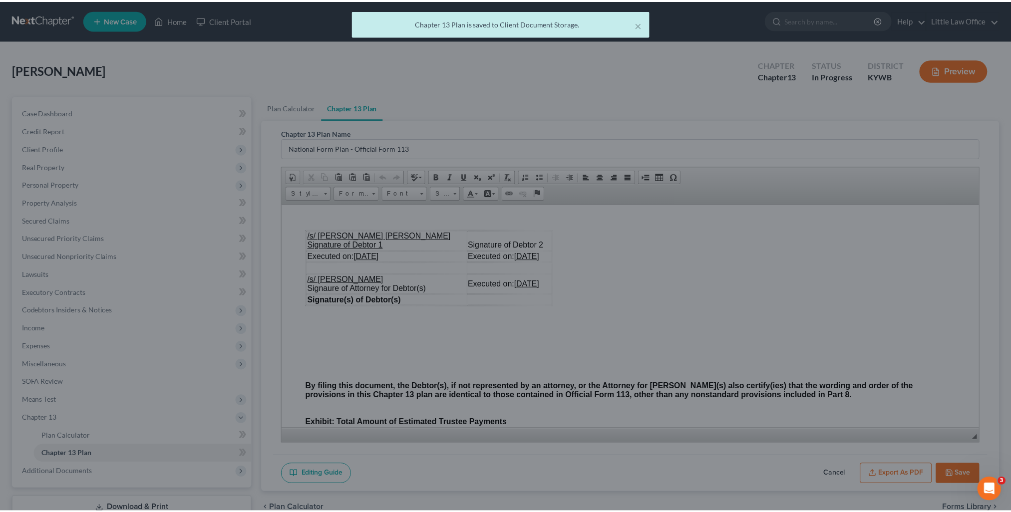
scroll to position [3047, 0]
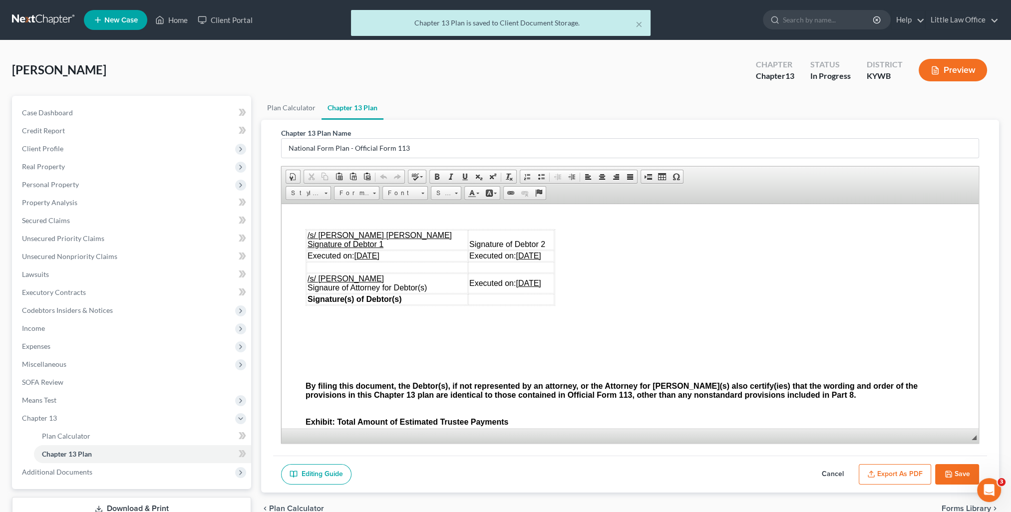
click at [944, 477] on button "Save" at bounding box center [957, 474] width 44 height 21
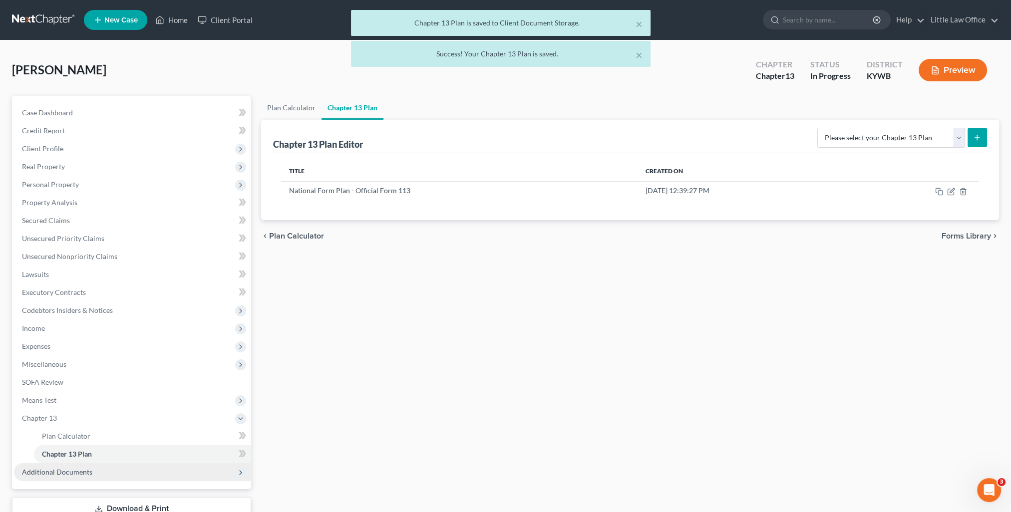
click at [57, 473] on span "Additional Documents" at bounding box center [57, 472] width 70 height 8
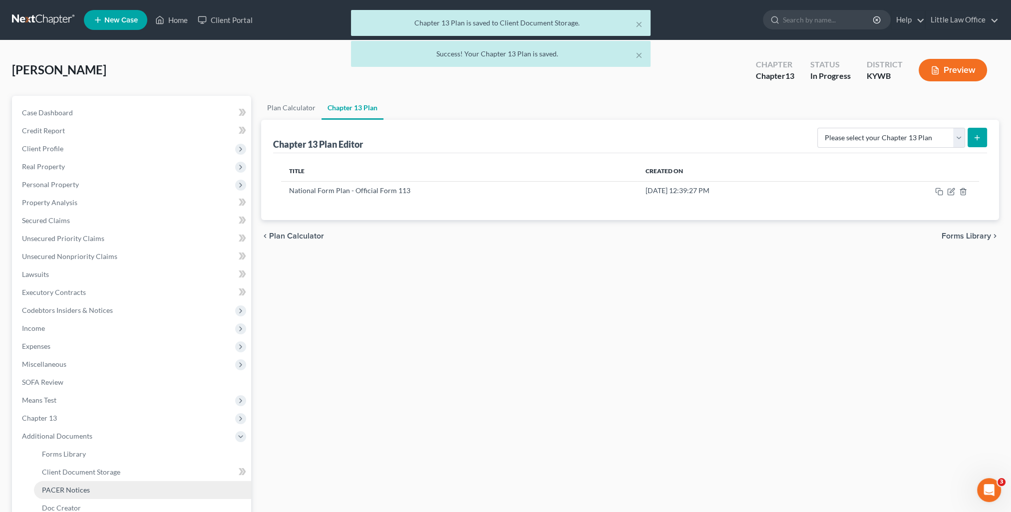
scroll to position [50, 0]
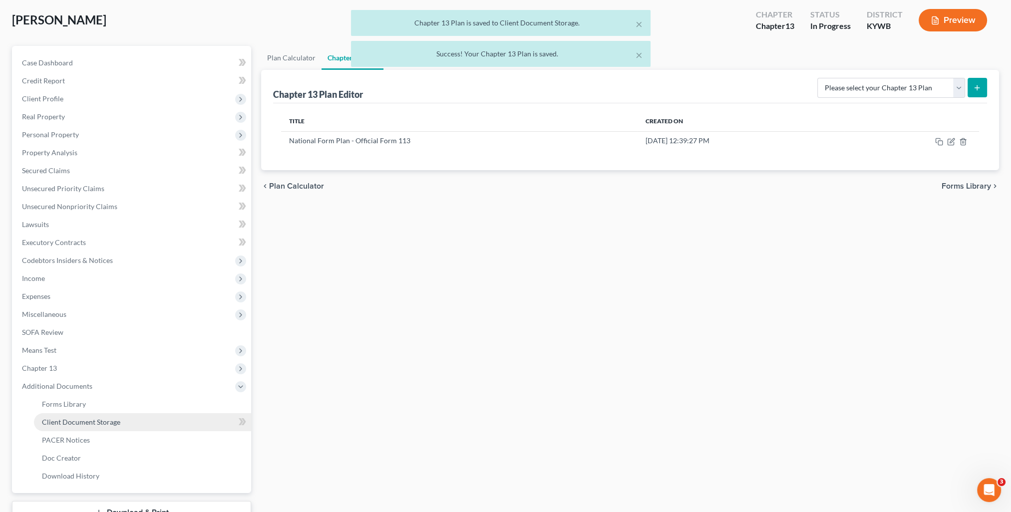
click at [103, 427] on link "Client Document Storage" at bounding box center [142, 423] width 217 height 18
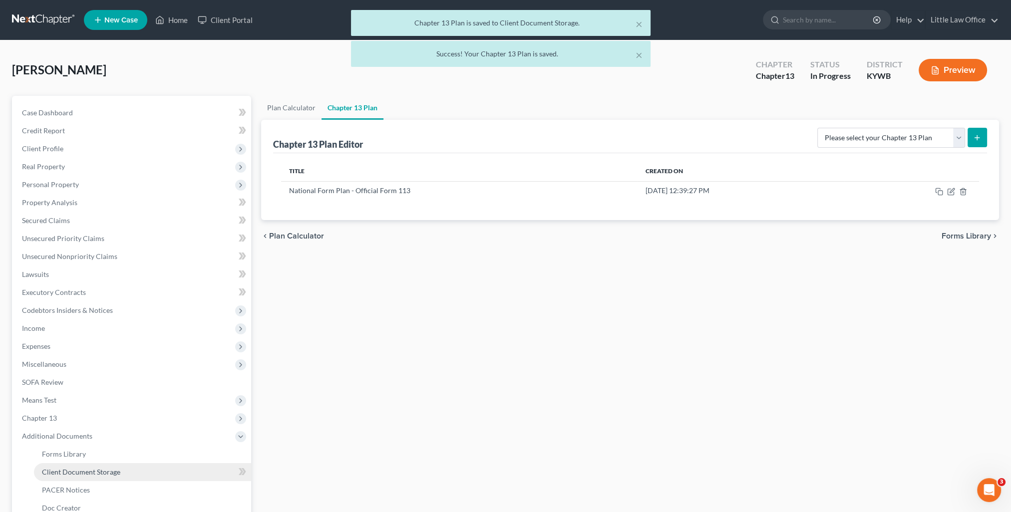
select select "7"
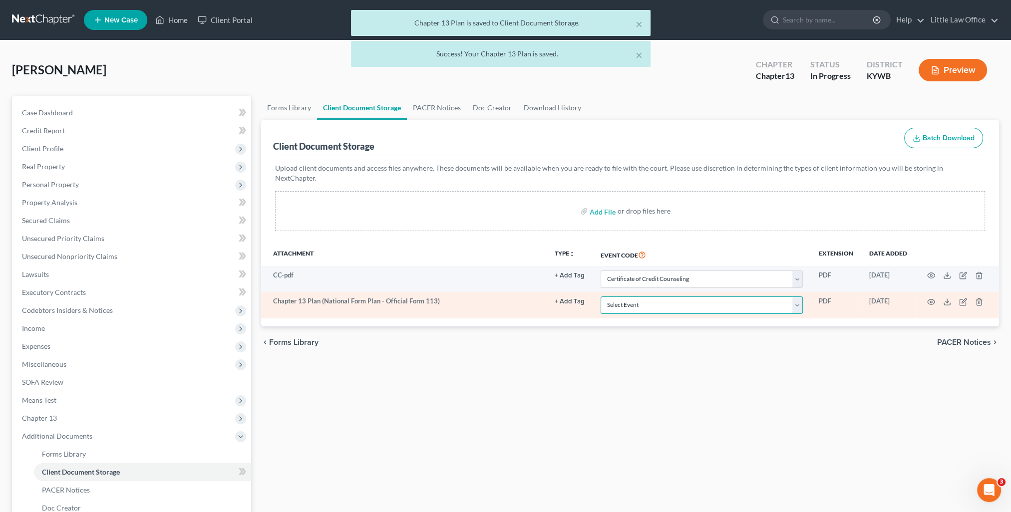
click at [628, 297] on select "Select Event Amended Answer Amended Complaint Amended List of Creditors (Fee) A…" at bounding box center [702, 305] width 202 height 17
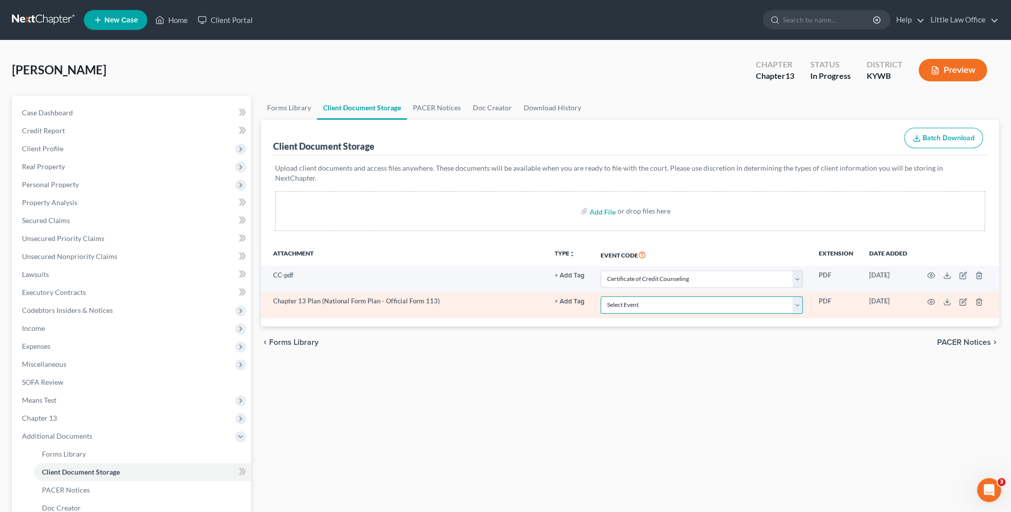
select select "16"
click at [601, 297] on select "Select Event Amended Answer Amended Complaint Amended List of Creditors (Fee) A…" at bounding box center [702, 305] width 202 height 17
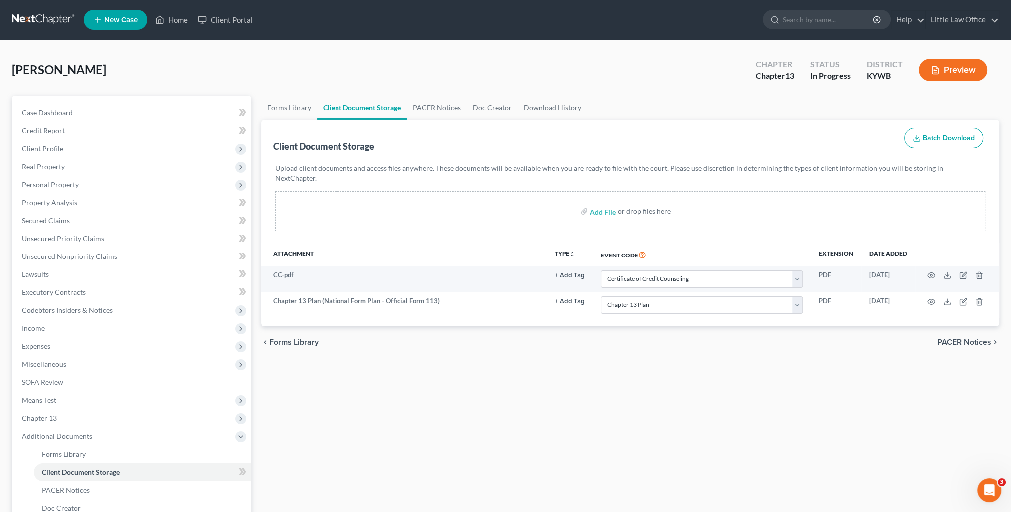
click at [633, 369] on div "Forms Library Client Document Storage PACER Notices Doc Creator Download Histor…" at bounding box center [630, 348] width 748 height 505
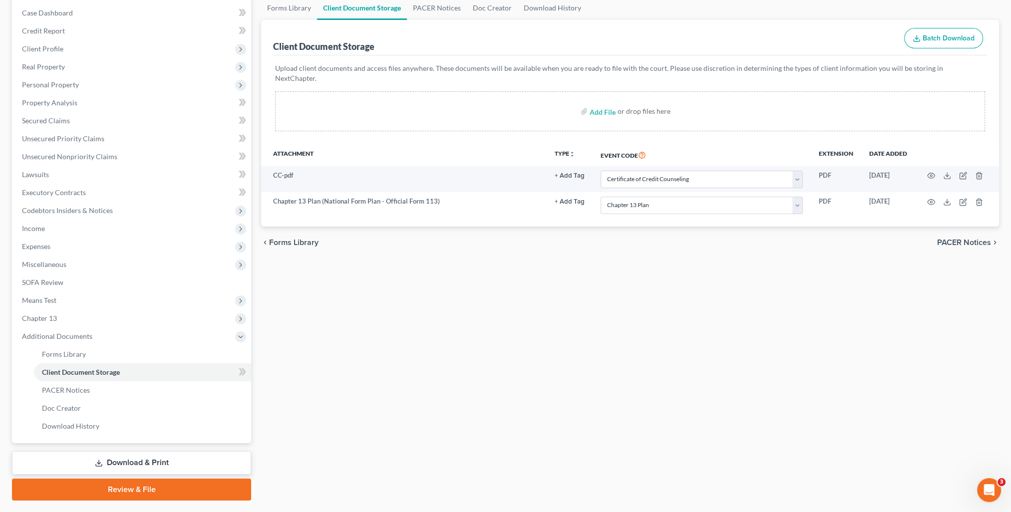
click at [126, 492] on link "Review & File" at bounding box center [131, 490] width 239 height 22
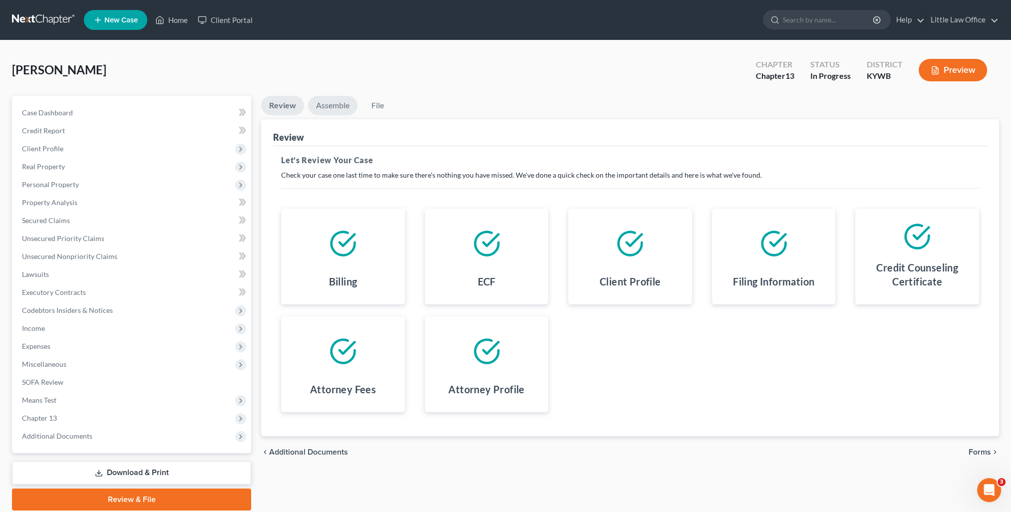
click at [337, 106] on link "Assemble" at bounding box center [332, 105] width 49 height 19
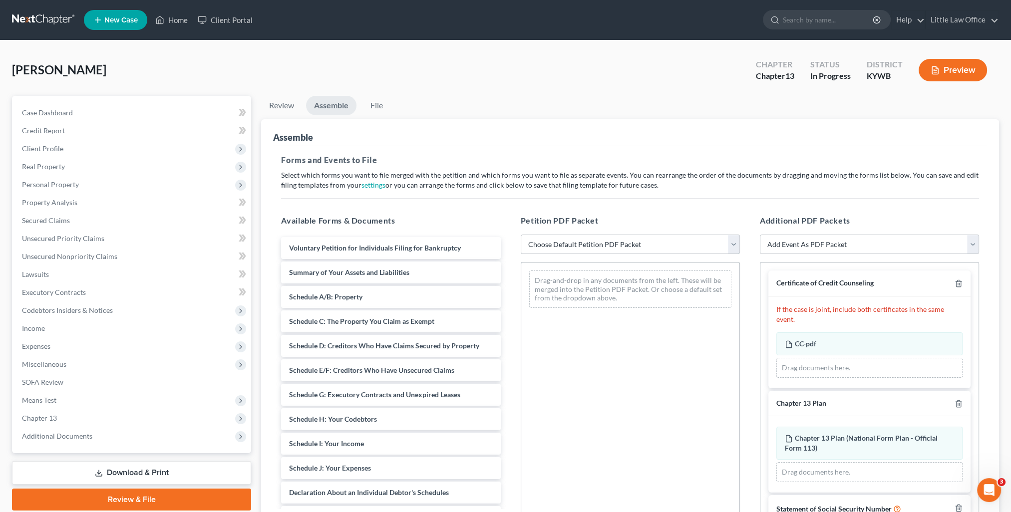
click at [550, 243] on select "Choose Default Petition PDF Packet Emergency Filing (Voluntary Petition and Cre…" at bounding box center [630, 245] width 219 height 20
select select "1"
click at [521, 235] on select "Choose Default Petition PDF Packet Emergency Filing (Voluntary Petition and Cre…" at bounding box center [630, 245] width 219 height 20
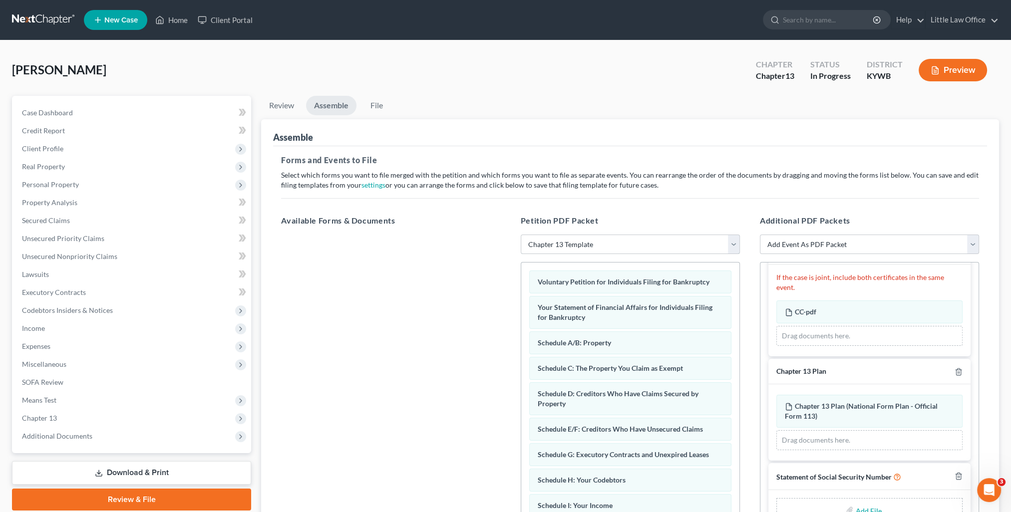
scroll to position [100, 0]
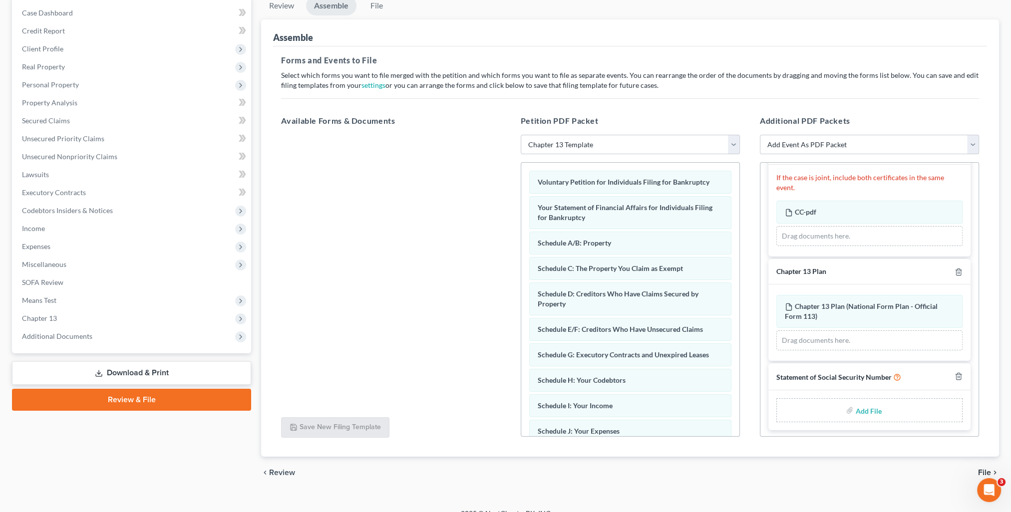
click at [867, 412] on input "file" at bounding box center [868, 411] width 24 height 18
type input "C:\fakepath\SS Statement [DATE].pdf"
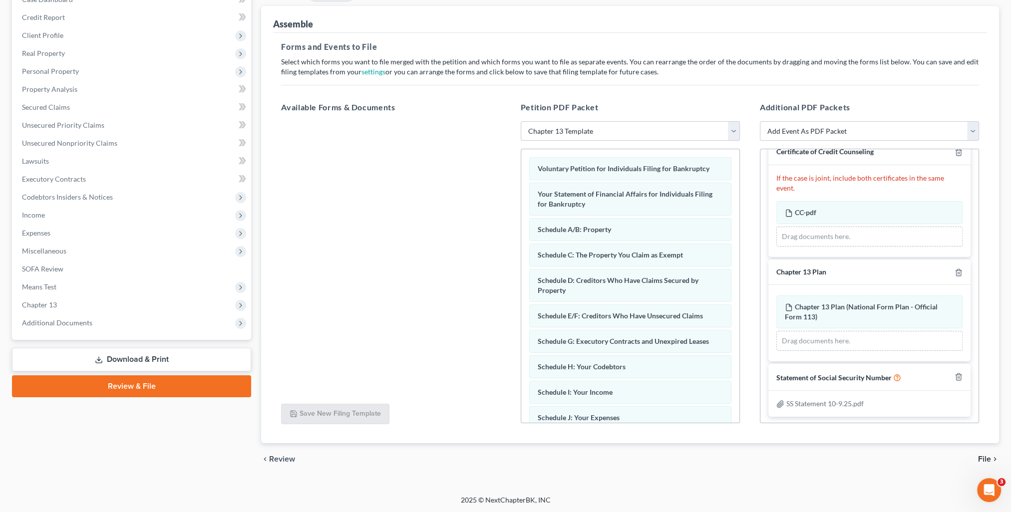
click at [981, 456] on span "File" at bounding box center [984, 460] width 13 height 8
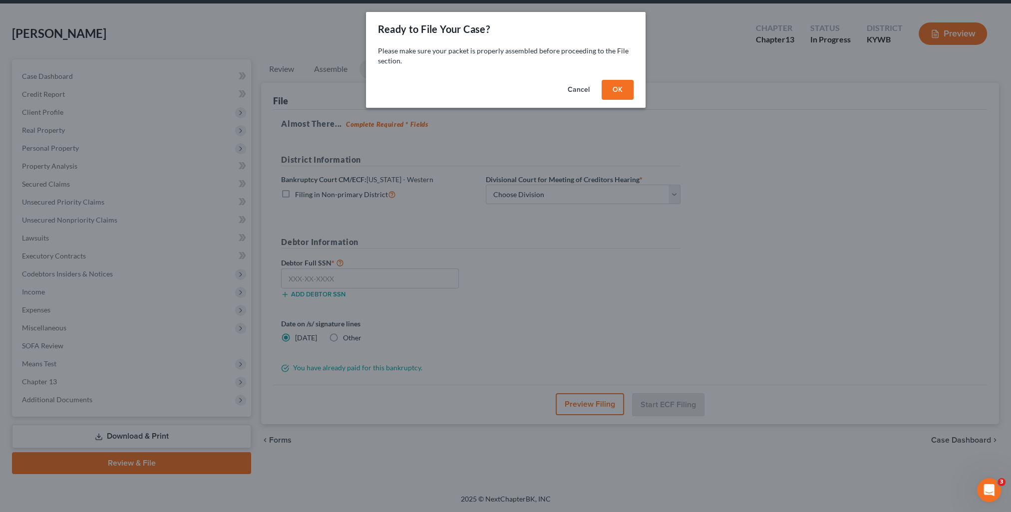
scroll to position [35, 0]
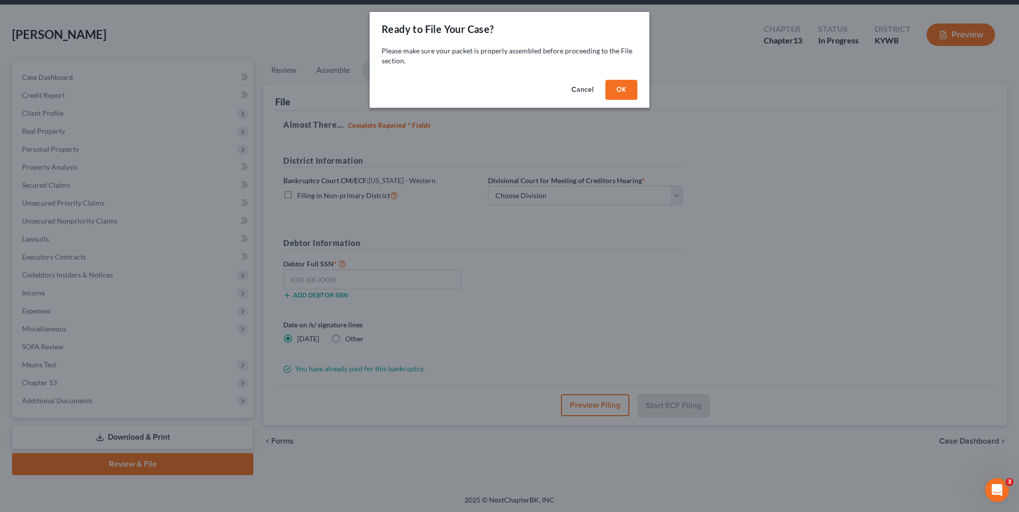
click at [626, 98] on button "OK" at bounding box center [621, 90] width 32 height 20
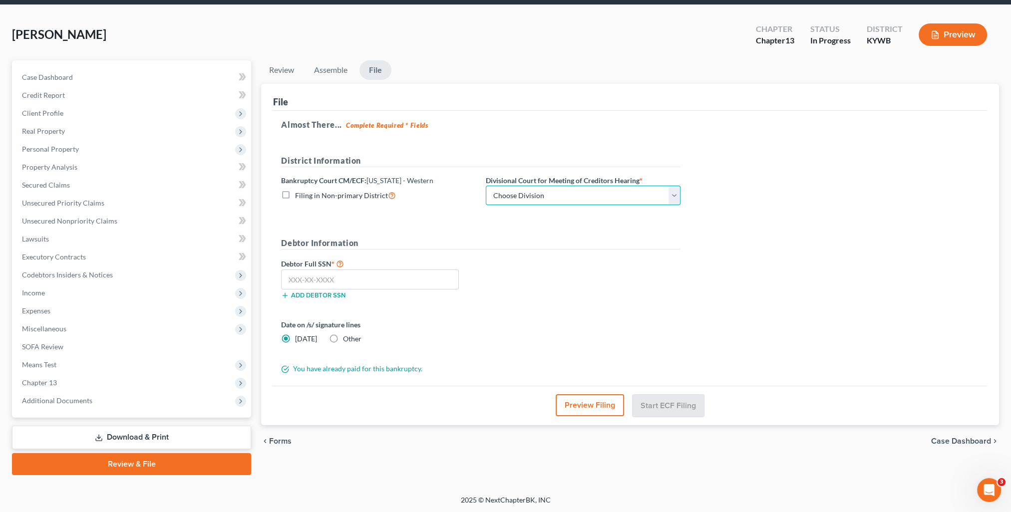
click at [588, 195] on select "Choose Division Bowling Green [GEOGRAPHIC_DATA] [GEOGRAPHIC_DATA] [GEOGRAPHIC_D…" at bounding box center [583, 196] width 195 height 20
select select "2"
click at [486, 186] on select "Choose Division Bowling Green [GEOGRAPHIC_DATA] [GEOGRAPHIC_DATA] [GEOGRAPHIC_D…" at bounding box center [583, 196] width 195 height 20
click at [384, 283] on input "text" at bounding box center [370, 280] width 178 height 20
click at [306, 275] on input "405-86-9280" at bounding box center [370, 280] width 178 height 20
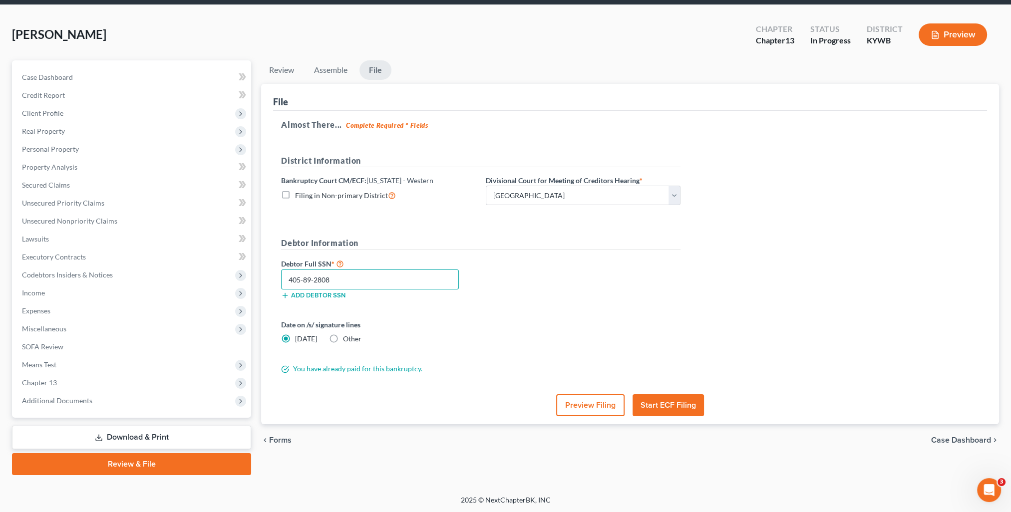
click at [308, 281] on input "405-89-2808" at bounding box center [370, 280] width 178 height 20
drag, startPoint x: 343, startPoint y: 283, endPoint x: 283, endPoint y: 281, distance: 59.5
click at [283, 281] on input "405-82-8088" at bounding box center [370, 280] width 178 height 20
type input "405-88-9280"
click at [343, 334] on label "Other" at bounding box center [352, 339] width 18 height 10
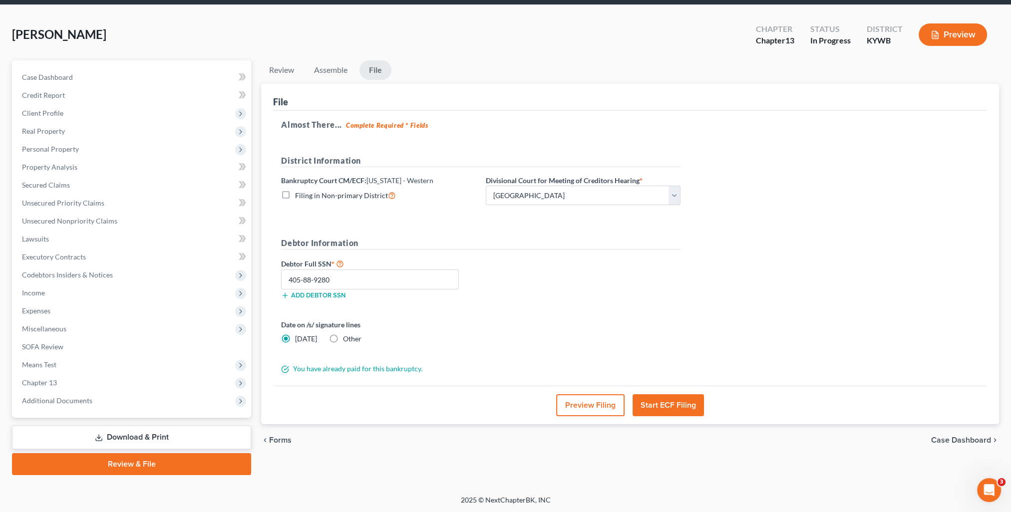
click at [347, 334] on input "Other" at bounding box center [350, 337] width 6 height 6
radio input "true"
radio input "false"
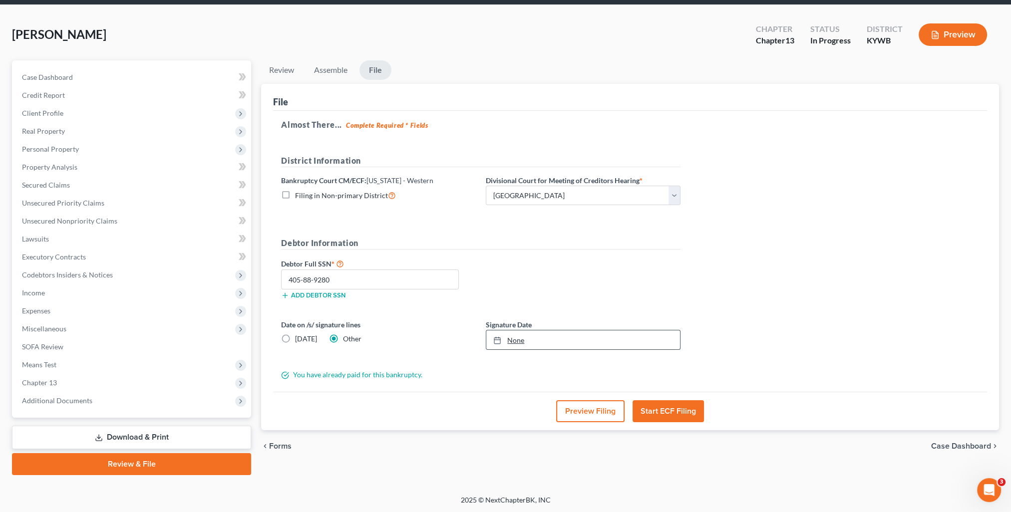
click at [533, 340] on link "None" at bounding box center [583, 340] width 194 height 19
click at [336, 71] on link "Assemble" at bounding box center [330, 69] width 49 height 19
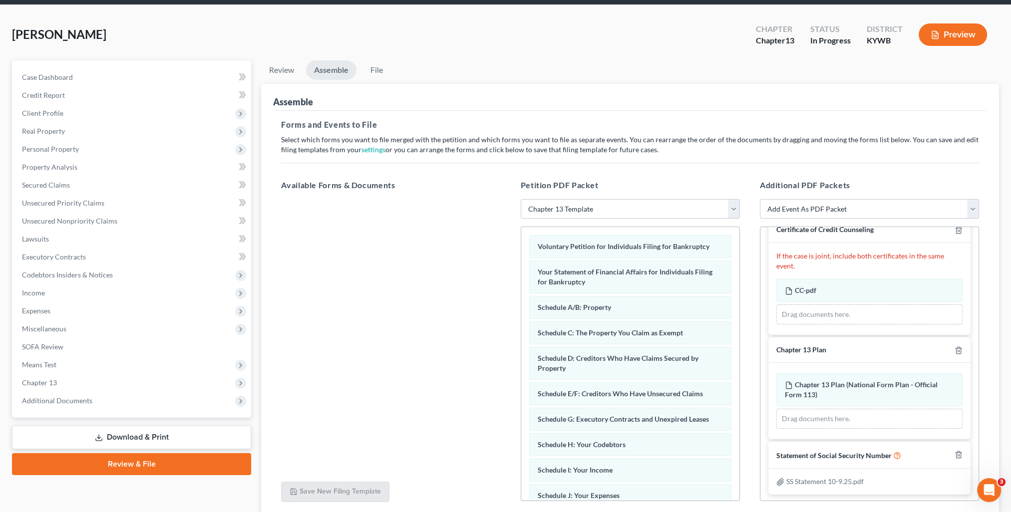
scroll to position [0, 0]
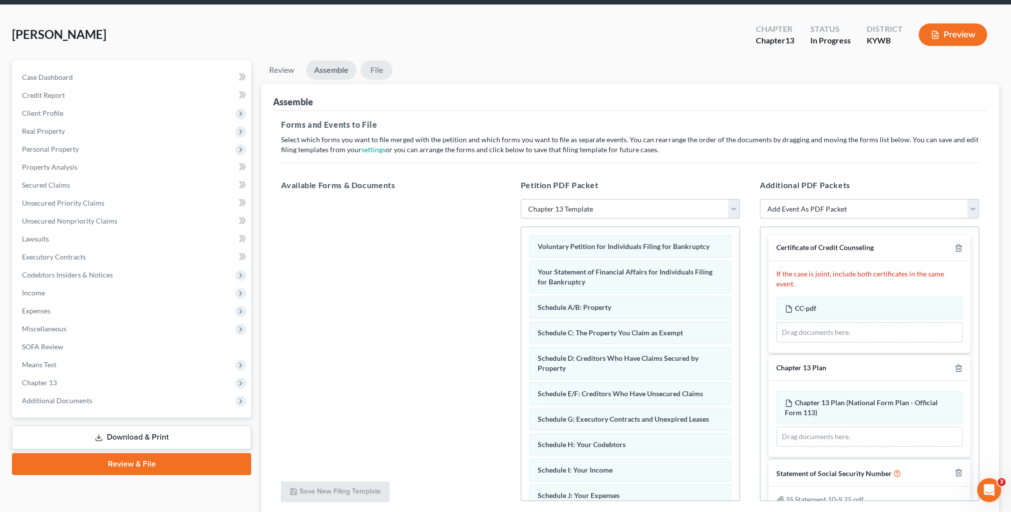
click at [377, 65] on link "File" at bounding box center [377, 69] width 32 height 19
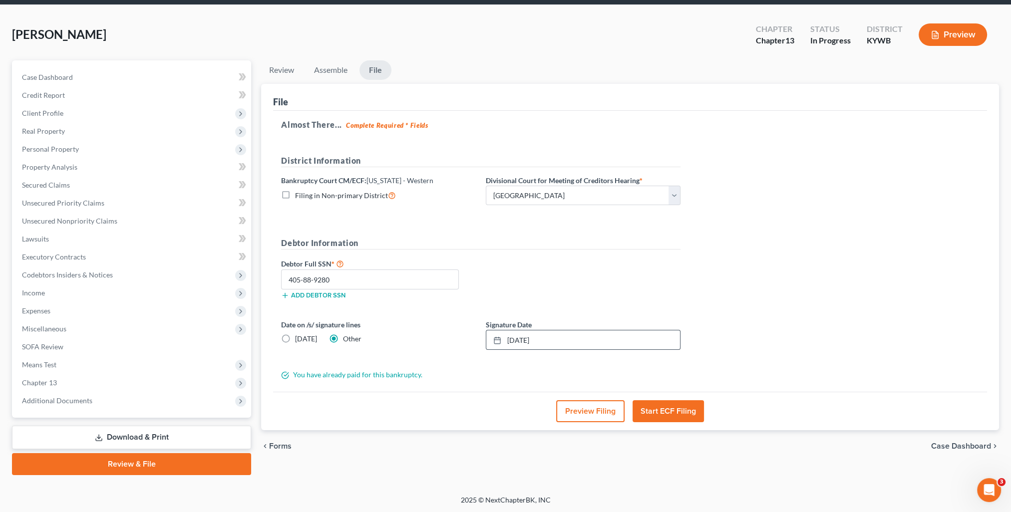
click at [688, 417] on button "Start ECF Filing" at bounding box center [668, 412] width 71 height 22
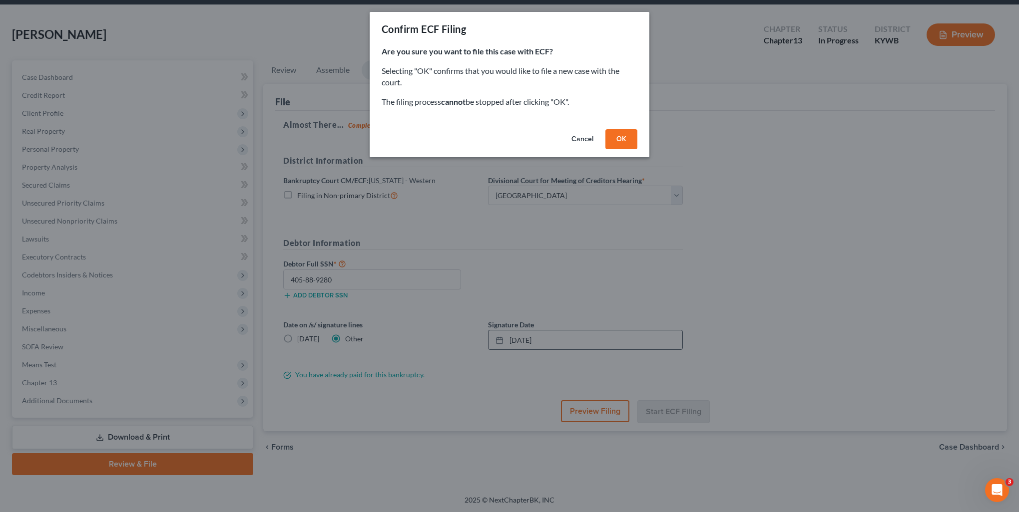
click at [627, 147] on button "OK" at bounding box center [621, 139] width 32 height 20
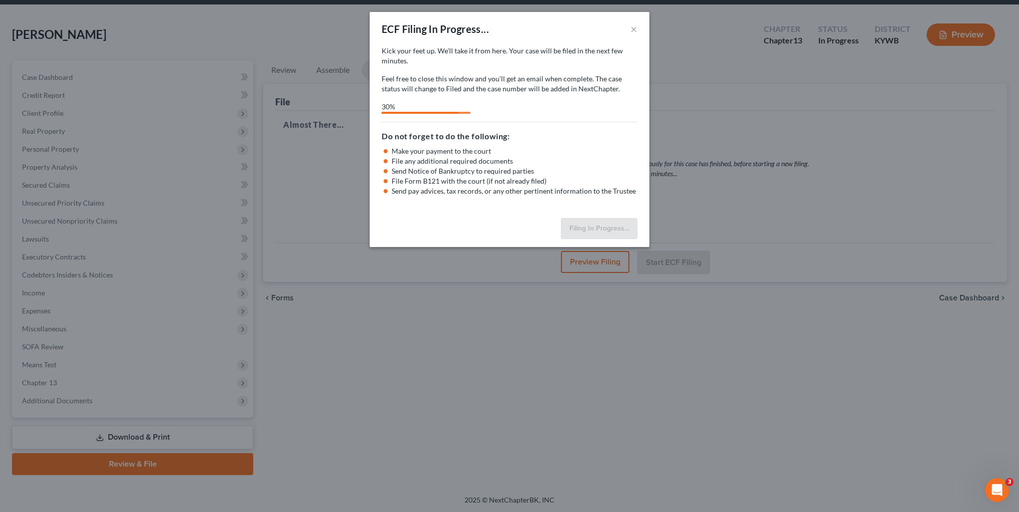
select select "2"
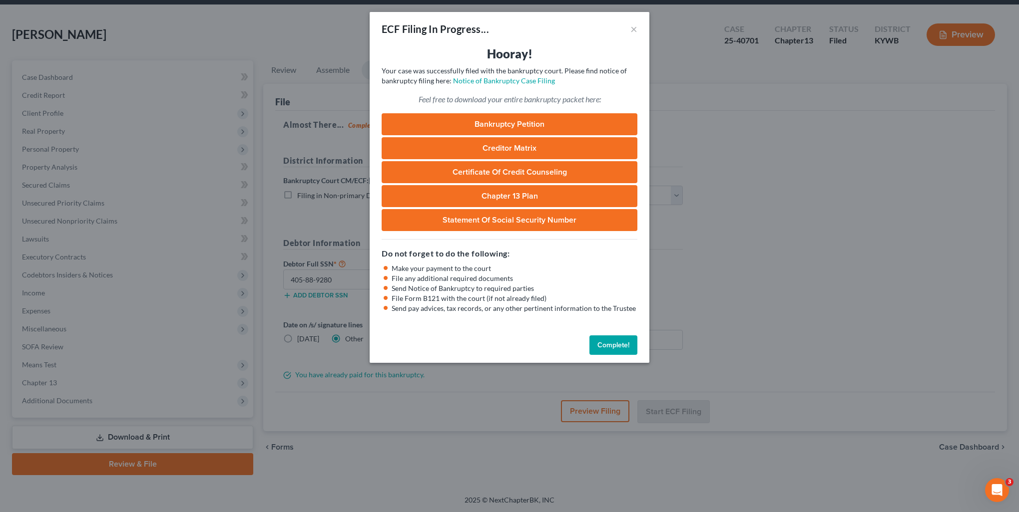
click at [621, 346] on button "Complete!" at bounding box center [613, 346] width 48 height 20
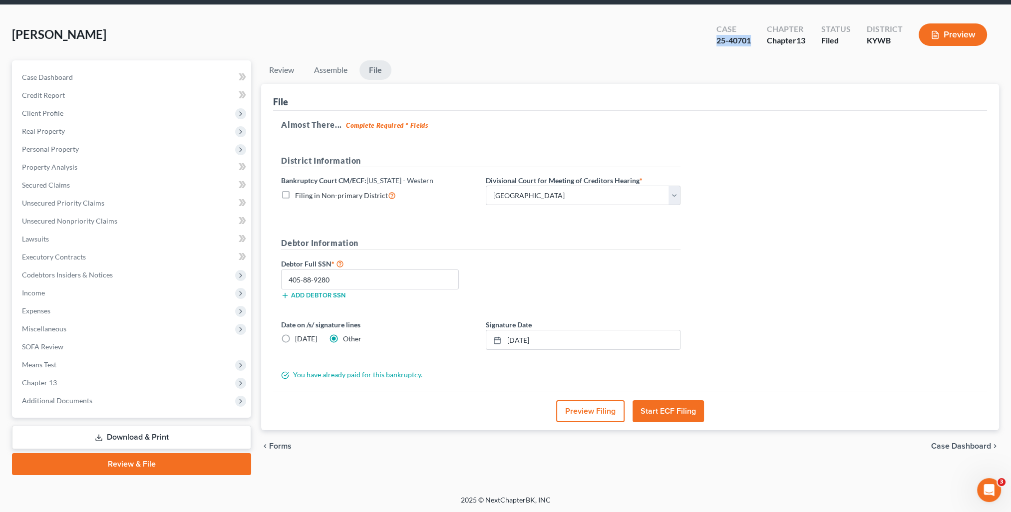
drag, startPoint x: 713, startPoint y: 42, endPoint x: 758, endPoint y: 51, distance: 45.7
click at [758, 51] on div "Case 25-40701 Chapter Chapter 13 Status Filed District [GEOGRAPHIC_DATA] Preview" at bounding box center [852, 34] width 295 height 35
copy div "25-40701"
click at [153, 75] on link "Case Dashboard" at bounding box center [132, 77] width 237 height 18
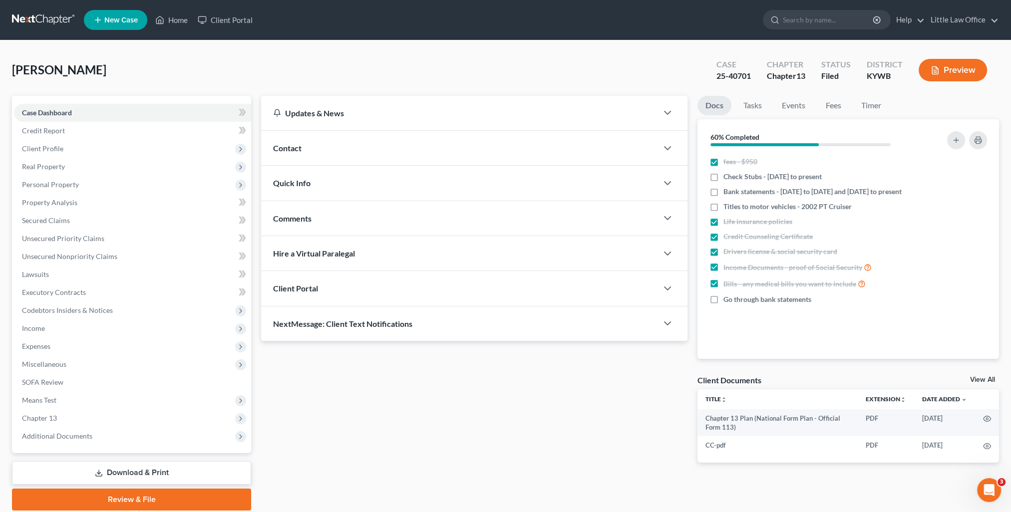
click at [355, 154] on div "Contact" at bounding box center [459, 148] width 397 height 34
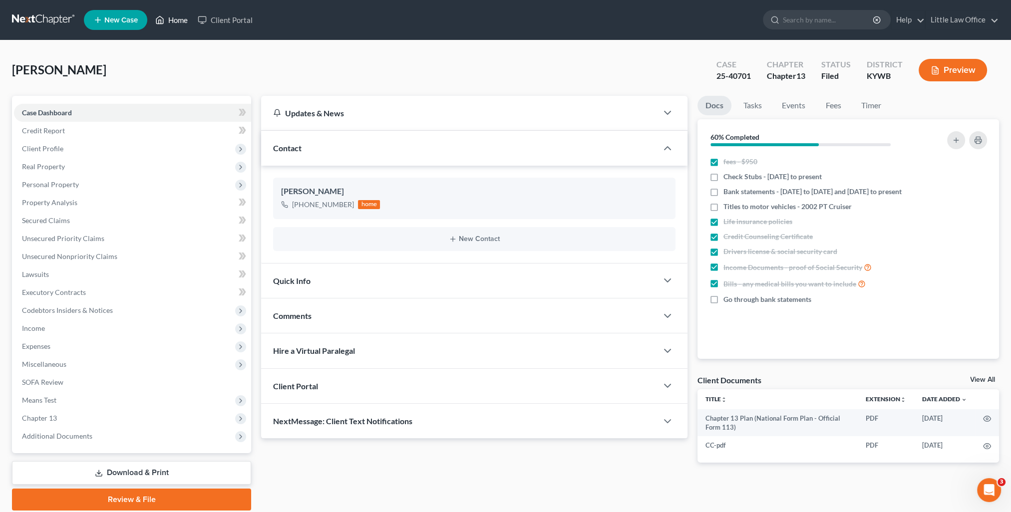
drag, startPoint x: 182, startPoint y: 26, endPoint x: 234, endPoint y: 84, distance: 77.1
click at [182, 26] on link "Home" at bounding box center [171, 20] width 42 height 18
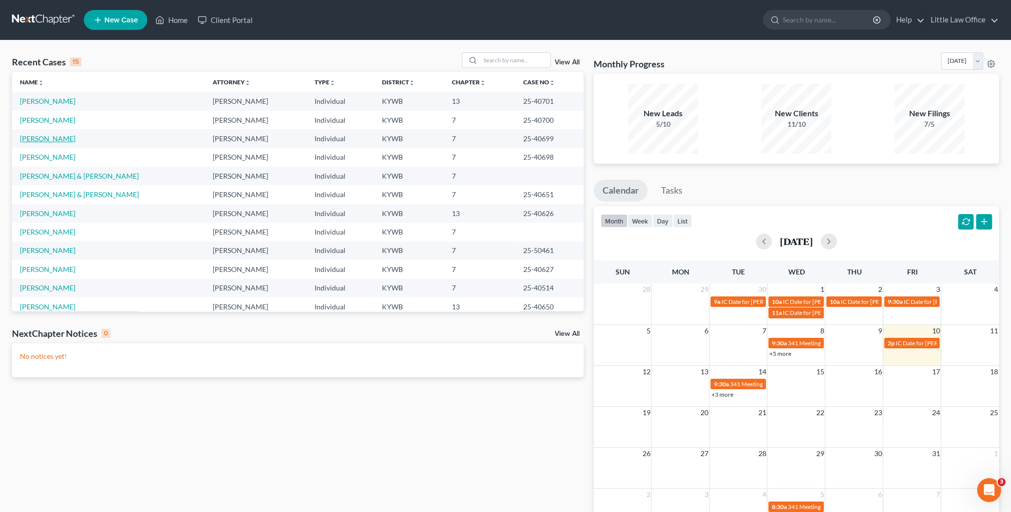
click at [40, 141] on link "[PERSON_NAME]" at bounding box center [47, 138] width 55 height 8
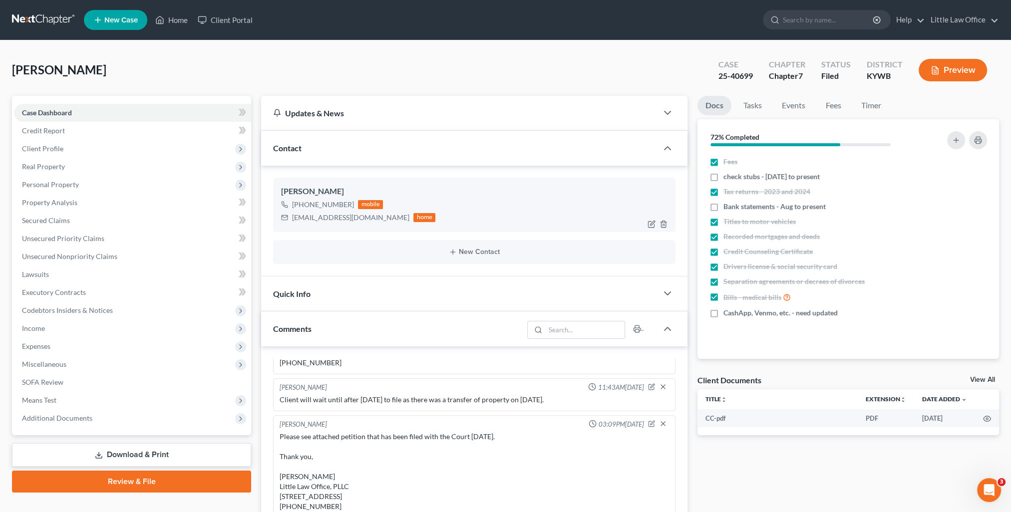
scroll to position [1357, 0]
click at [354, 154] on div "Contact" at bounding box center [459, 148] width 397 height 34
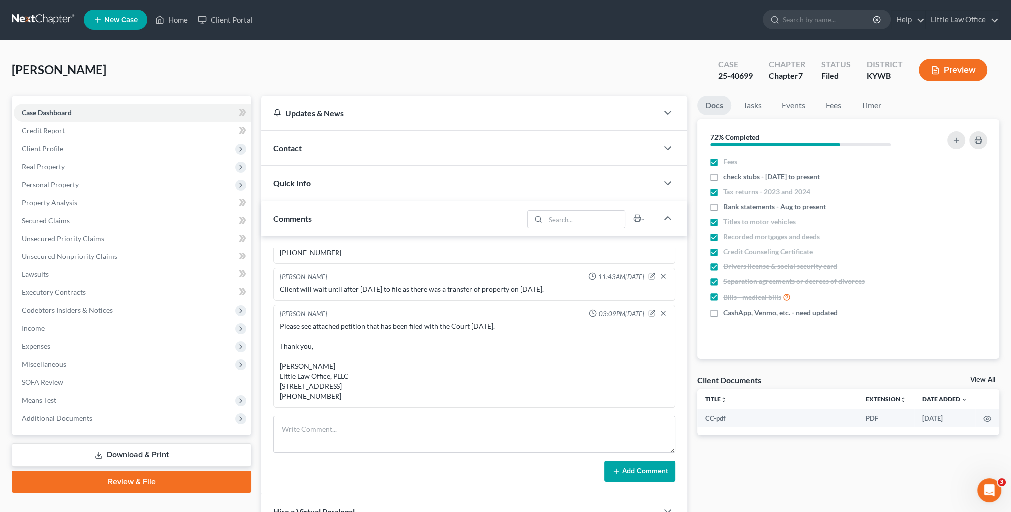
click at [357, 219] on div "Comments" at bounding box center [392, 218] width 262 height 34
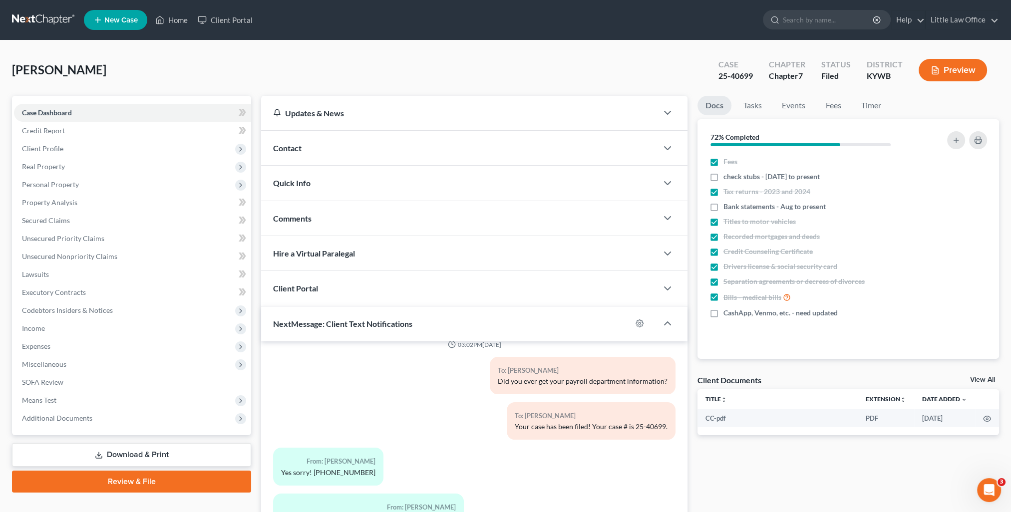
scroll to position [89, 0]
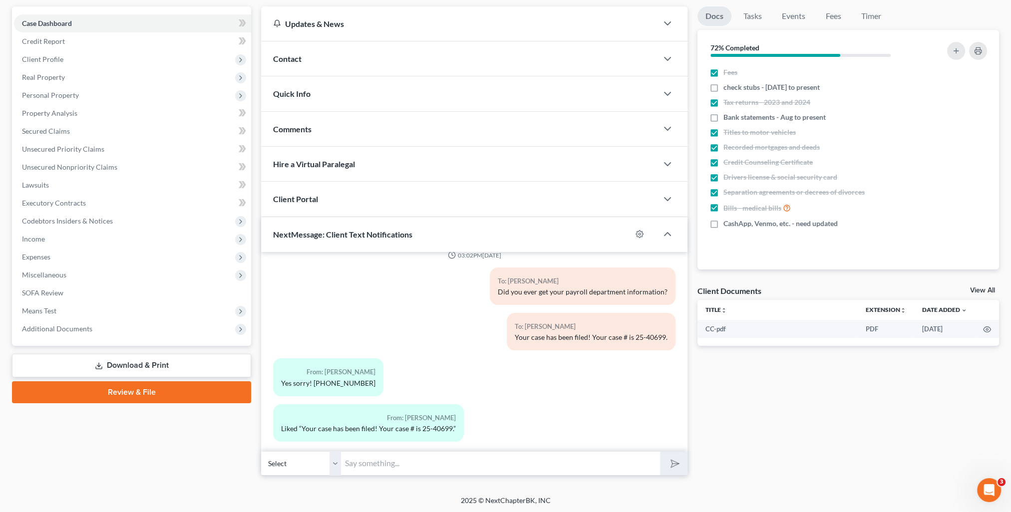
click at [442, 465] on input "text" at bounding box center [500, 464] width 319 height 24
type input "No worries! Thank you!"
click at [660, 452] on button "submit" at bounding box center [673, 463] width 27 height 23
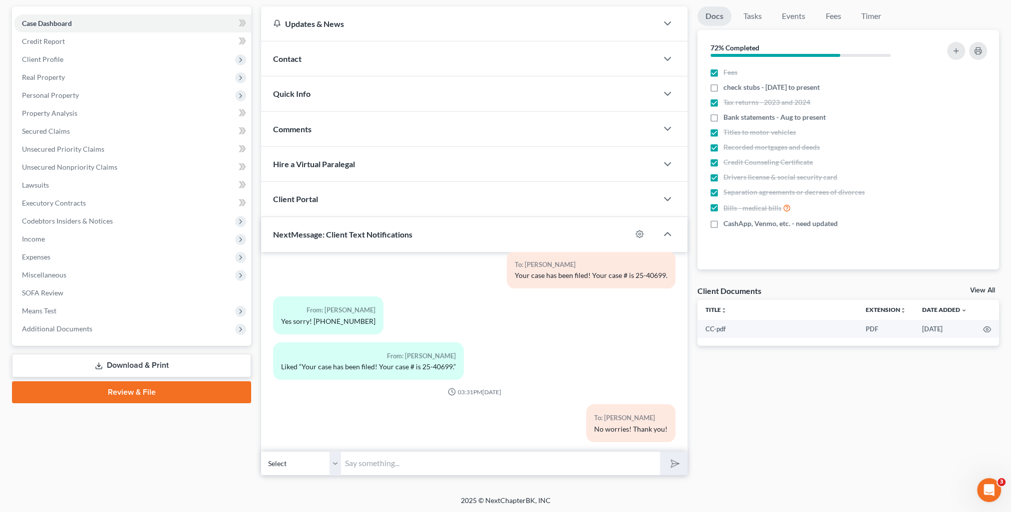
scroll to position [0, 0]
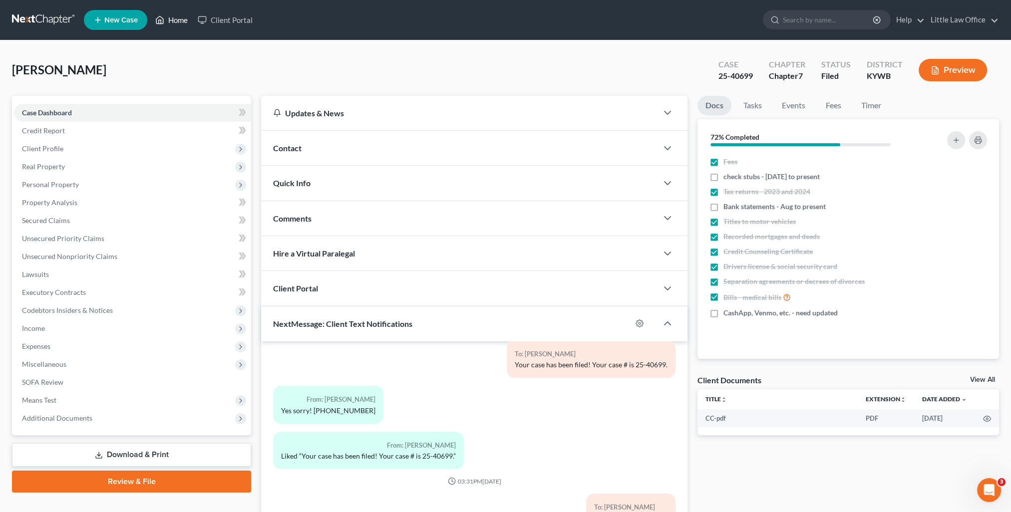
click at [186, 22] on link "Home" at bounding box center [171, 20] width 42 height 18
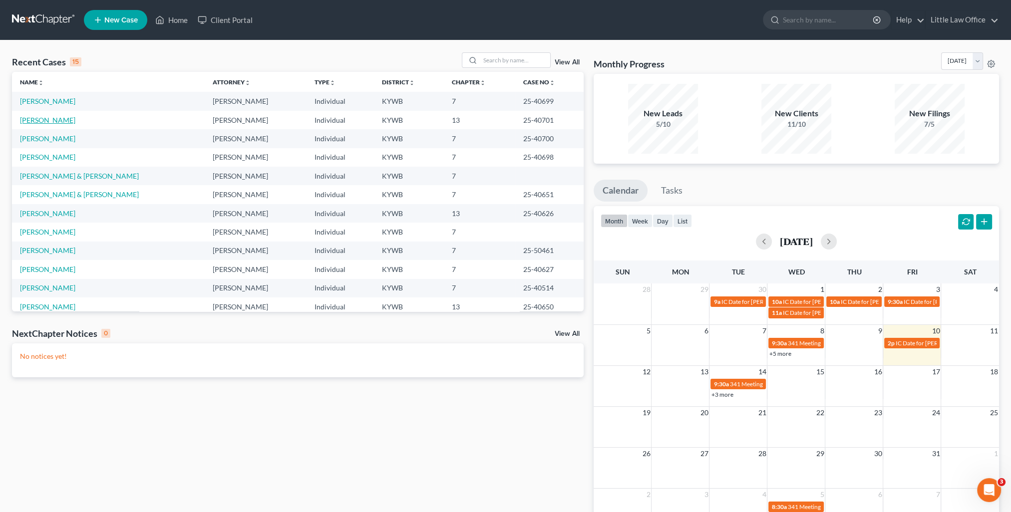
click at [51, 120] on link "[PERSON_NAME]" at bounding box center [47, 120] width 55 height 8
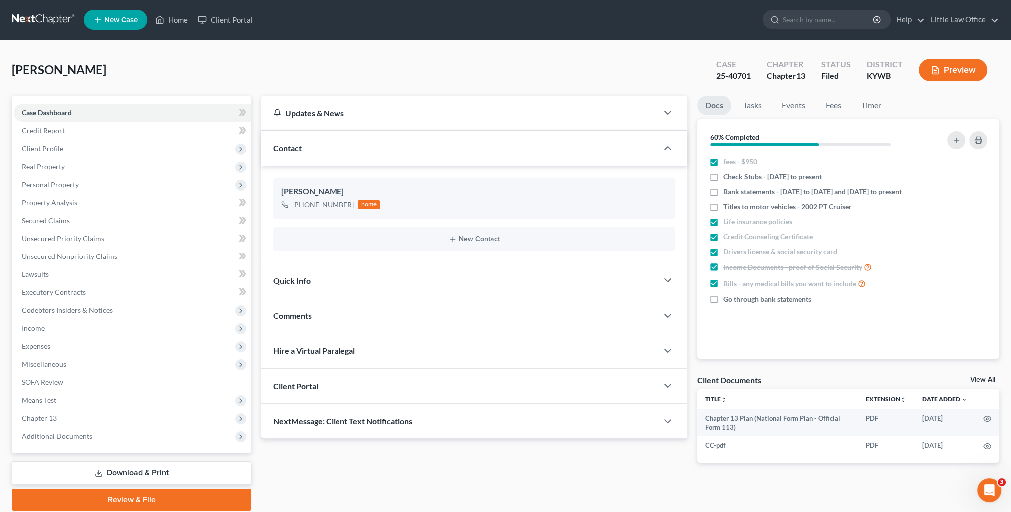
click at [367, 314] on div "Comments" at bounding box center [459, 316] width 397 height 34
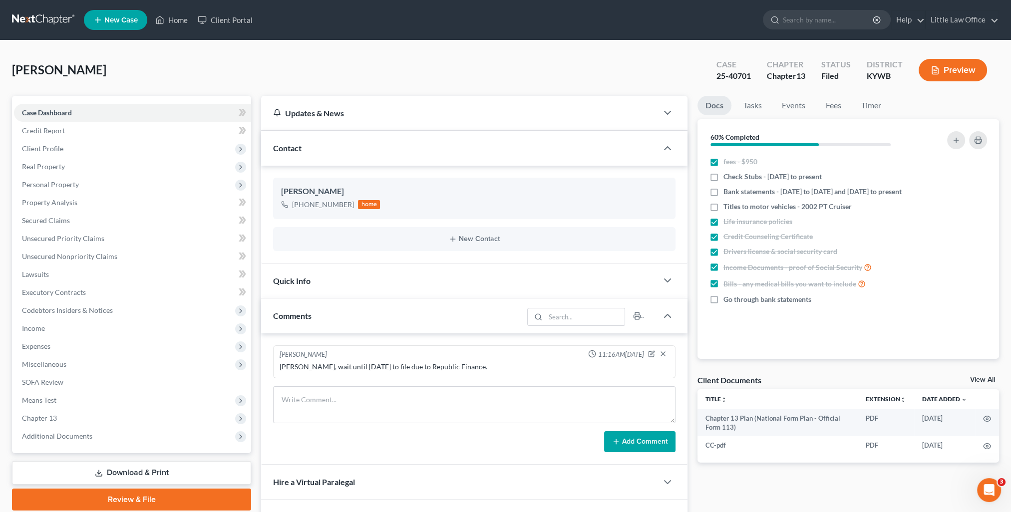
click at [370, 155] on div "Contact" at bounding box center [459, 148] width 397 height 34
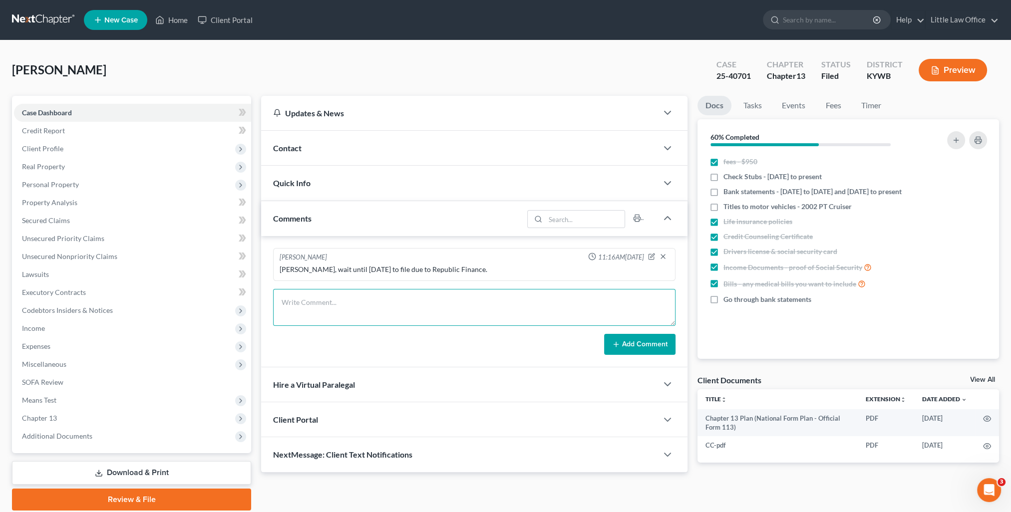
click at [397, 306] on textarea at bounding box center [474, 307] width 403 height 37
type textarea "Driver's License and SS Card emailed to Trustee. Debtor not required to file 20…"
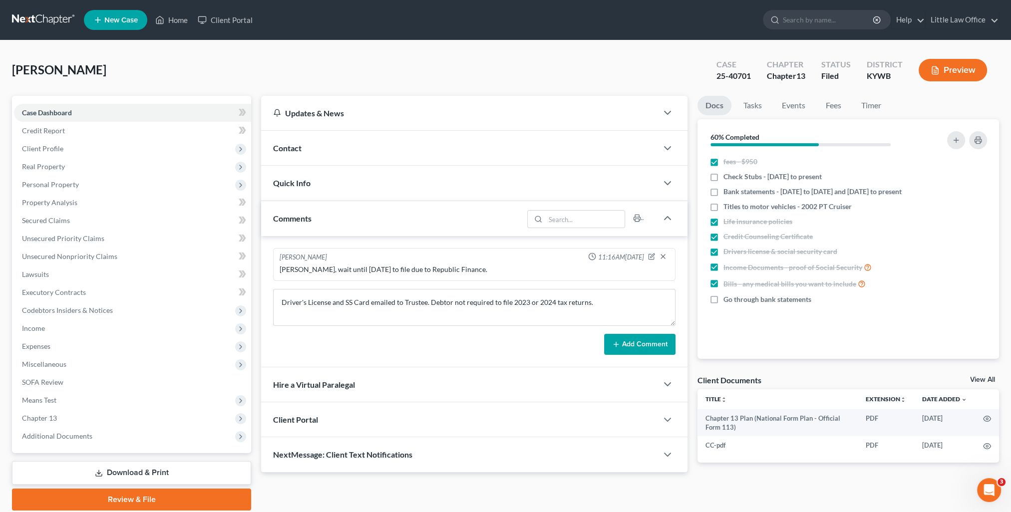
click at [617, 343] on icon at bounding box center [616, 345] width 8 height 8
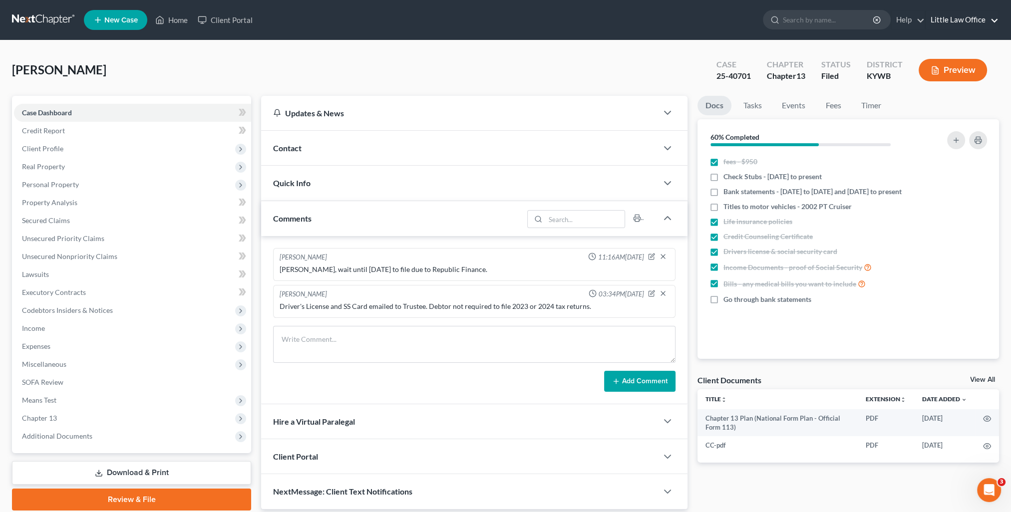
click at [964, 22] on link "Little Law Office" at bounding box center [962, 20] width 73 height 18
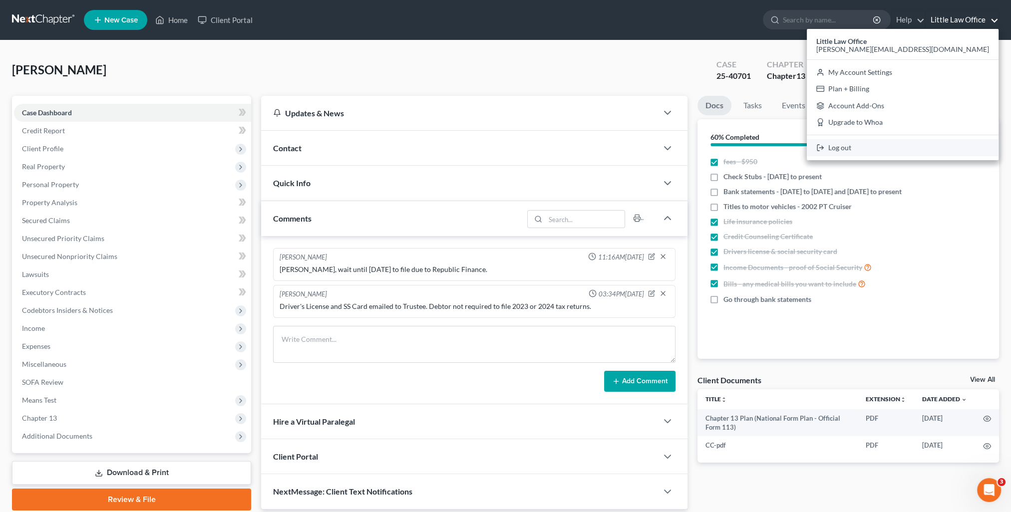
click at [943, 153] on link "Log out" at bounding box center [903, 147] width 192 height 17
